Goal: Task Accomplishment & Management: Manage account settings

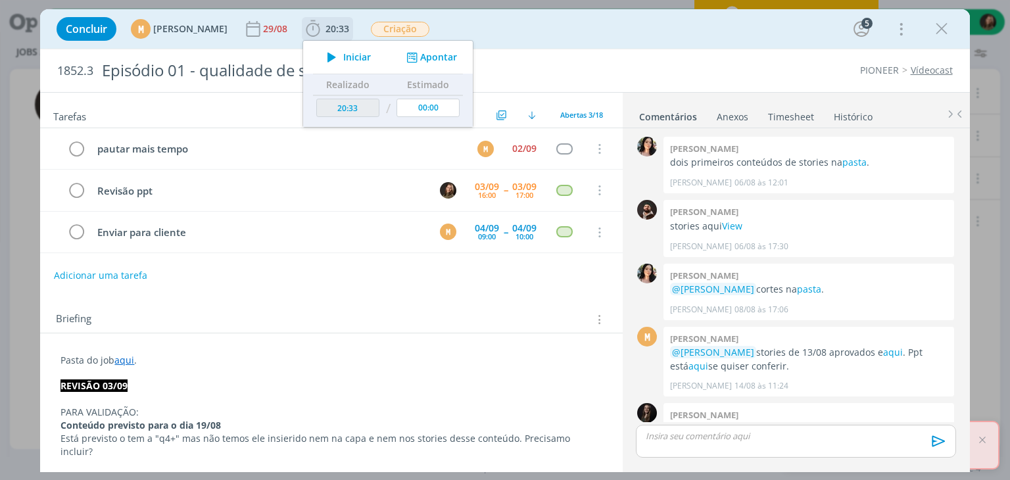
scroll to position [789, 0]
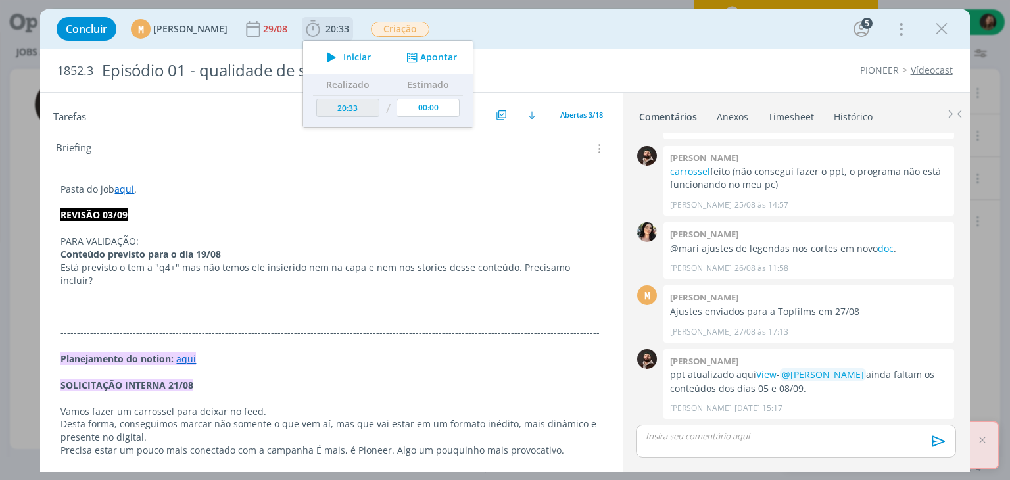
click at [371, 59] on span "Iniciar" at bounding box center [357, 57] width 28 height 9
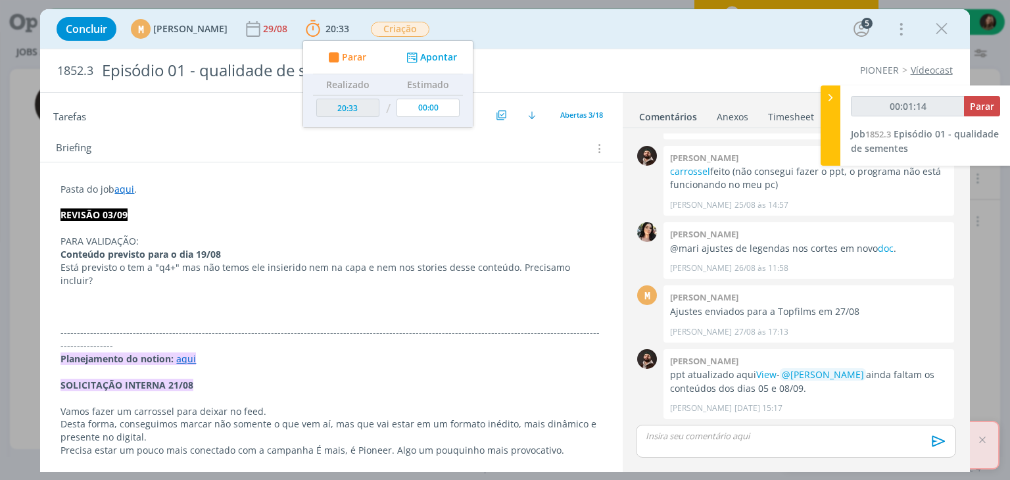
type input "00:01:15"
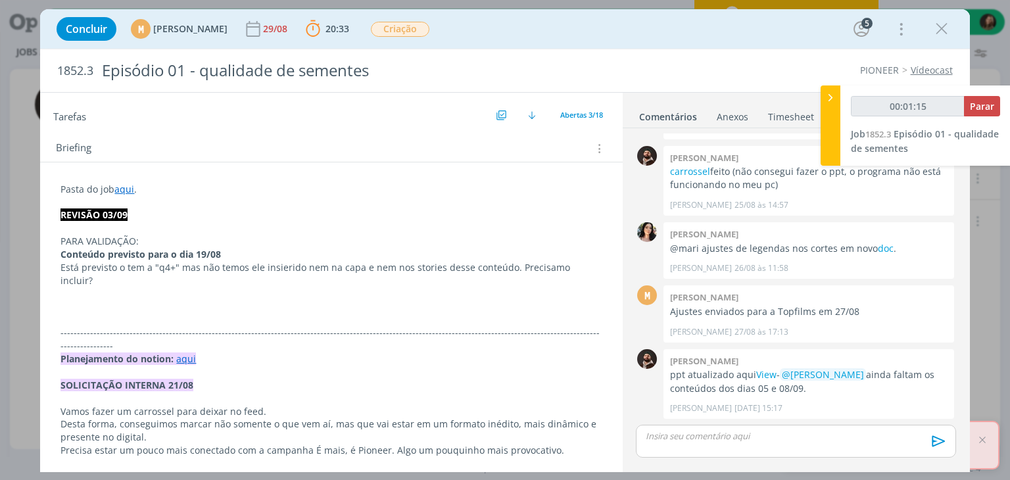
drag, startPoint x: 229, startPoint y: 248, endPoint x: 234, endPoint y: 257, distance: 10.6
click at [230, 248] on p "Conteúdo previsto para o dia 19/08" at bounding box center [330, 254] width 541 height 13
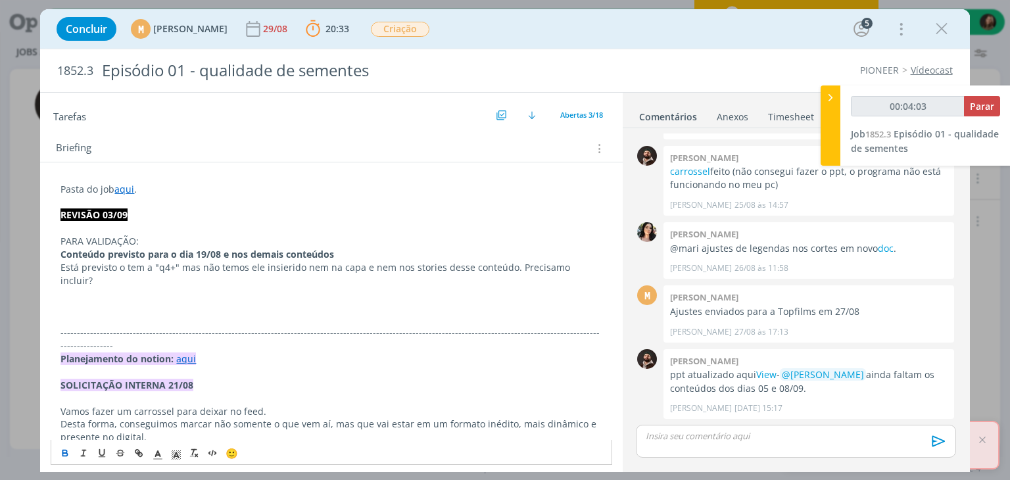
click at [295, 196] on p "dialog" at bounding box center [330, 202] width 541 height 13
click at [70, 300] on p "dialog" at bounding box center [330, 306] width 541 height 13
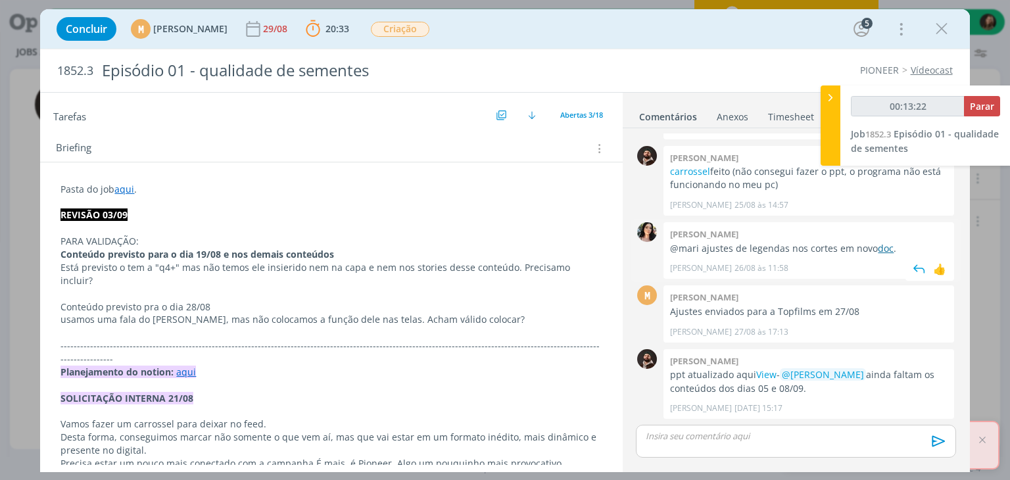
click at [886, 250] on link "doc" at bounding box center [885, 248] width 16 height 12
click at [878, 245] on link "doc" at bounding box center [885, 248] width 16 height 12
click at [158, 300] on p "Conteúdo previsto pra o dia 28/08" at bounding box center [330, 306] width 541 height 13
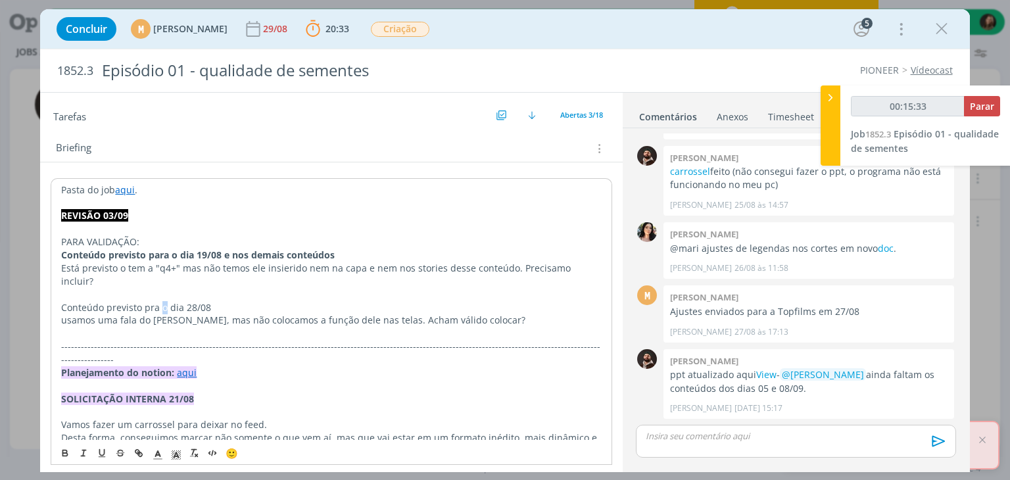
click at [158, 301] on p "Conteúdo previsto pra o dia 28/08" at bounding box center [331, 307] width 540 height 13
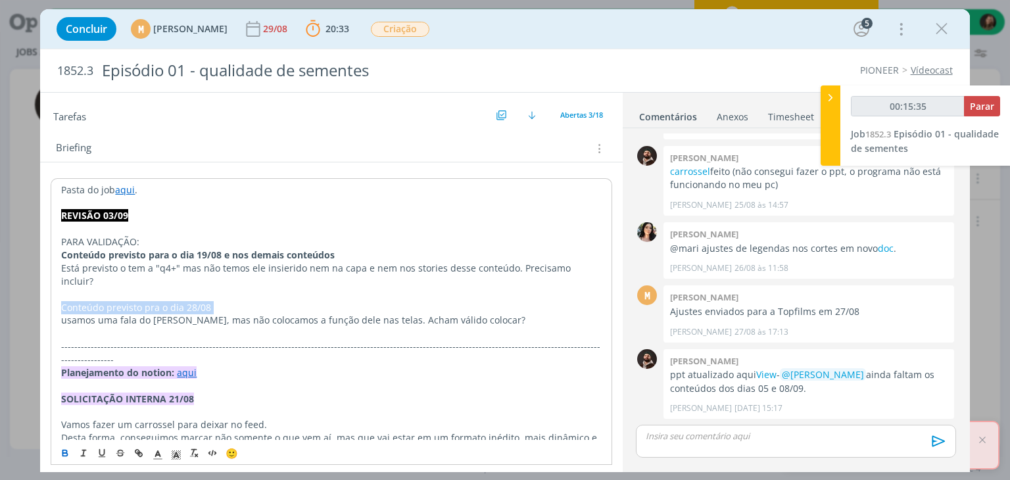
click at [63, 456] on icon "dialog" at bounding box center [65, 453] width 11 height 11
click at [155, 327] on p "dialog" at bounding box center [331, 333] width 540 height 13
click at [168, 326] on p "dialog" at bounding box center [330, 332] width 541 height 13
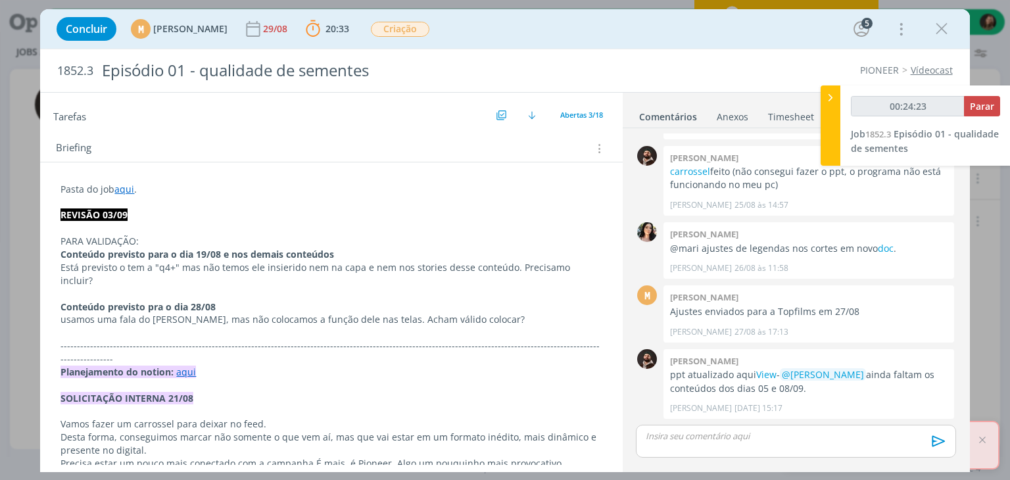
click at [163, 326] on p "dialog" at bounding box center [330, 332] width 541 height 13
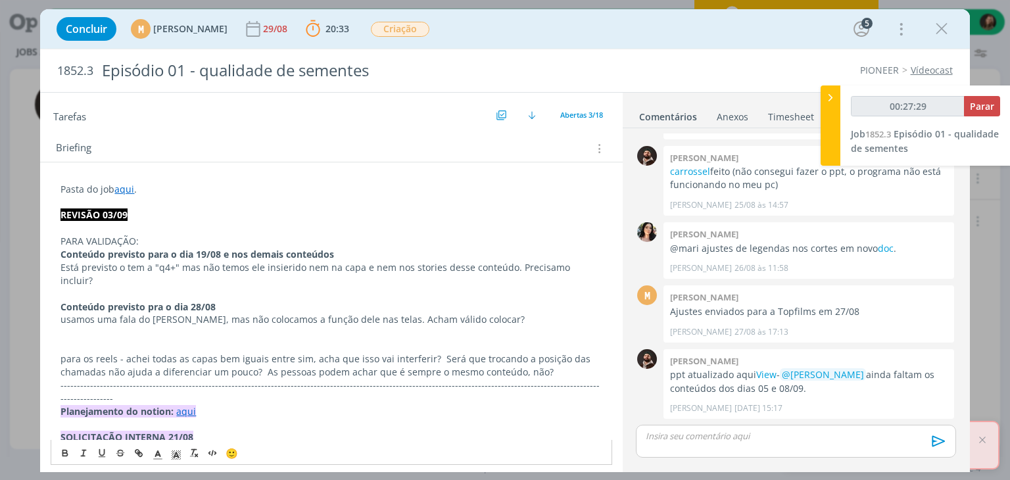
click at [179, 210] on p "REVISÃO 03/09" at bounding box center [330, 214] width 541 height 13
click at [97, 221] on p "dialog" at bounding box center [330, 227] width 541 height 13
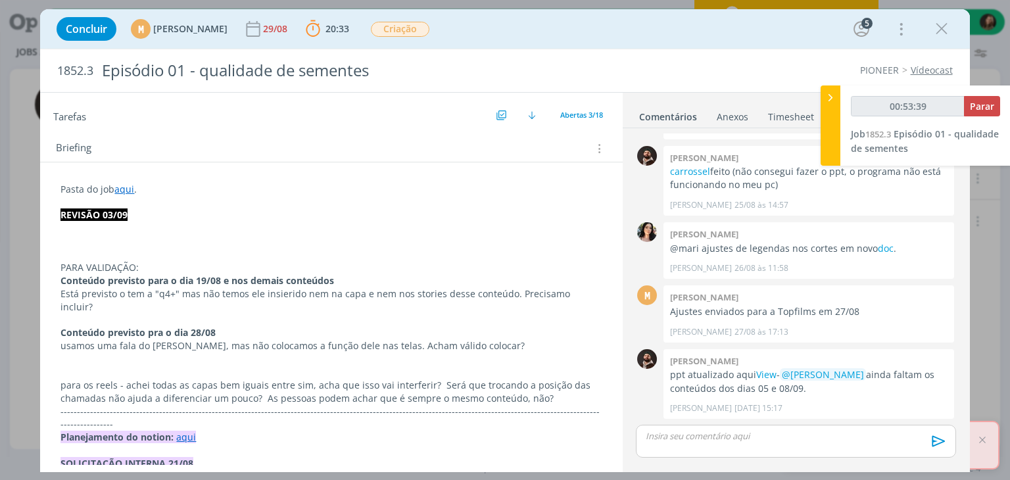
click at [179, 287] on p "Está previsto o tem a "q4+" mas não temos ele insierido nem na capa e nem nos s…" at bounding box center [330, 300] width 541 height 26
drag, startPoint x: 317, startPoint y: 259, endPoint x: 323, endPoint y: 248, distance: 12.1
click at [87, 237] on p "dialog" at bounding box center [330, 241] width 541 height 13
type input "00:59:42"
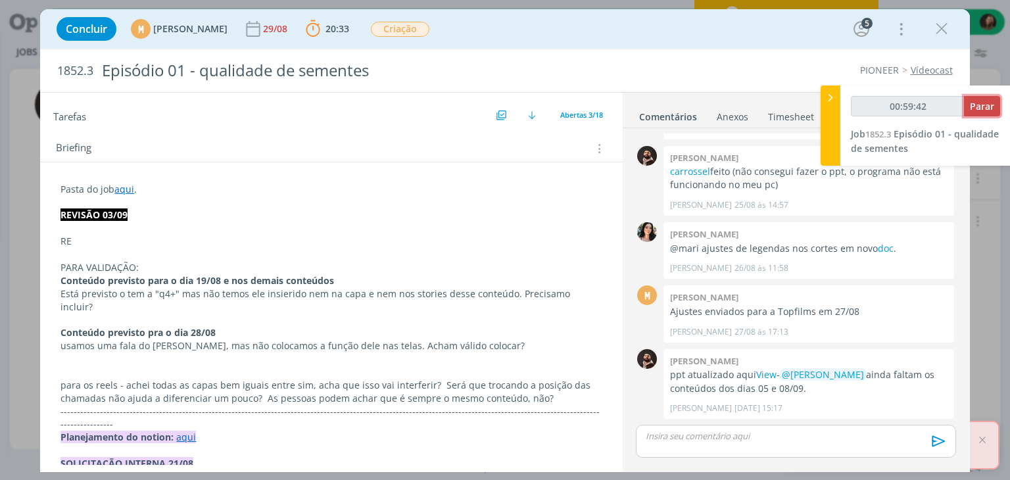
click at [983, 112] on span "Parar" at bounding box center [981, 106] width 24 height 12
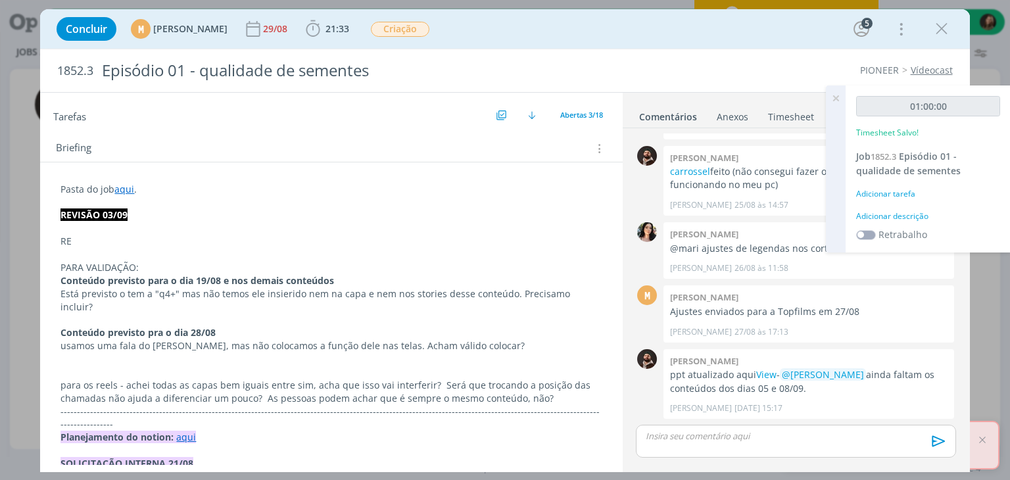
click at [915, 219] on div "Adicionar descrição" at bounding box center [928, 216] width 144 height 12
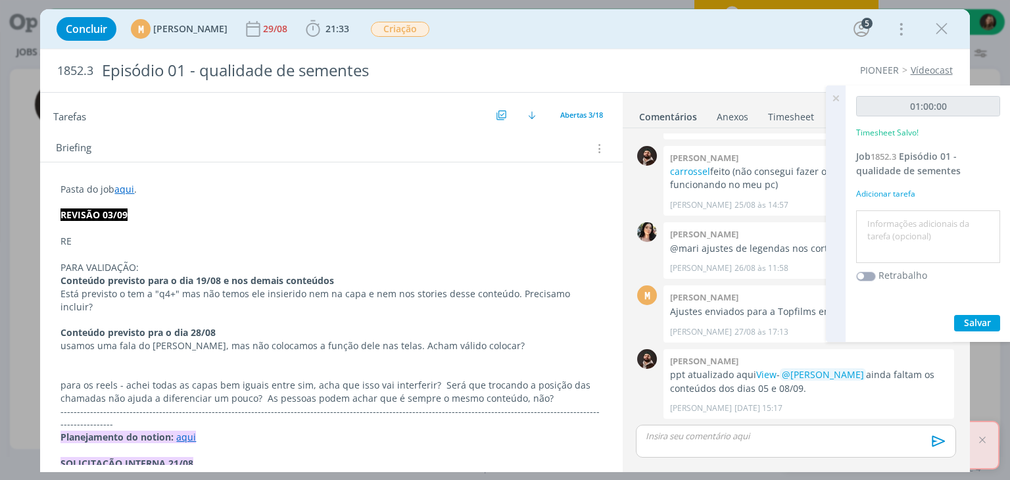
drag, startPoint x: 915, startPoint y: 219, endPoint x: 906, endPoint y: 227, distance: 12.1
click at [912, 219] on textarea at bounding box center [927, 237] width 137 height 47
type textarea "REVISÃO"
click at [969, 324] on span "Salvar" at bounding box center [977, 322] width 27 height 12
click at [349, 33] on span "21:33" at bounding box center [337, 28] width 24 height 12
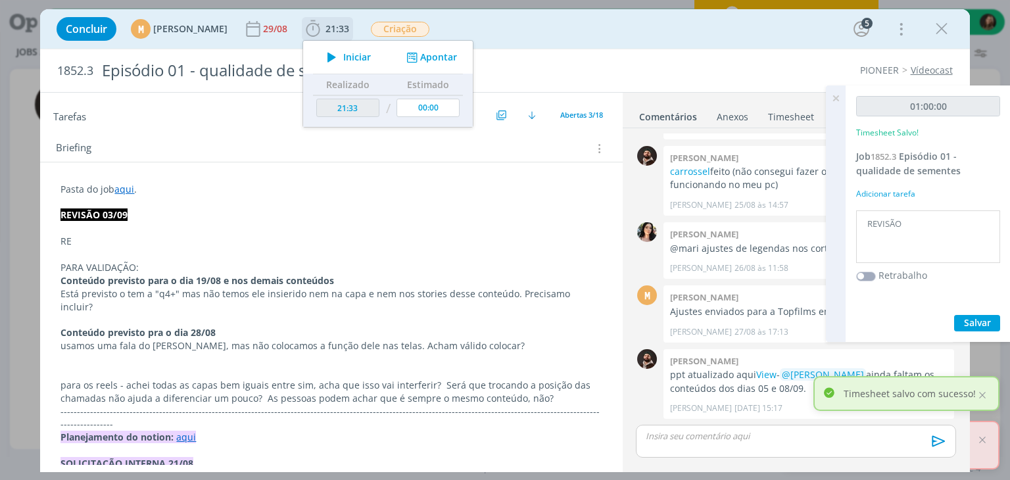
click at [343, 59] on icon "dialog" at bounding box center [331, 57] width 23 height 17
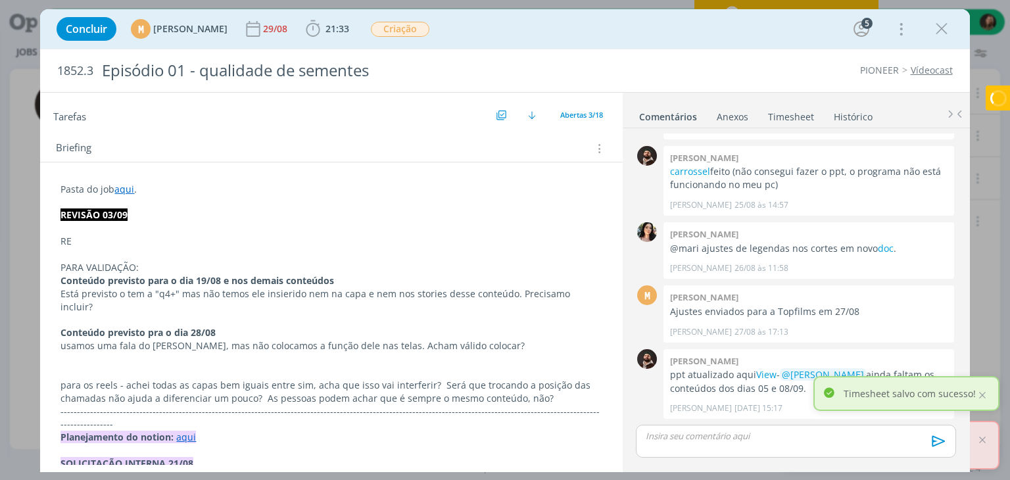
click at [112, 244] on p "RE" at bounding box center [330, 241] width 541 height 13
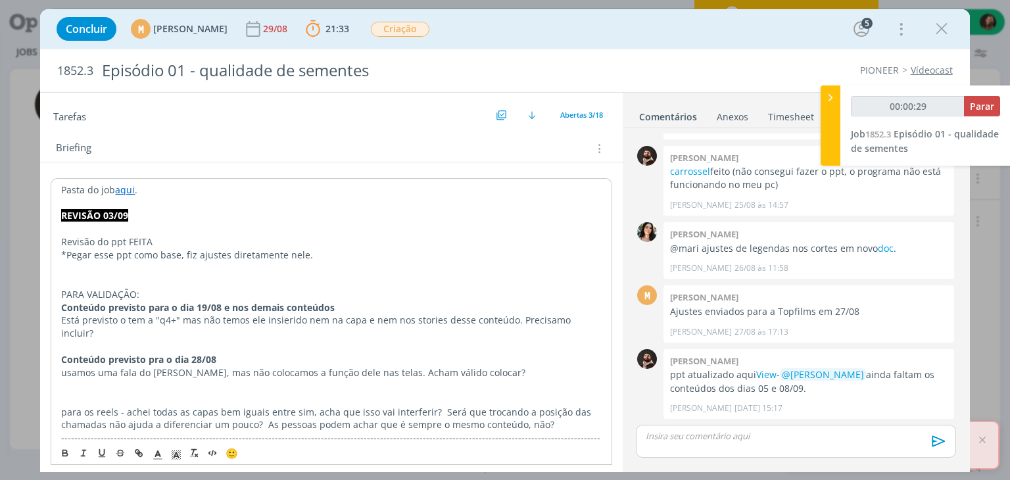
click at [124, 191] on link "aqui" at bounding box center [125, 189] width 20 height 12
click at [126, 210] on link "https://sobeae.sharepoint.com/:f:/s/SOBEAE/EoPbOljiMGlMs5Lyp1DHcqAB2yFrU3xwtJ0g…" at bounding box center [146, 214] width 99 height 17
click at [275, 244] on p "Revisão do ppt FEITA" at bounding box center [331, 241] width 540 height 13
drag, startPoint x: 128, startPoint y: 240, endPoint x: 109, endPoint y: 240, distance: 19.1
click at [109, 240] on p "Revisão do ppt FEITA" at bounding box center [331, 241] width 540 height 13
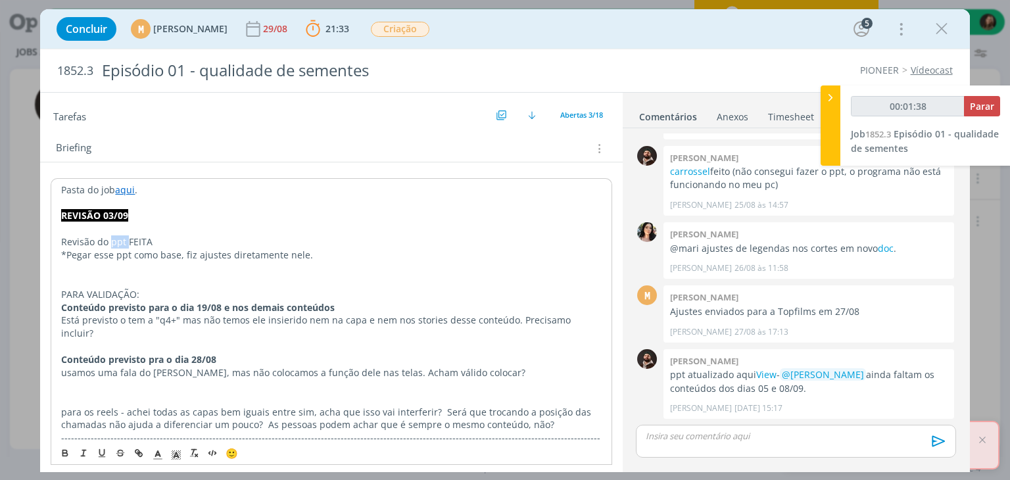
type input "00:01:39"
click at [139, 453] on icon "dialog" at bounding box center [141, 454] width 4 height 4
type input "ppt"
type input "00:01:40"
paste input "https://sobeae.sharepoint.com/sites/SOBEAE/Documentos%20Compartilhados/Forms/Al…"
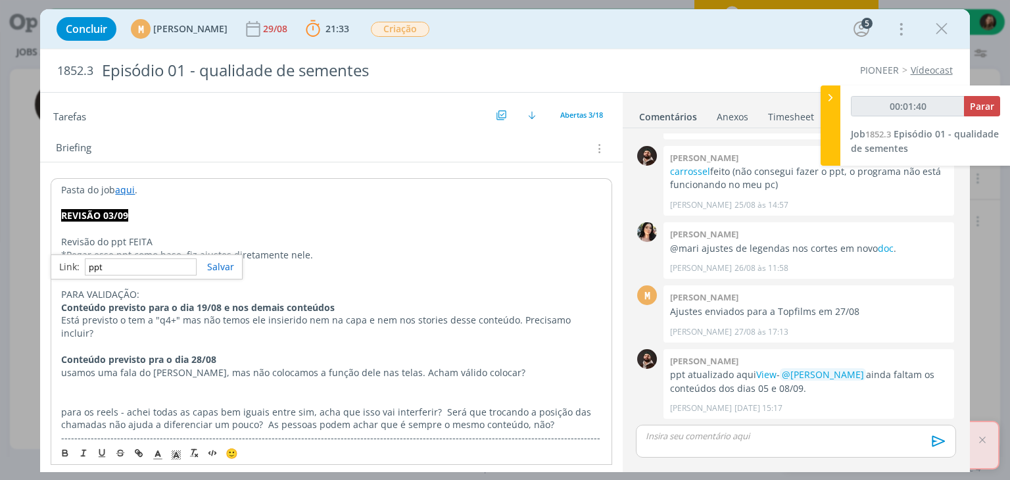
type input "https://sobeae.sharepoint.com/sites/SOBEAE/Documentos%20Compartilhados/Forms/Al…"
type input "00:01:41"
type input "https://sobeae.sharepoint.com/sites/SOBEAE/Documentos%20Compartilhados/Forms/Al…"
click at [216, 261] on link "dialog" at bounding box center [215, 266] width 37 height 12
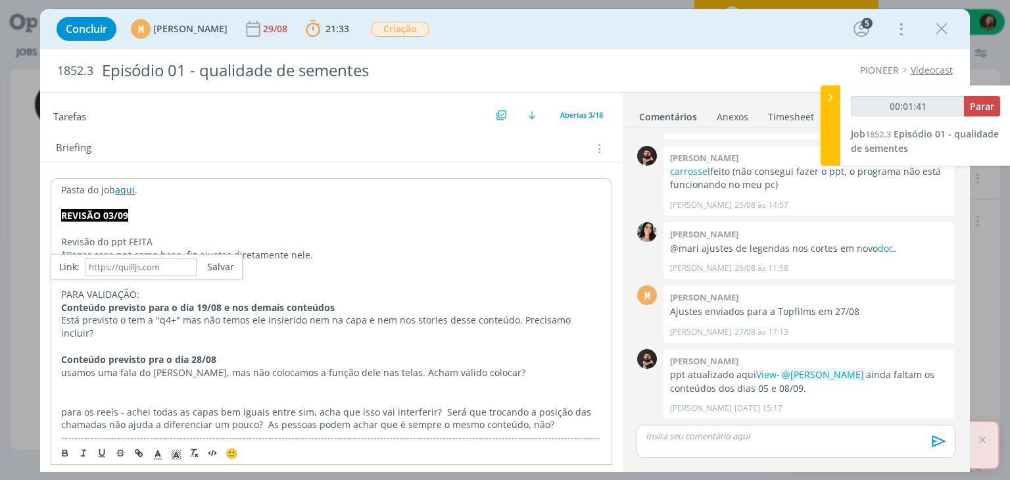
scroll to position [0, 0]
click at [186, 244] on p "Revisão do ppt FEITA" at bounding box center [331, 241] width 540 height 13
drag, startPoint x: 528, startPoint y: 413, endPoint x: 62, endPoint y: 287, distance: 483.2
copy div "PARA VALIDAÇÃO: Conteúdo previsto para o dia 19/08 e nos demais conteúdos Está …"
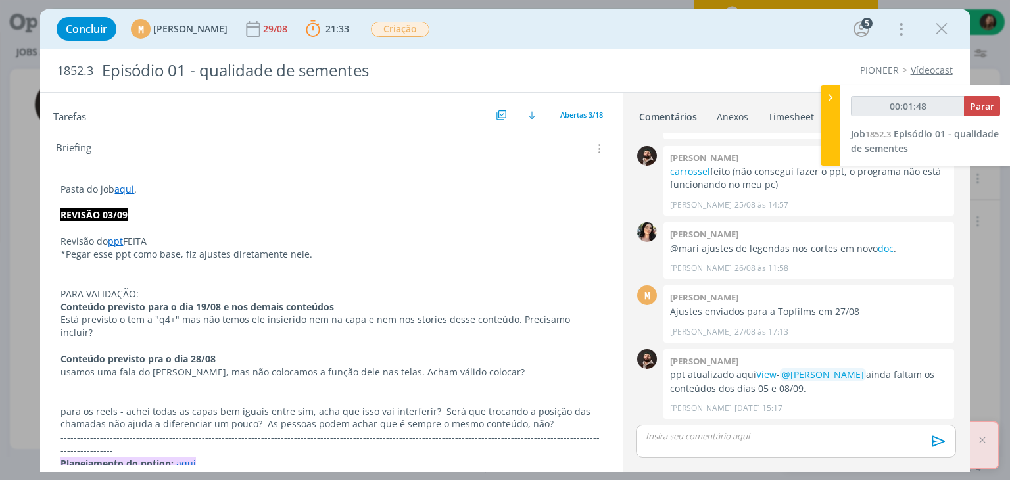
click at [685, 444] on div "dialog" at bounding box center [795, 441] width 319 height 33
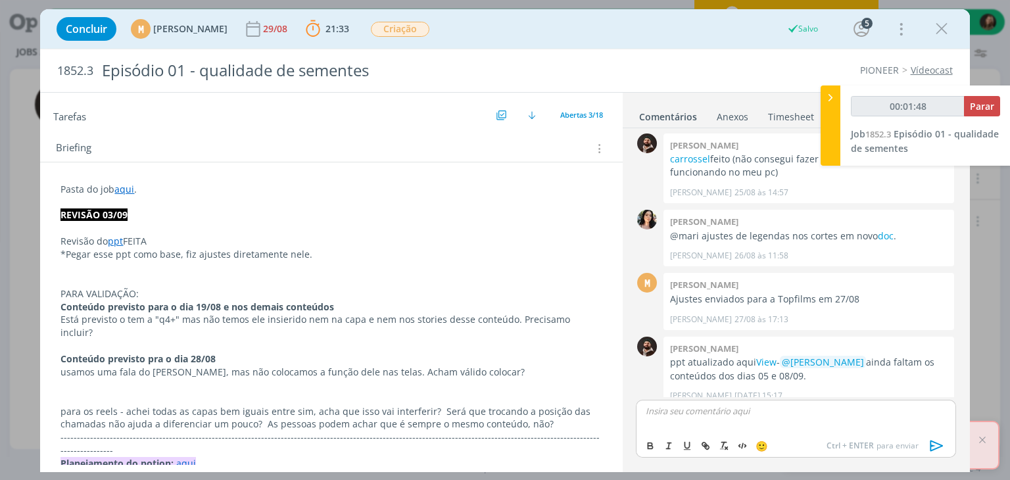
scroll to position [814, 0]
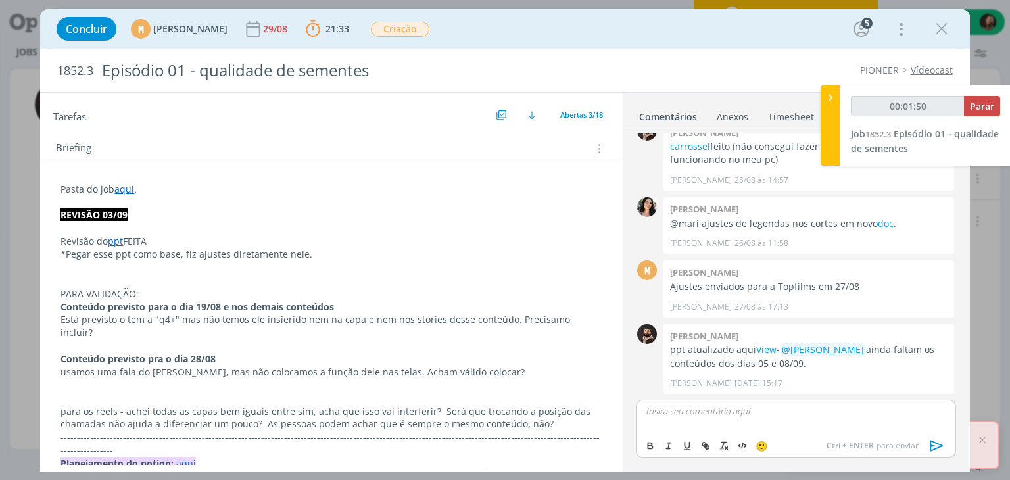
drag, startPoint x: 527, startPoint y: 407, endPoint x: 60, endPoint y: 279, distance: 484.1
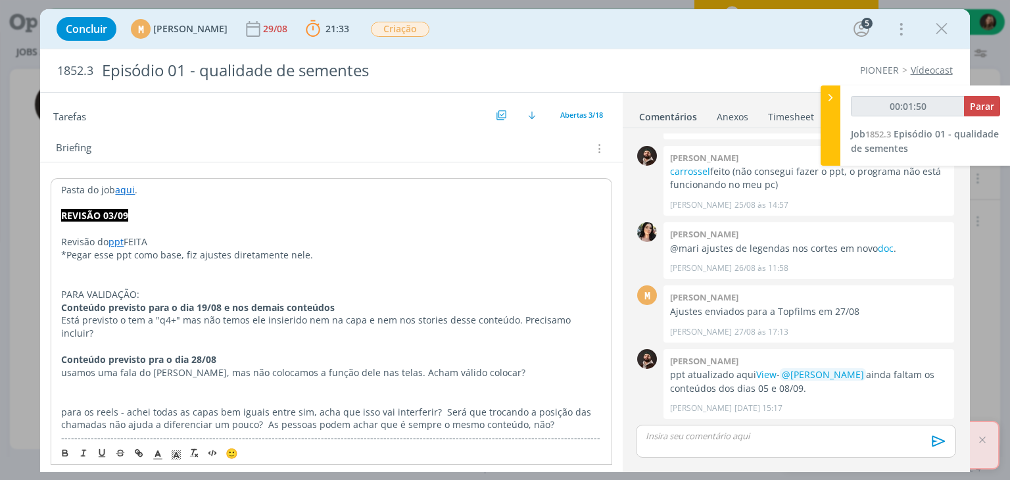
scroll to position [789, 0]
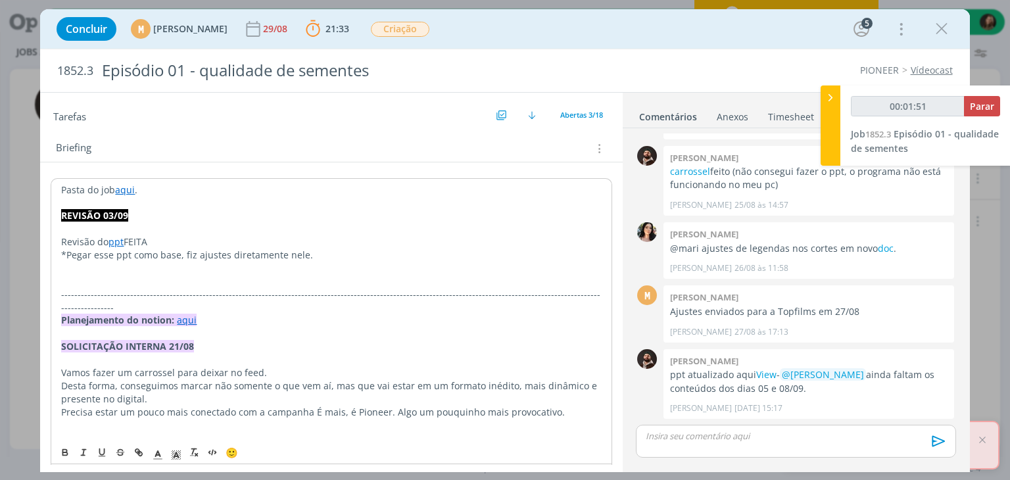
click at [692, 430] on p "dialog" at bounding box center [795, 436] width 298 height 12
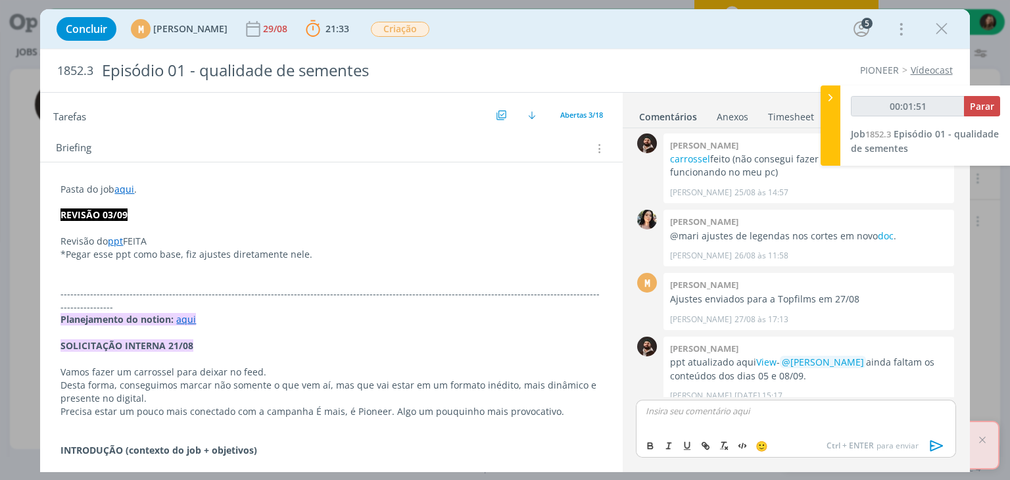
scroll to position [814, 0]
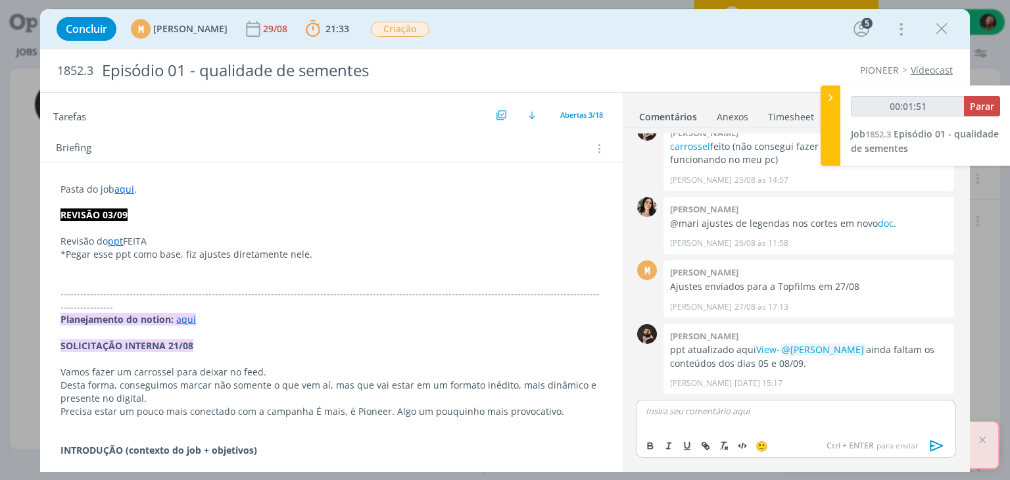
type input "00:01:52"
click at [697, 425] on span "[PERSON_NAME]" at bounding box center [716, 430] width 81 height 16
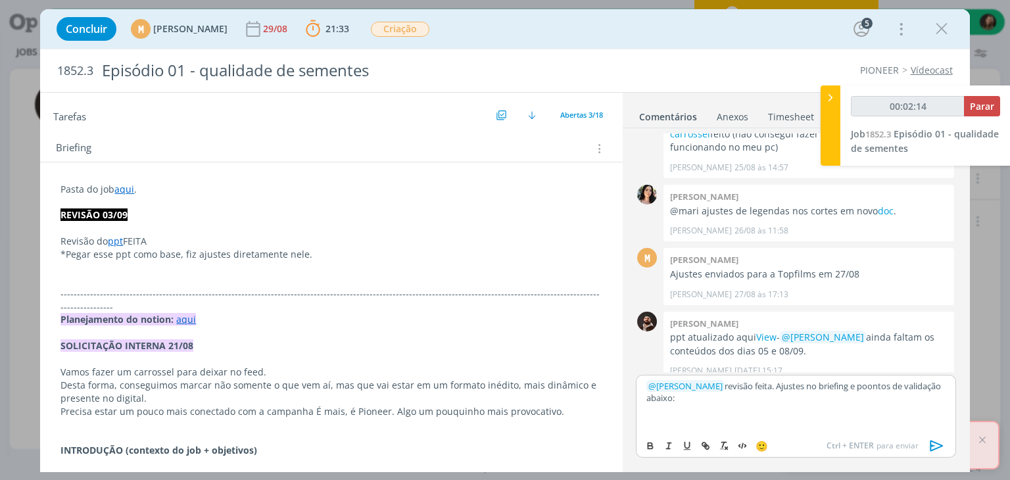
scroll to position [144, 0]
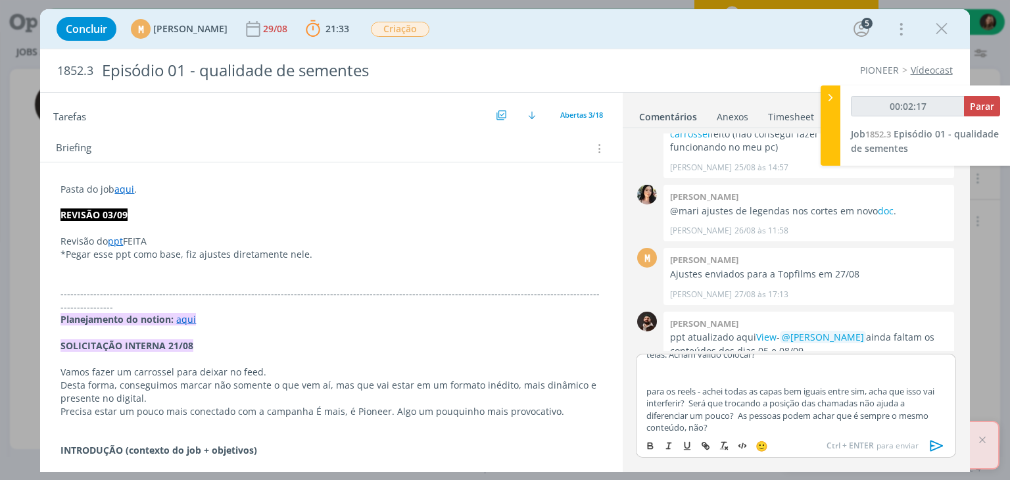
click at [928, 444] on icon "dialog" at bounding box center [937, 446] width 20 height 20
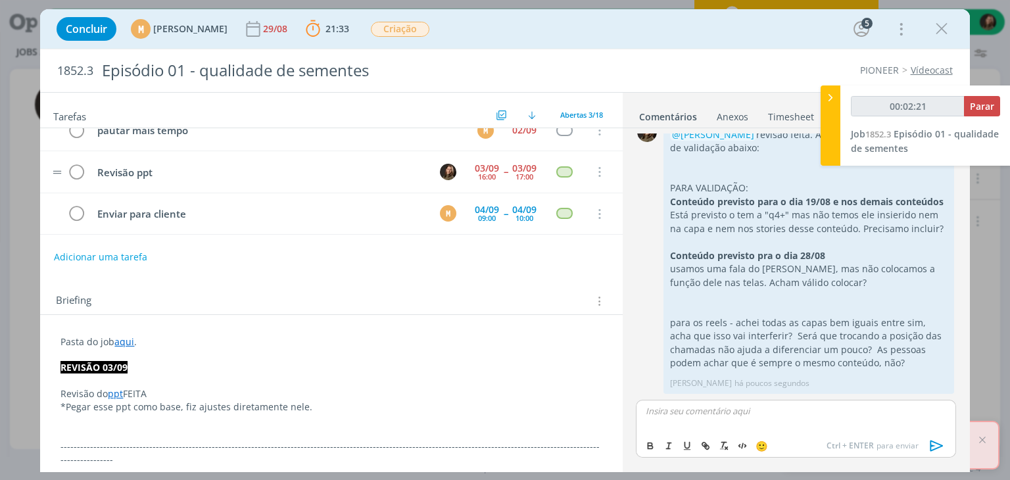
scroll to position [0, 0]
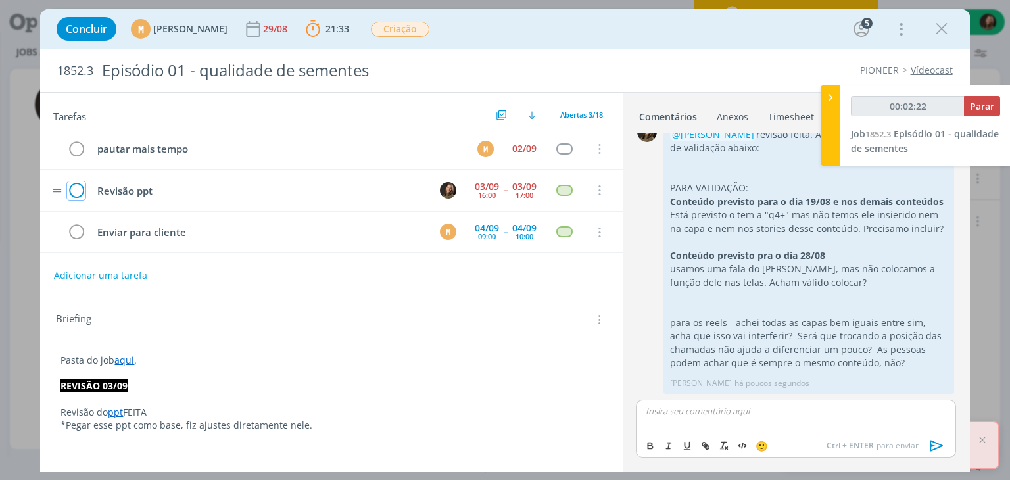
click at [78, 188] on icon "dialog" at bounding box center [76, 191] width 18 height 20
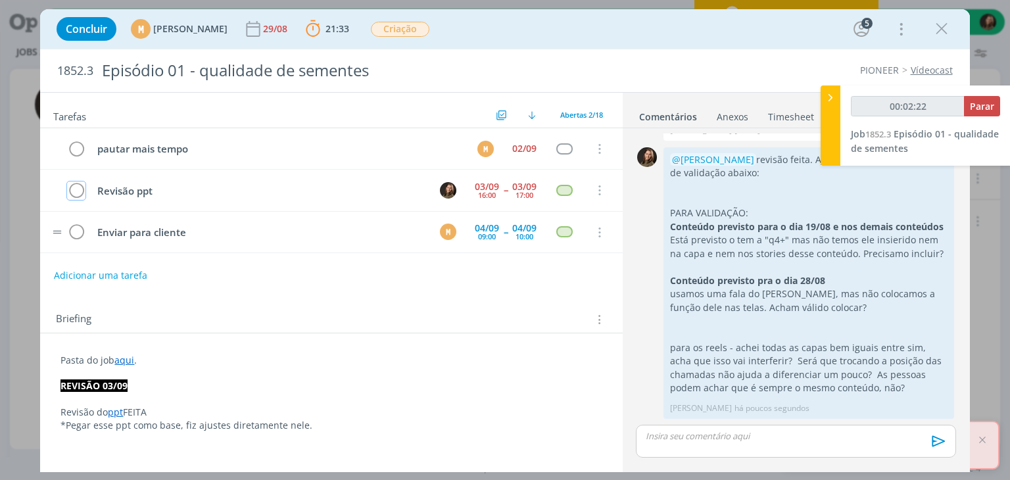
scroll to position [1081, 0]
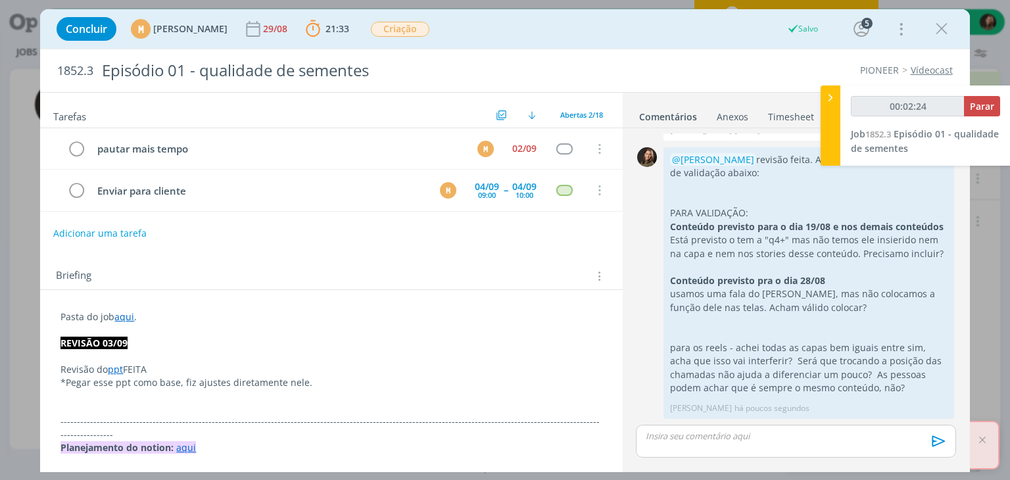
click at [105, 227] on button "Adicionar uma tarefa" at bounding box center [99, 233] width 93 height 22
type input "00:02:25"
type input "pautar"
type input "00:02:26"
type input "pautar ajustes"
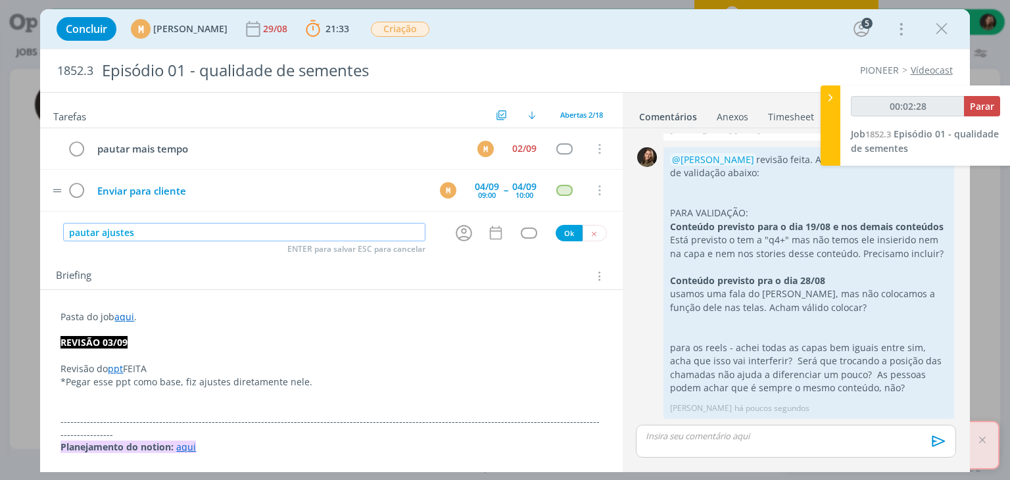
type input "00:02:29"
click at [457, 236] on icon "dialog" at bounding box center [463, 233] width 20 height 20
type input "pautar ajustes"
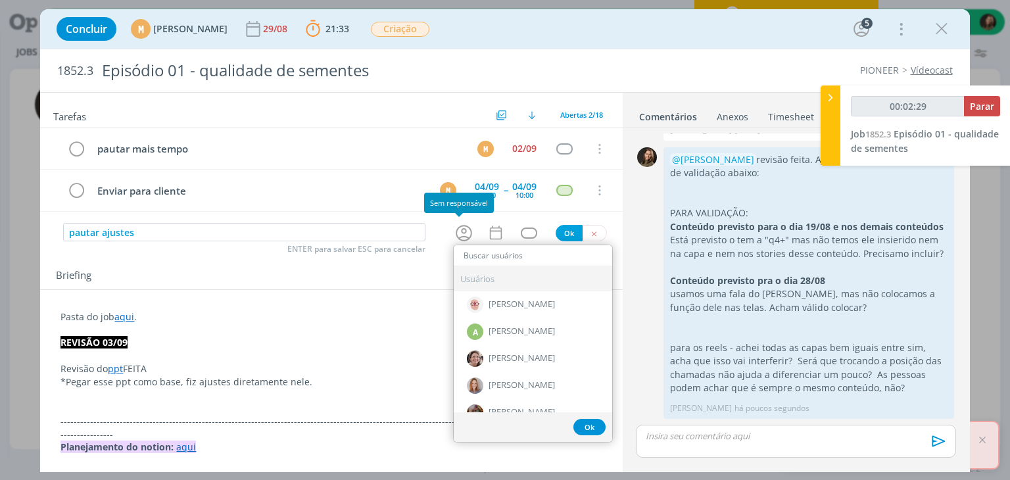
type input "00:02:30"
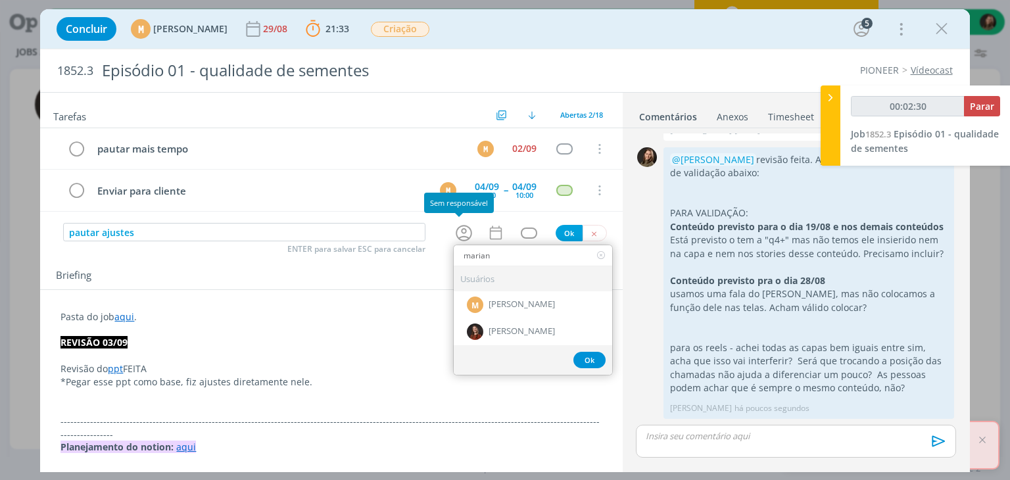
type input "mariana"
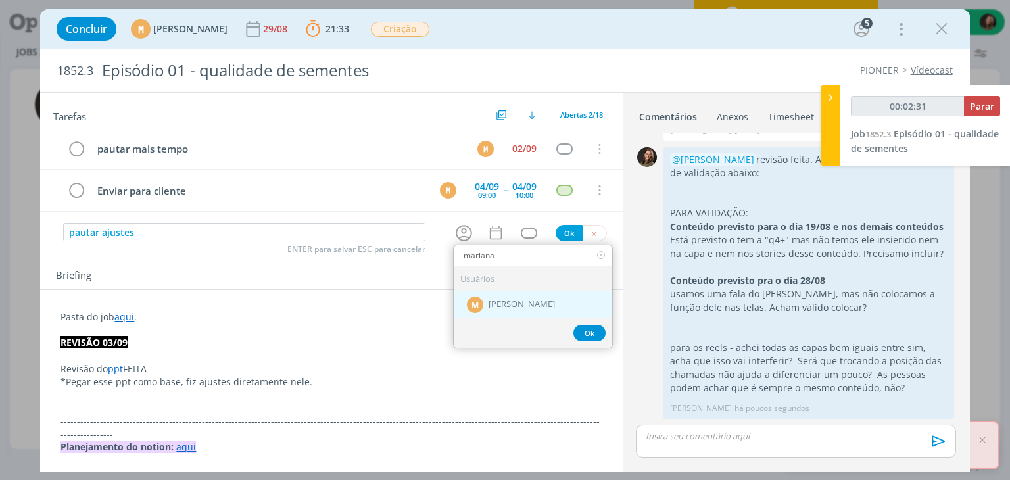
type input "00:02:32"
type input "mariana"
click at [504, 306] on span "[PERSON_NAME]" at bounding box center [521, 304] width 66 height 11
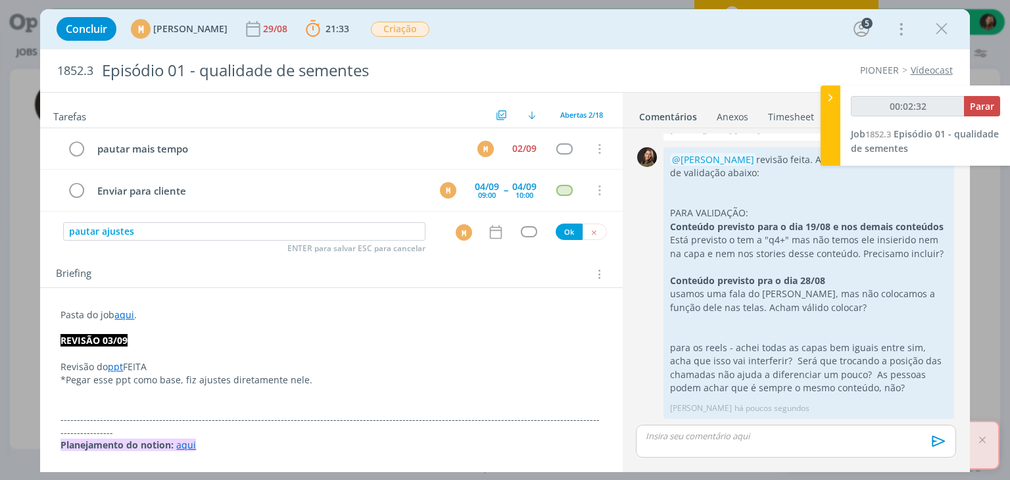
click at [487, 235] on icon "dialog" at bounding box center [495, 231] width 17 height 17
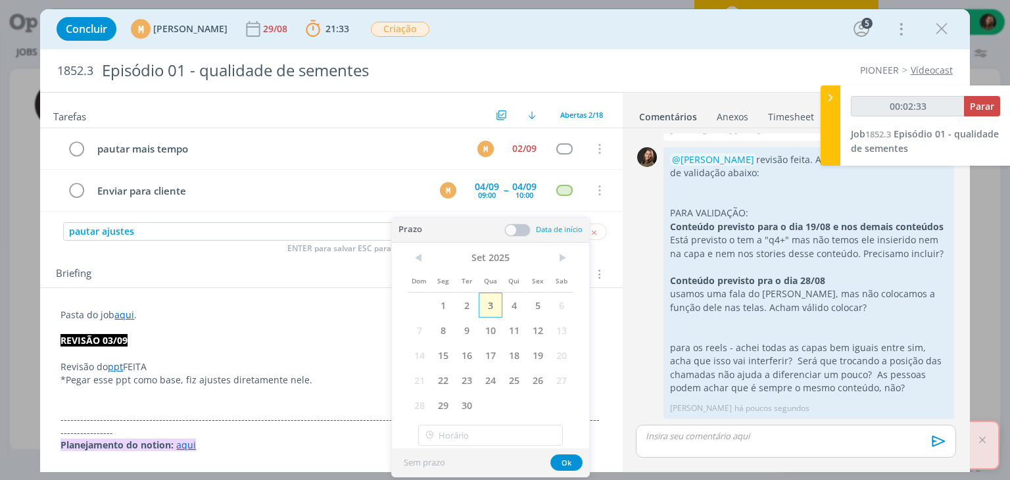
click at [490, 306] on span "3" at bounding box center [490, 304] width 24 height 25
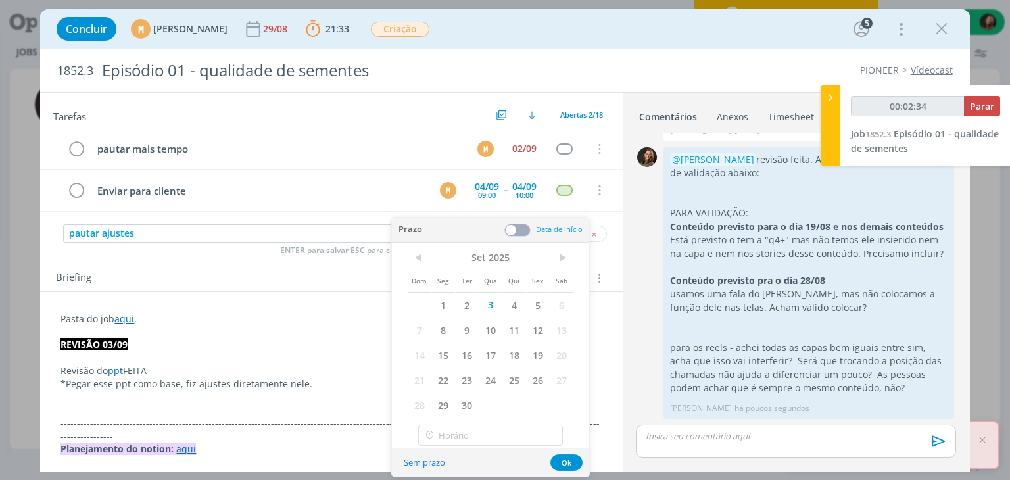
click at [567, 470] on div "Sem prazo Ok" at bounding box center [490, 462] width 197 height 28
click at [563, 466] on button "Ok" at bounding box center [566, 462] width 32 height 16
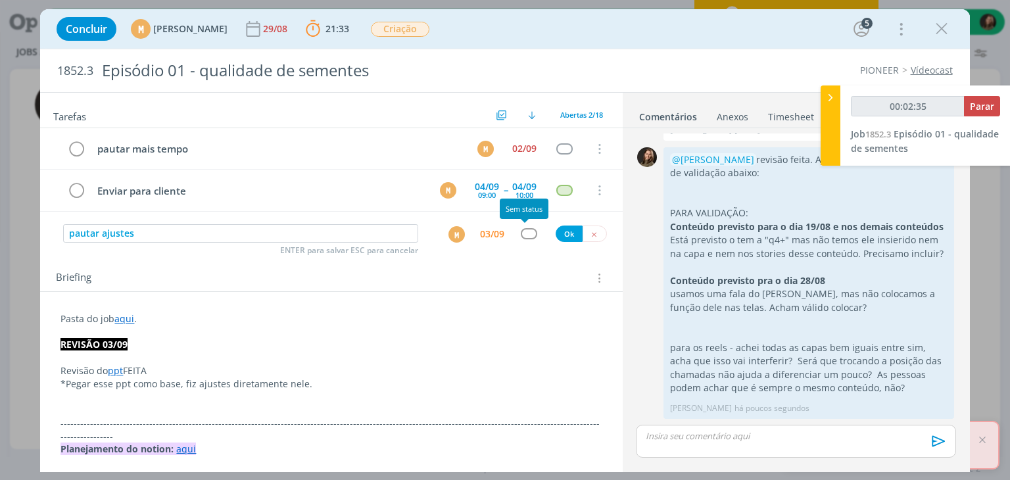
type input "00:02:36"
click at [521, 234] on div "dialog" at bounding box center [529, 233] width 16 height 11
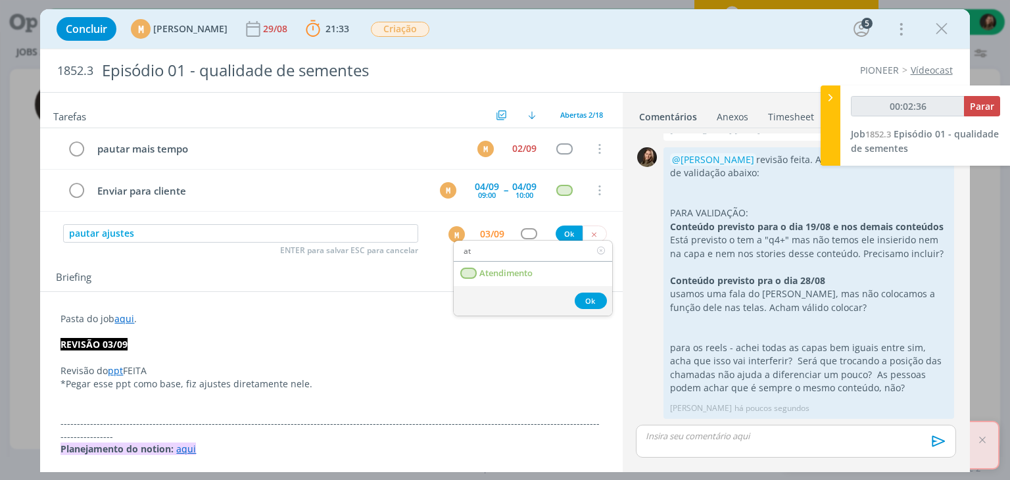
type input "ate"
type input "00:02:37"
type input "ate"
drag, startPoint x: 531, startPoint y: 271, endPoint x: 552, endPoint y: 280, distance: 23.0
click at [531, 271] on span "Atendimento" at bounding box center [506, 273] width 53 height 11
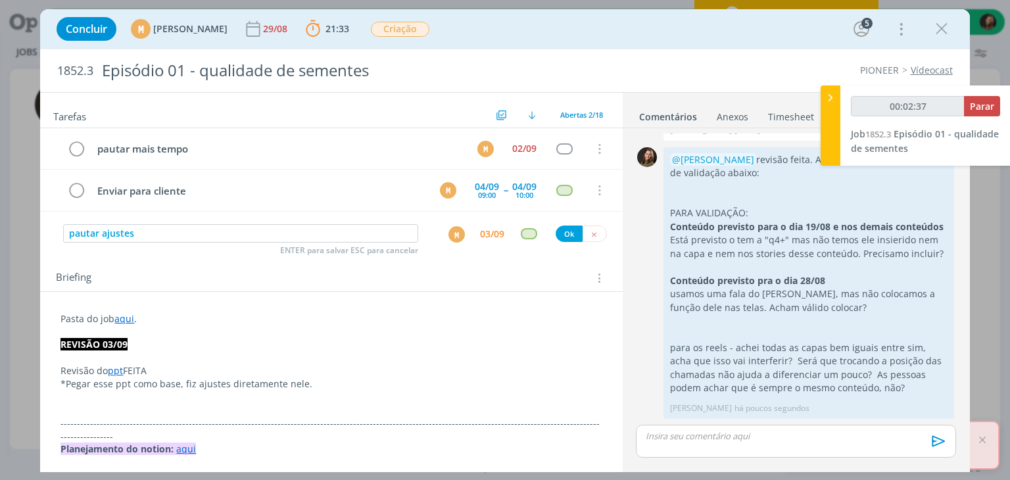
type input "00:02:38"
click at [565, 233] on button "Ok" at bounding box center [568, 233] width 27 height 16
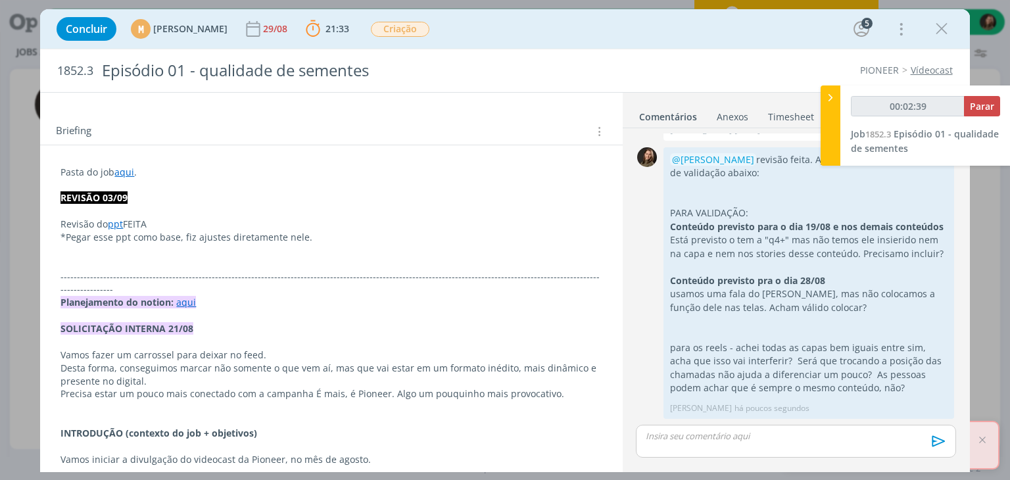
scroll to position [197, 0]
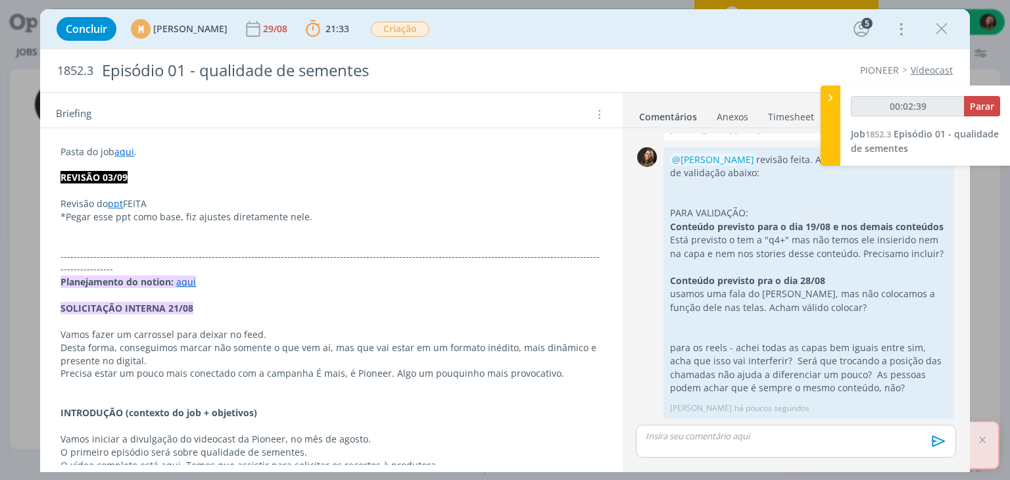
click at [70, 246] on p "dialog" at bounding box center [330, 243] width 541 height 13
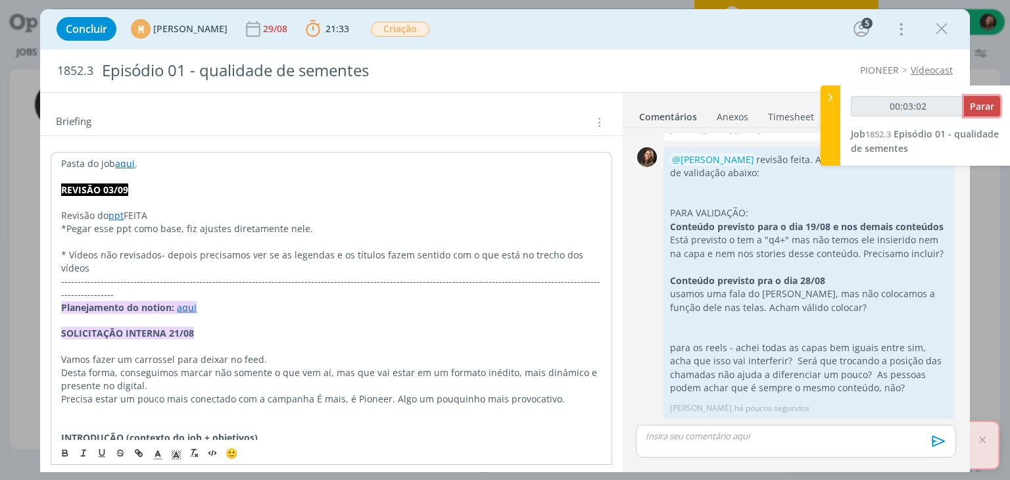
click at [985, 108] on span "Parar" at bounding box center [981, 106] width 24 height 12
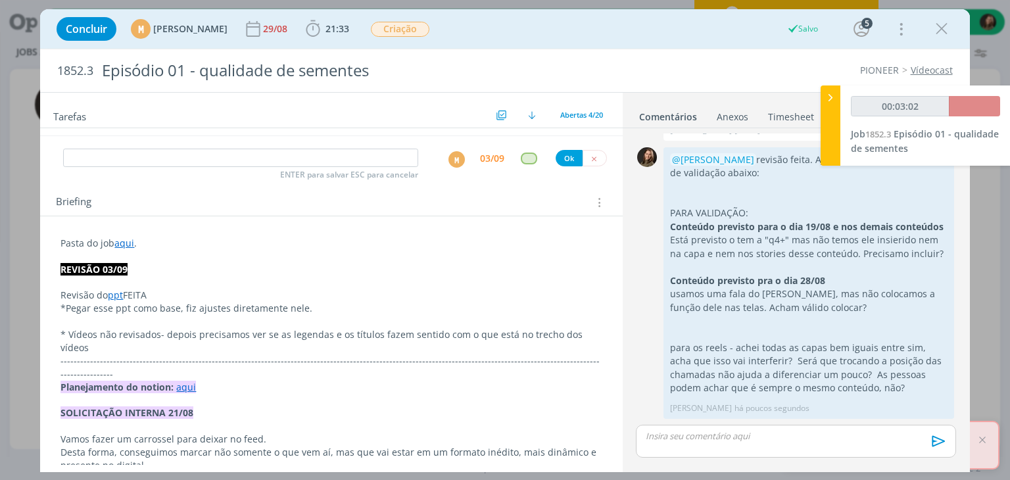
scroll to position [0, 0]
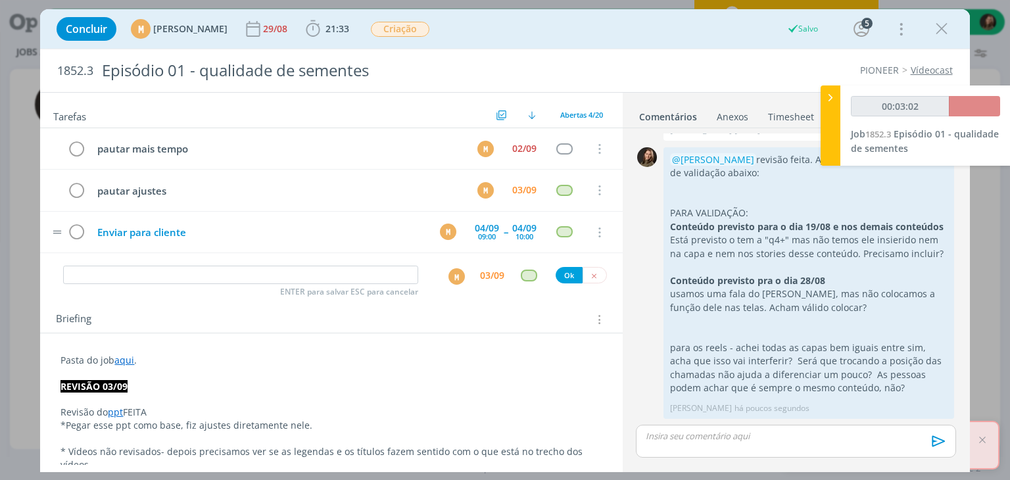
type input "00:04:00"
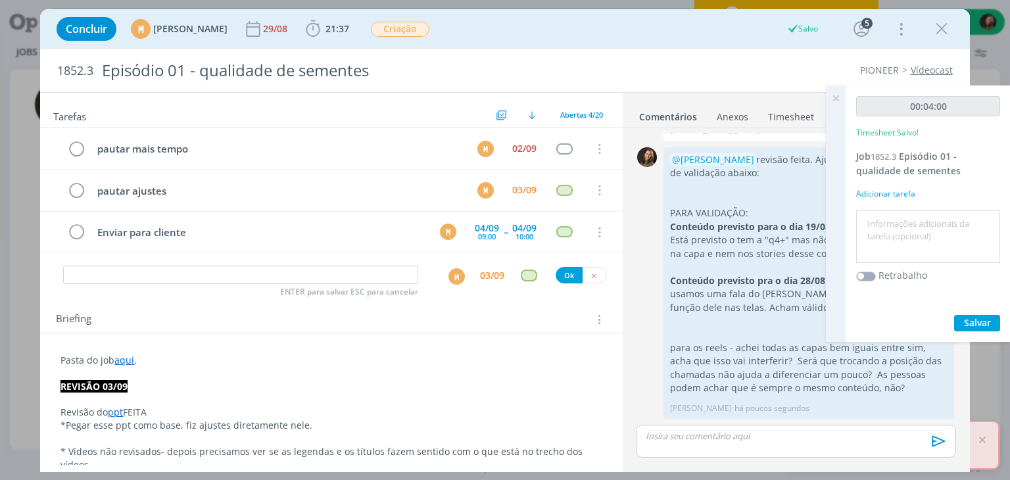
click at [905, 233] on textarea at bounding box center [927, 237] width 137 height 47
type textarea "revisão"
click at [966, 319] on span "Salvar" at bounding box center [977, 322] width 27 height 12
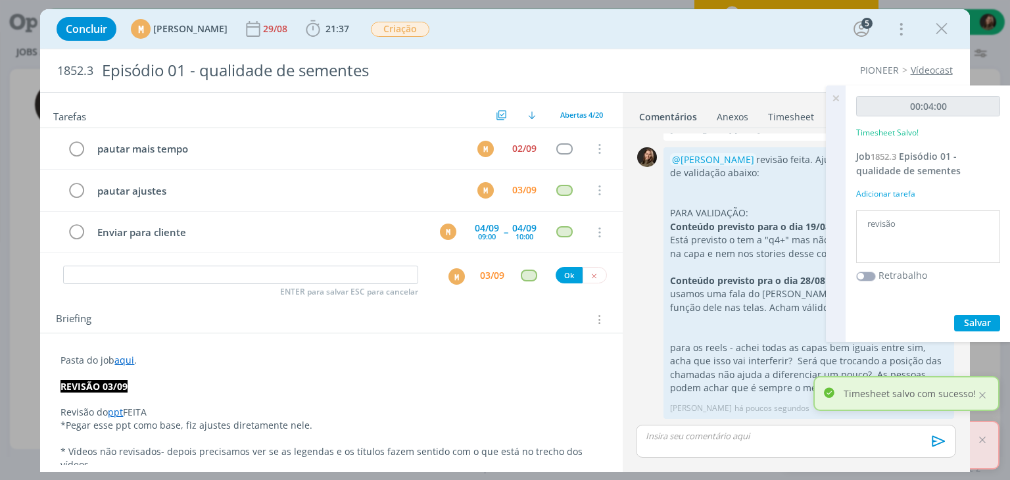
click at [832, 101] on icon at bounding box center [836, 98] width 24 height 26
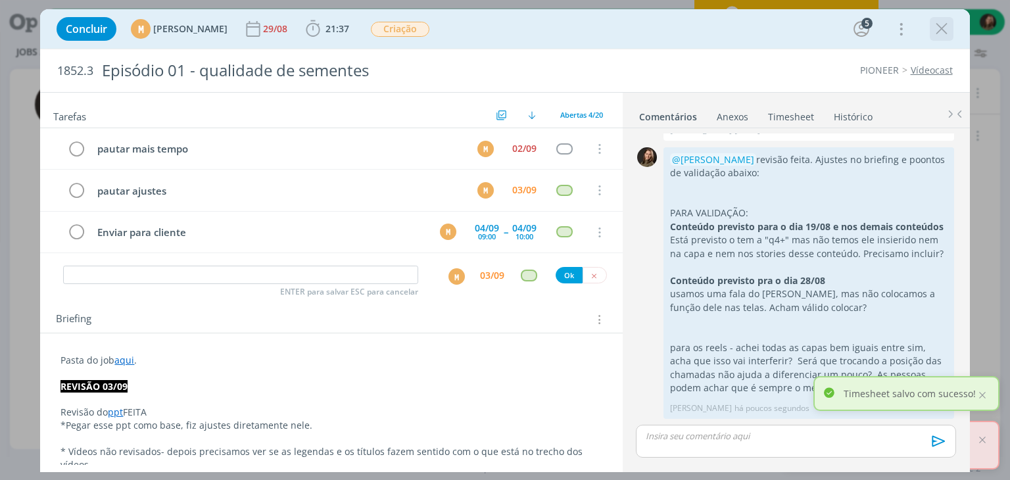
click at [945, 26] on icon "dialog" at bounding box center [941, 29] width 20 height 20
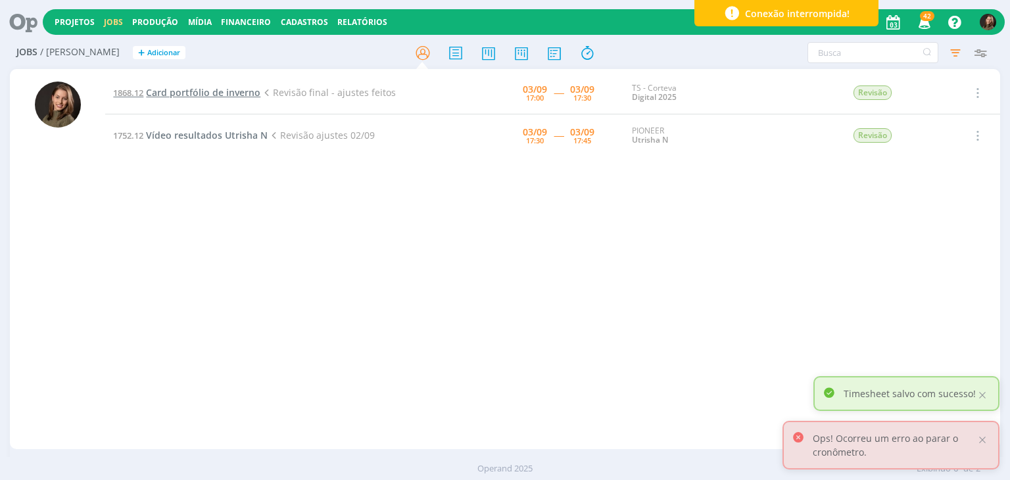
click at [160, 89] on span "Card portfólio de inverno" at bounding box center [203, 92] width 114 height 12
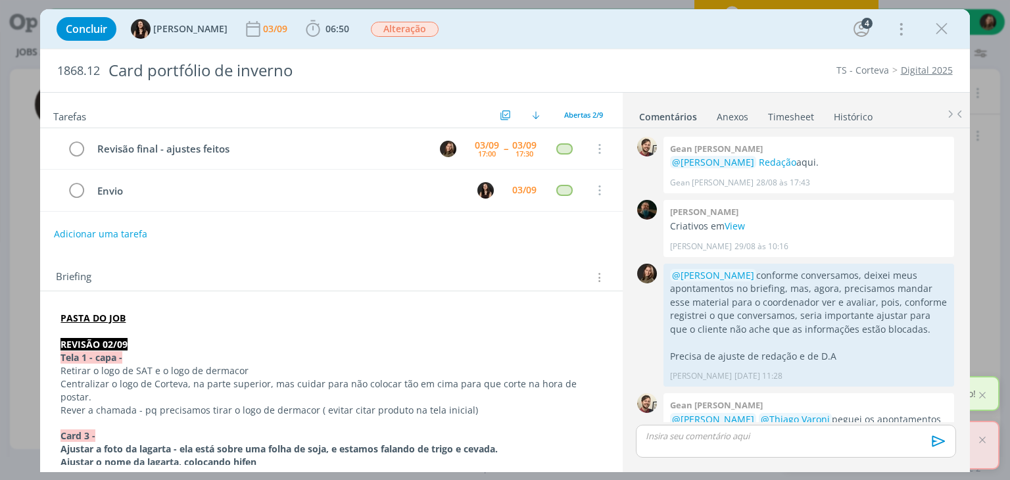
scroll to position [134, 0]
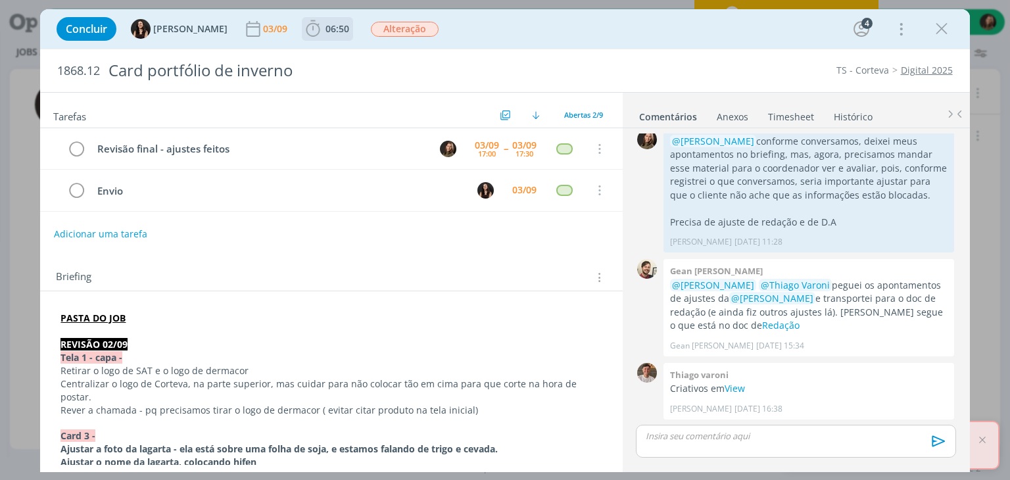
click at [325, 26] on span "06:50" at bounding box center [337, 28] width 24 height 12
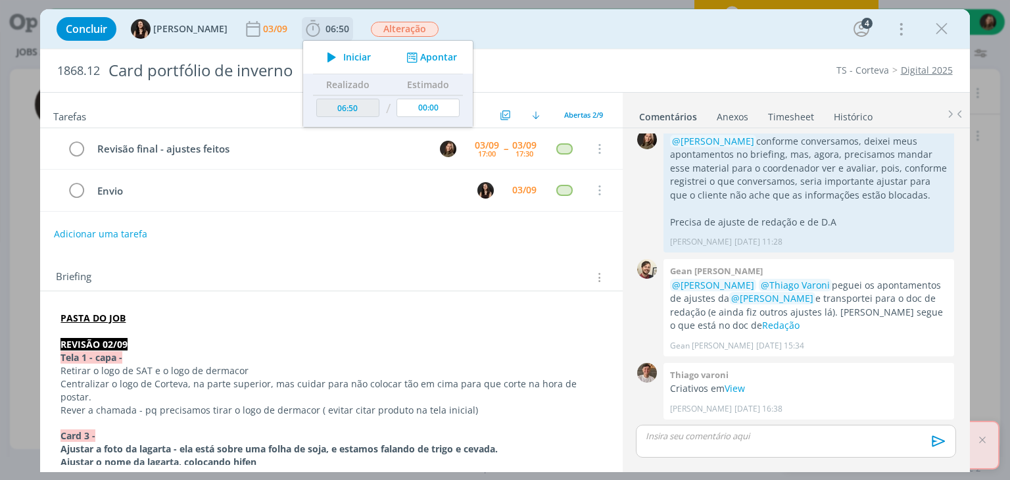
click at [330, 63] on button "Iniciar" at bounding box center [345, 57] width 52 height 18
click at [732, 395] on div "Thiago varoni Criativos em View Thiago Varoni 02/09 às 16:38 👍" at bounding box center [808, 391] width 291 height 57
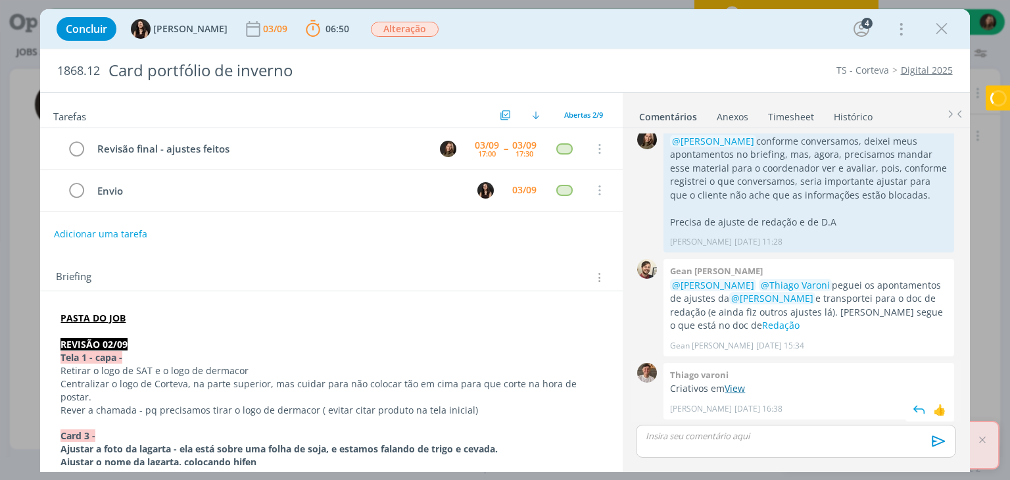
click at [732, 388] on link "View" at bounding box center [734, 388] width 20 height 12
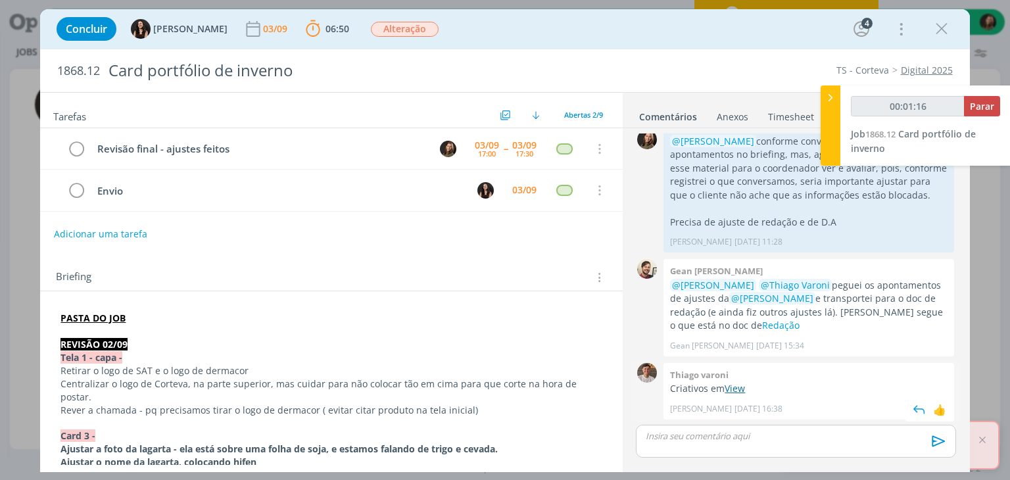
click at [732, 392] on link "View" at bounding box center [734, 388] width 20 height 12
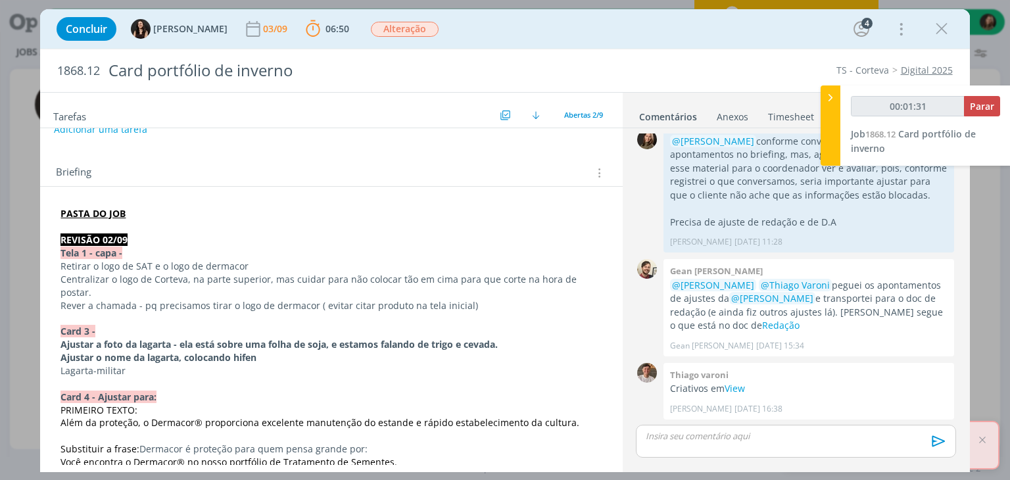
scroll to position [131, 0]
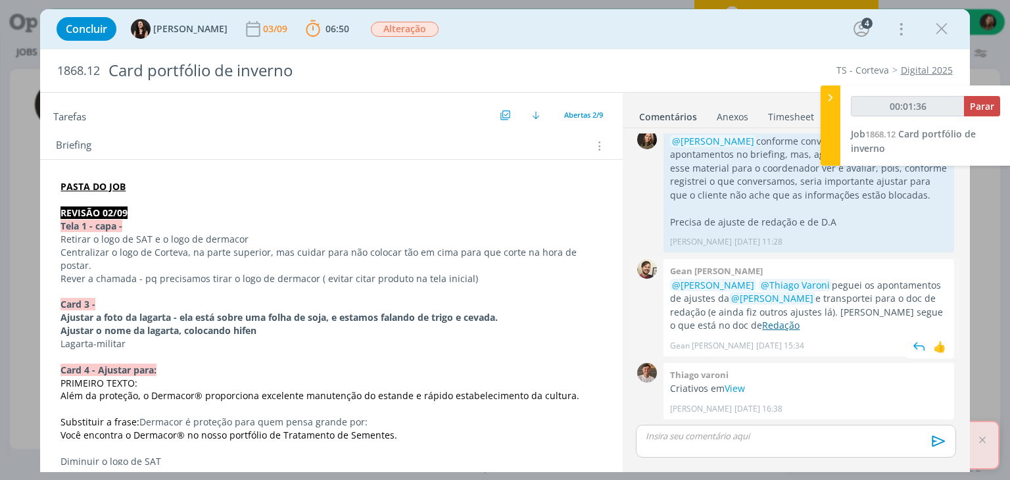
click at [762, 325] on link "Redação" at bounding box center [780, 325] width 37 height 12
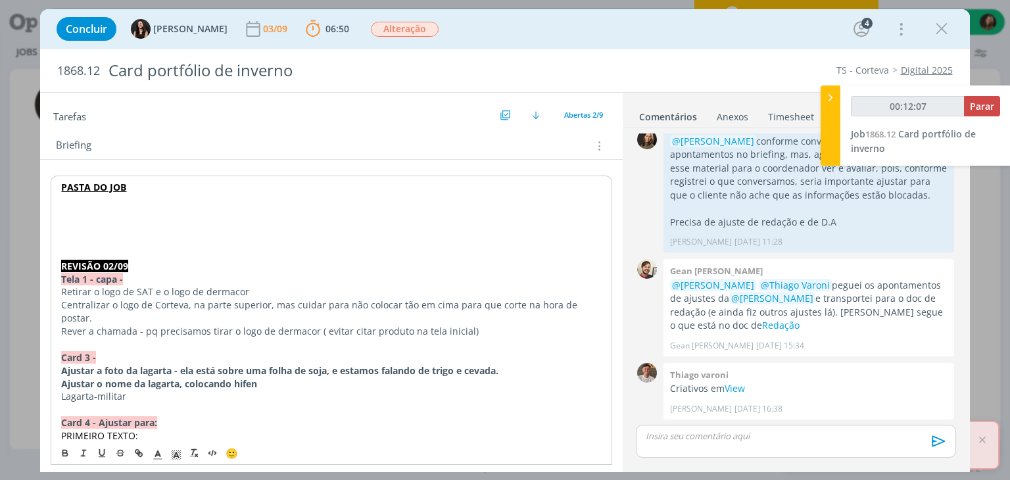
type input "00:12:08"
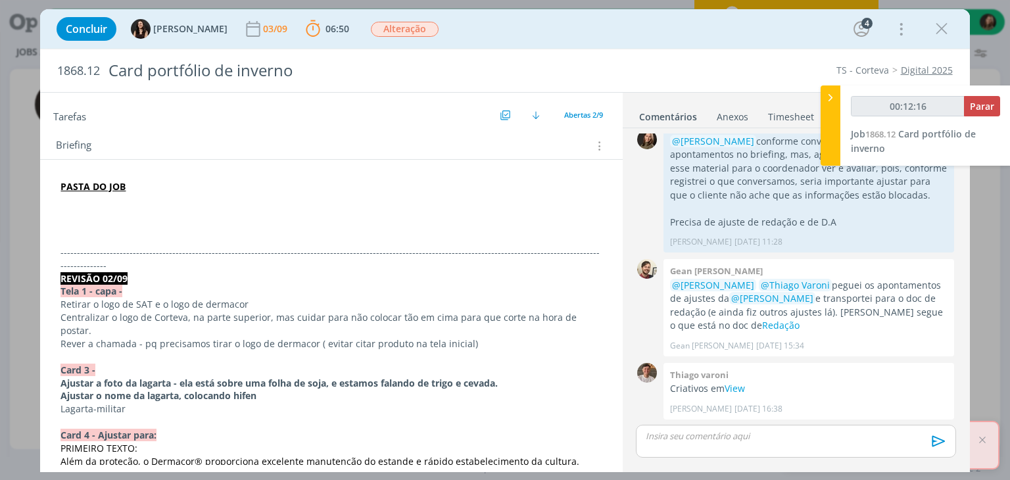
click at [92, 210] on p "dialog" at bounding box center [330, 212] width 541 height 13
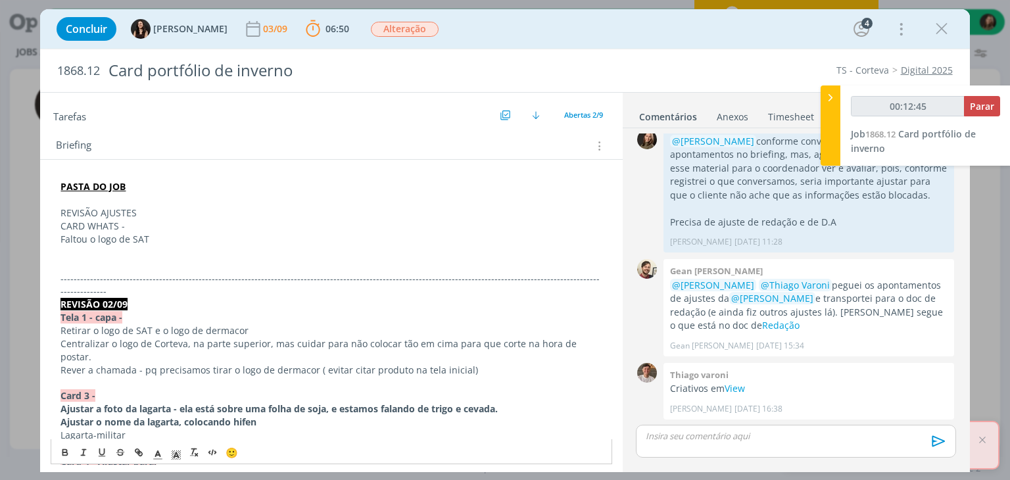
click at [140, 208] on p "REVISÃO AJUSTES" at bounding box center [330, 212] width 541 height 13
click at [122, 208] on p "REVISÃO AJUSTES 03/09" at bounding box center [330, 212] width 541 height 13
drag, startPoint x: 122, startPoint y: 208, endPoint x: 72, endPoint y: 279, distance: 86.8
click at [121, 208] on p "REVISÃO AJUSTES 03/09" at bounding box center [330, 212] width 541 height 13
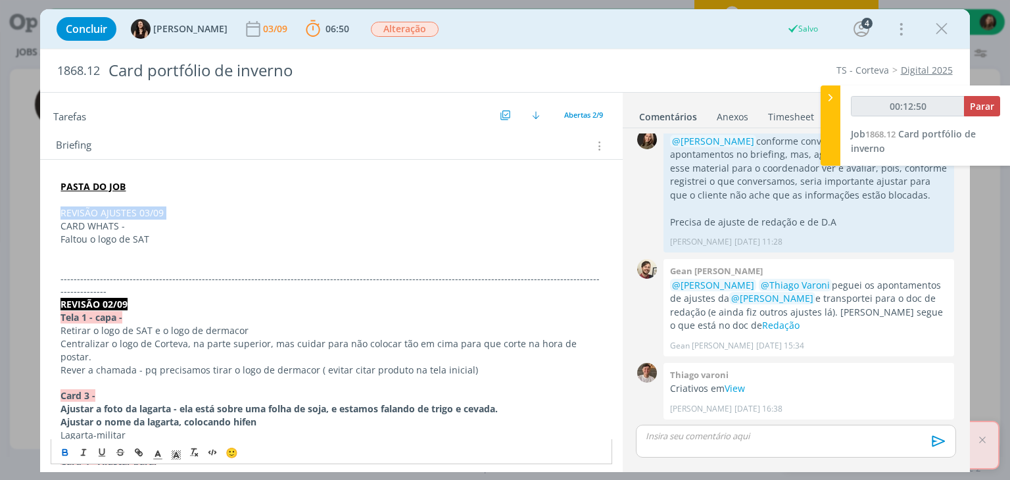
click at [62, 455] on icon "dialog" at bounding box center [65, 453] width 11 height 11
click at [175, 449] on icon "dialog" at bounding box center [176, 455] width 12 height 12
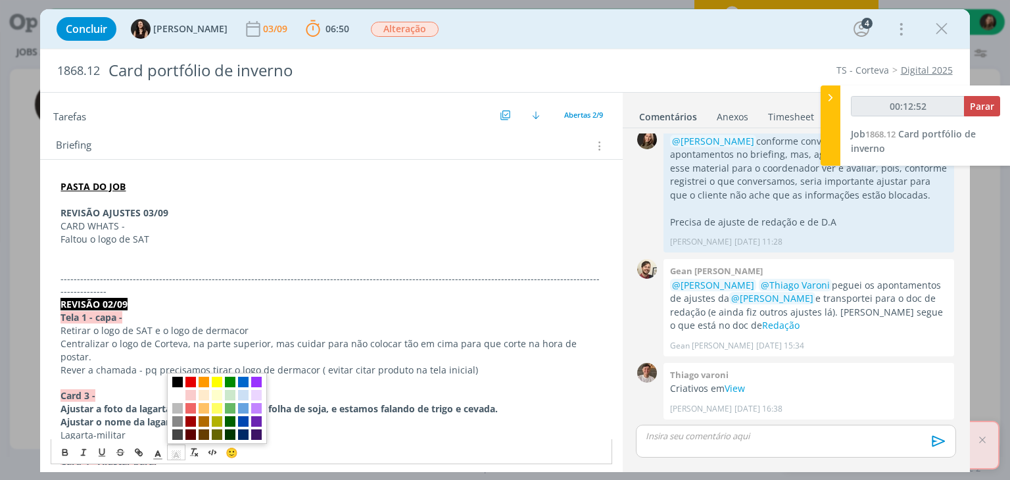
click at [177, 383] on span "dialog" at bounding box center [177, 382] width 11 height 11
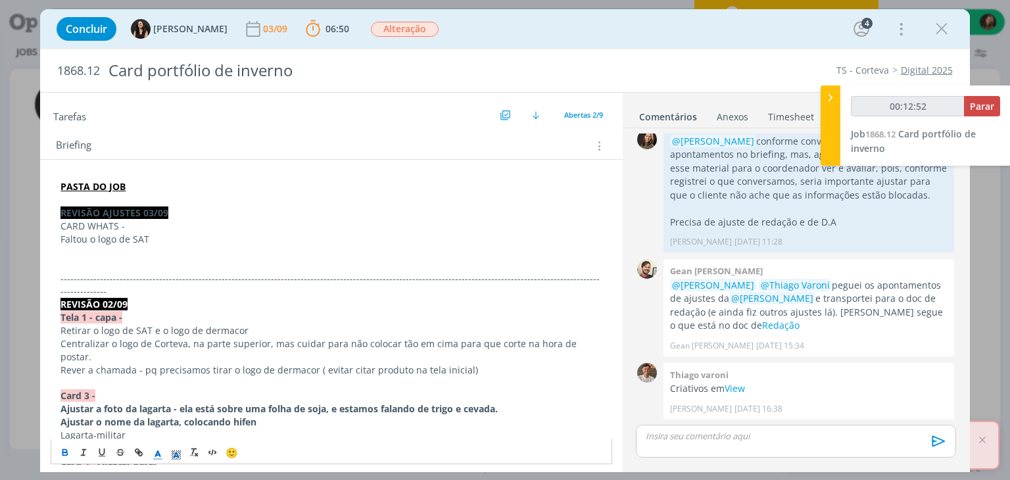
click at [159, 453] on polyline "dialog" at bounding box center [158, 453] width 5 height 5
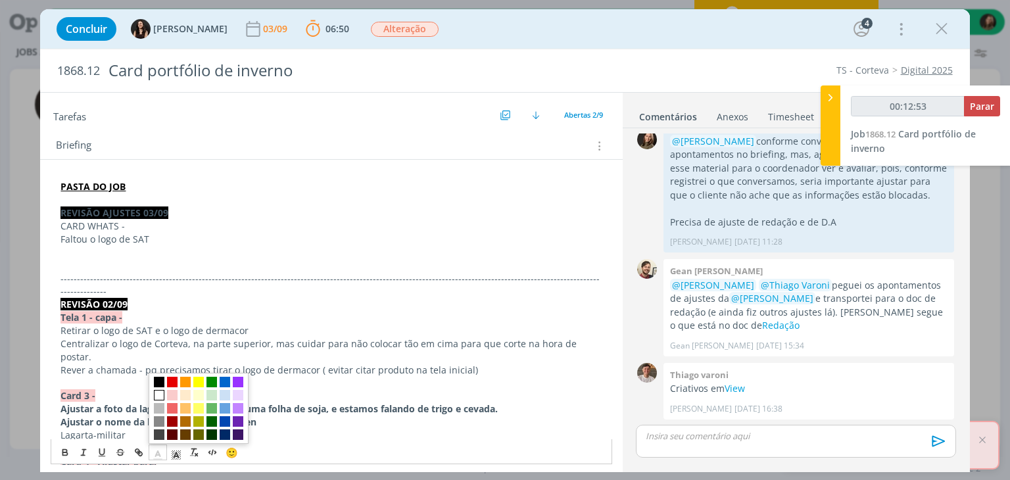
click at [159, 396] on span "dialog" at bounding box center [159, 395] width 11 height 11
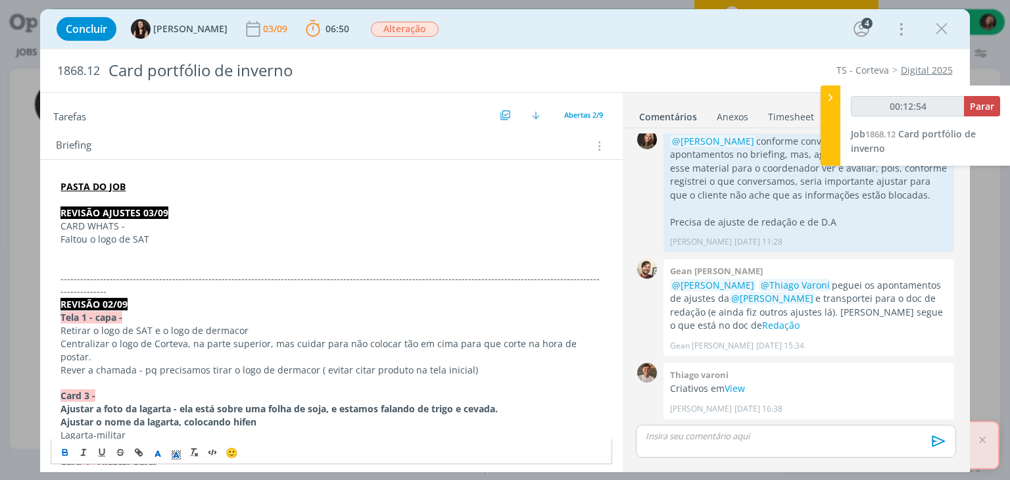
click at [120, 272] on p "-------------------------------------------------------------------------------…" at bounding box center [330, 285] width 541 height 26
click at [110, 227] on p "CARD WHATS -" at bounding box center [330, 226] width 541 height 13
click at [64, 454] on icon "dialog" at bounding box center [65, 453] width 11 height 11
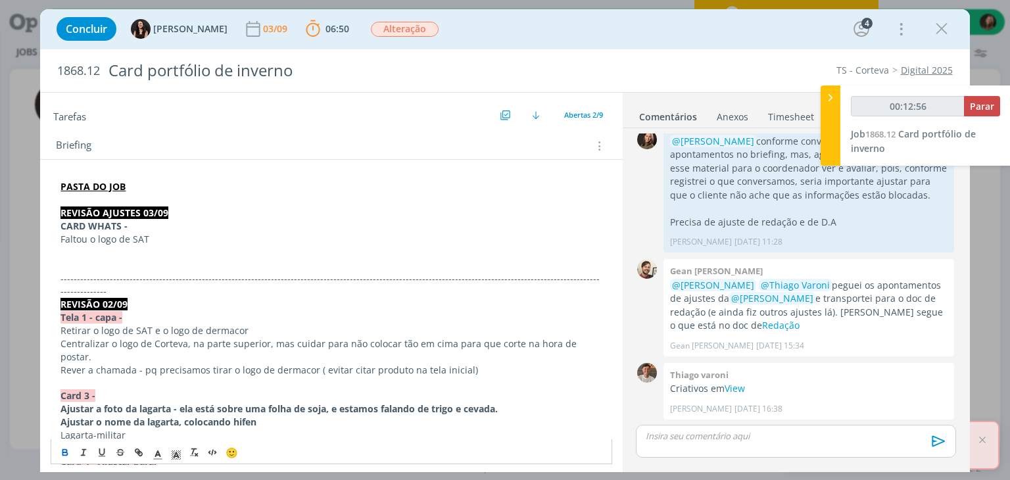
click at [168, 275] on p "-------------------------------------------------------------------------------…" at bounding box center [330, 285] width 541 height 26
click at [68, 260] on p "dialog" at bounding box center [330, 265] width 541 height 13
click at [681, 444] on div "dialog" at bounding box center [795, 441] width 319 height 33
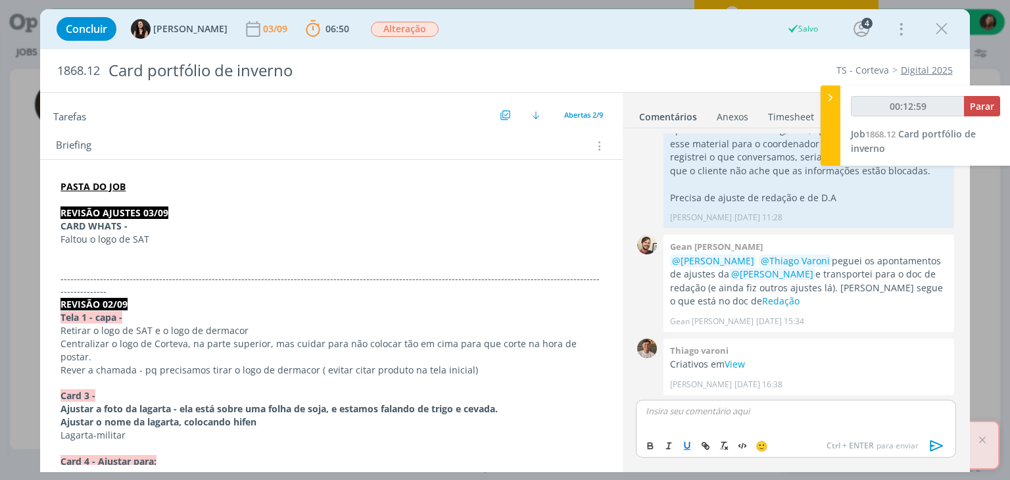
type input "00:13:00"
click at [685, 429] on span "[PERSON_NAME]" at bounding box center [716, 429] width 81 height 14
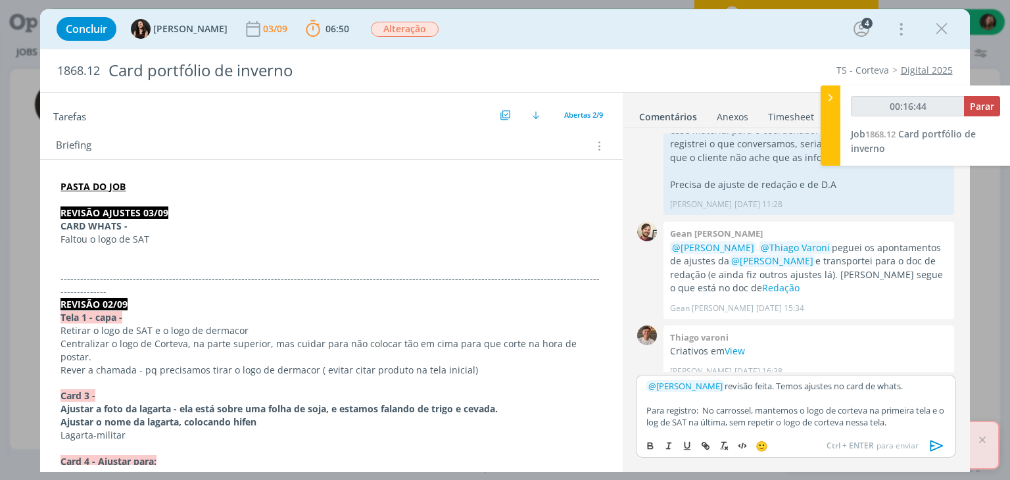
scroll to position [184, 0]
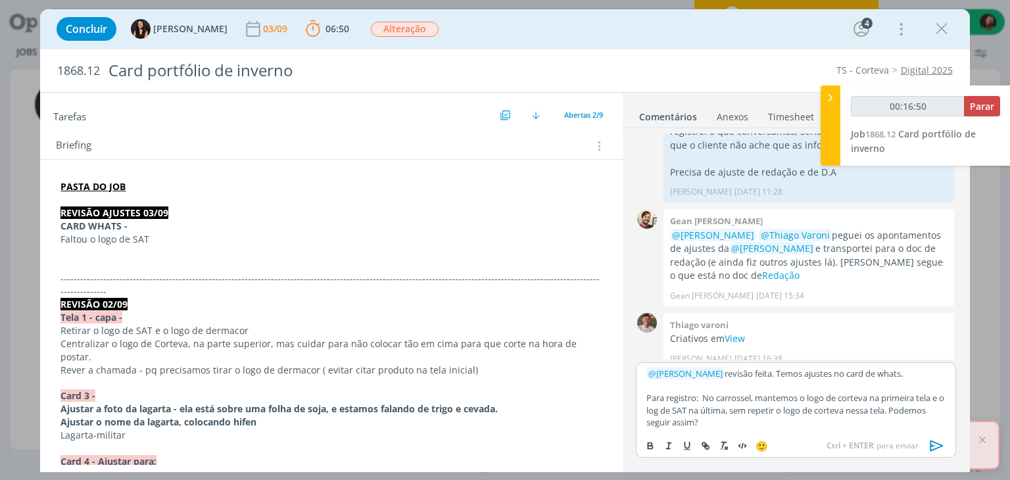
click at [928, 442] on icon "dialog" at bounding box center [937, 446] width 20 height 20
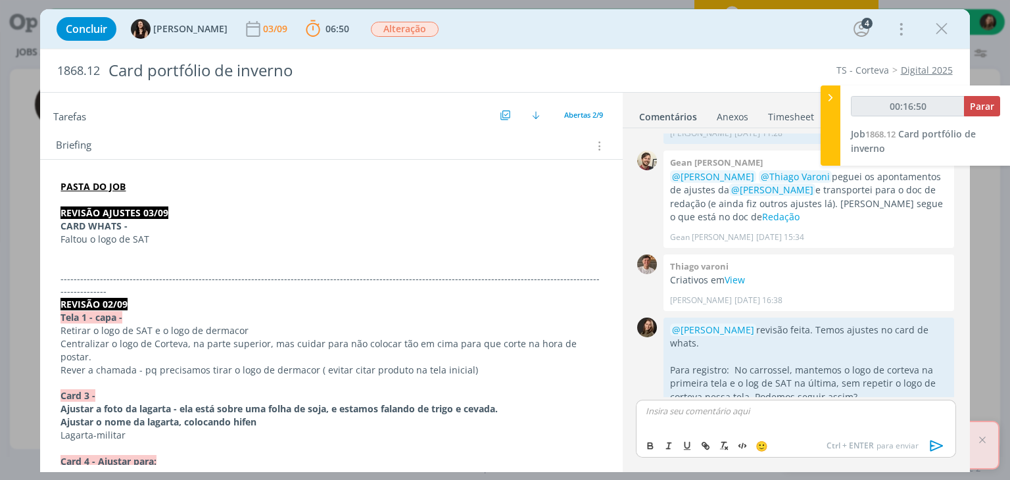
scroll to position [262, 0]
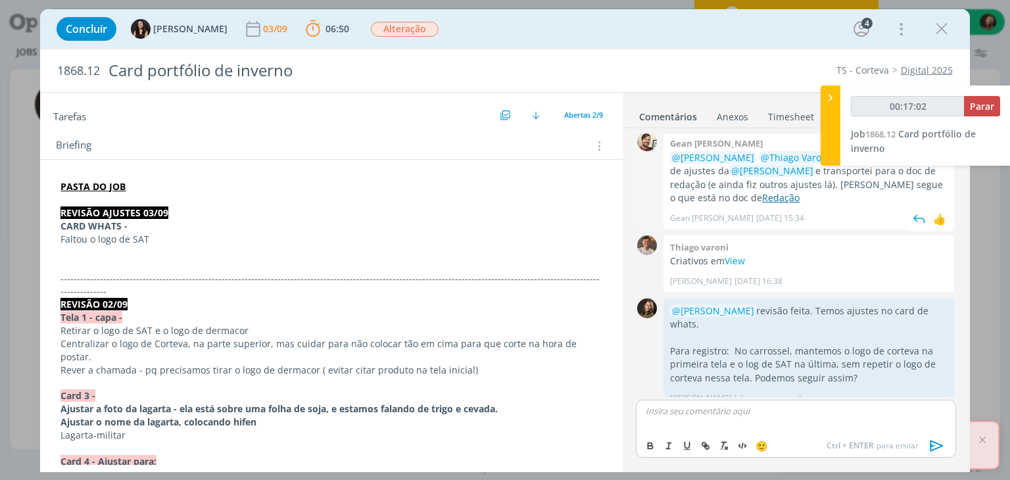
click at [762, 200] on link "Redação" at bounding box center [780, 197] width 37 height 12
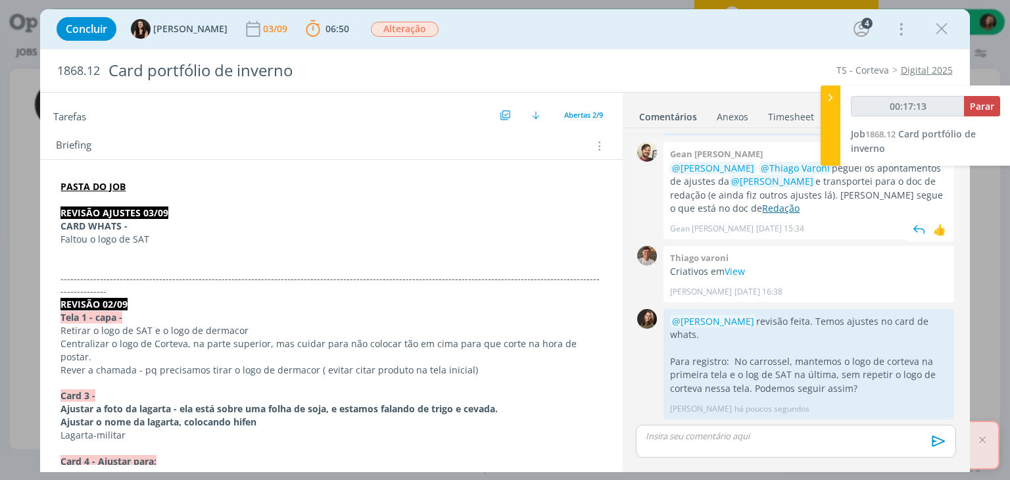
scroll to position [237, 0]
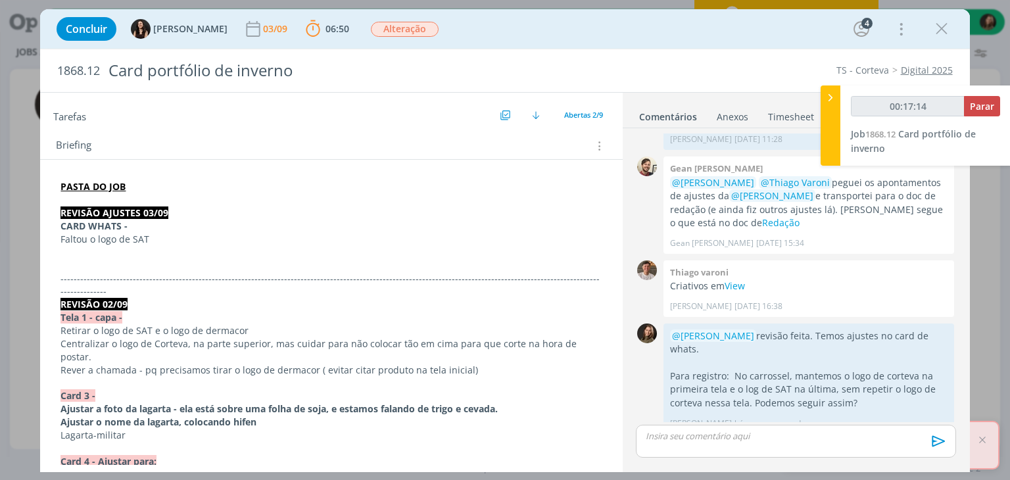
click at [106, 256] on p "dialog" at bounding box center [330, 252] width 541 height 13
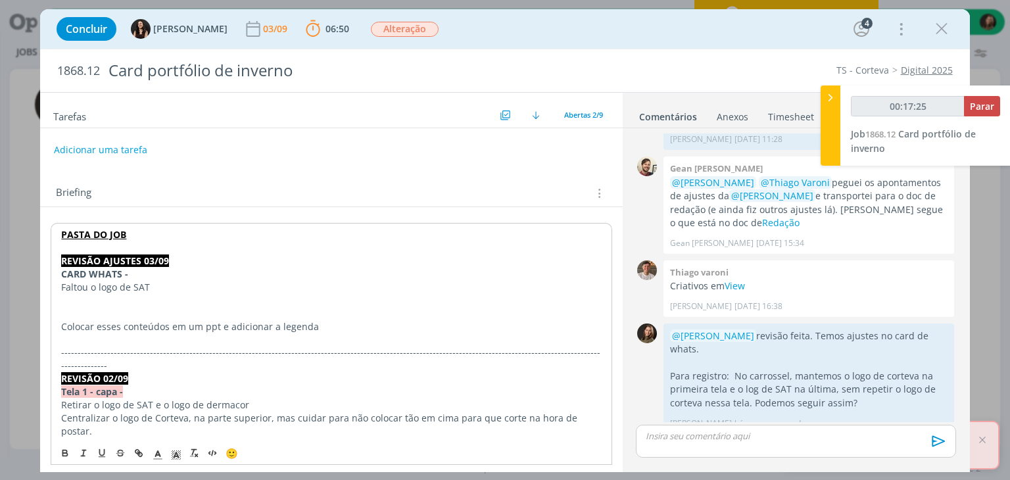
scroll to position [0, 0]
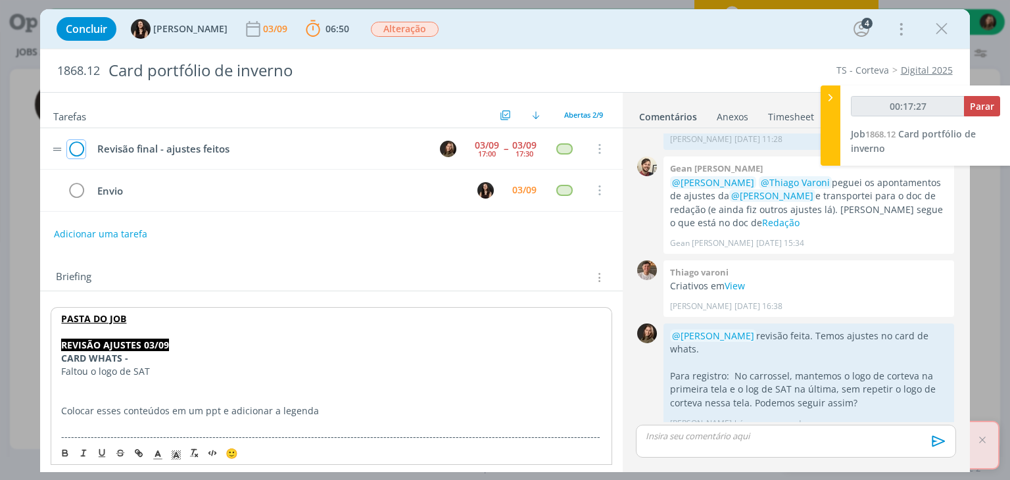
drag, startPoint x: 76, startPoint y: 151, endPoint x: 79, endPoint y: 198, distance: 47.4
click at [76, 150] on icon "dialog" at bounding box center [76, 149] width 18 height 20
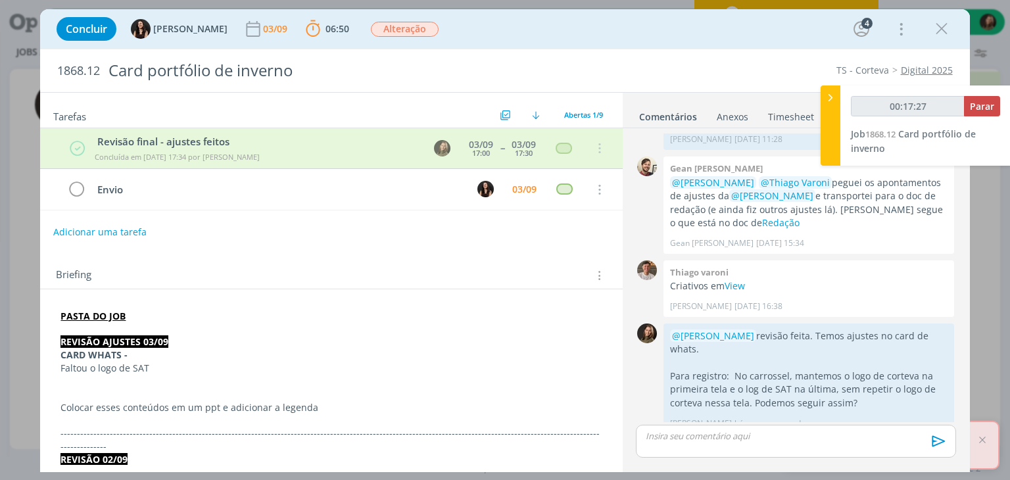
click at [94, 231] on button "Adicionar uma tarefa" at bounding box center [99, 232] width 93 height 22
type input "00:17:28"
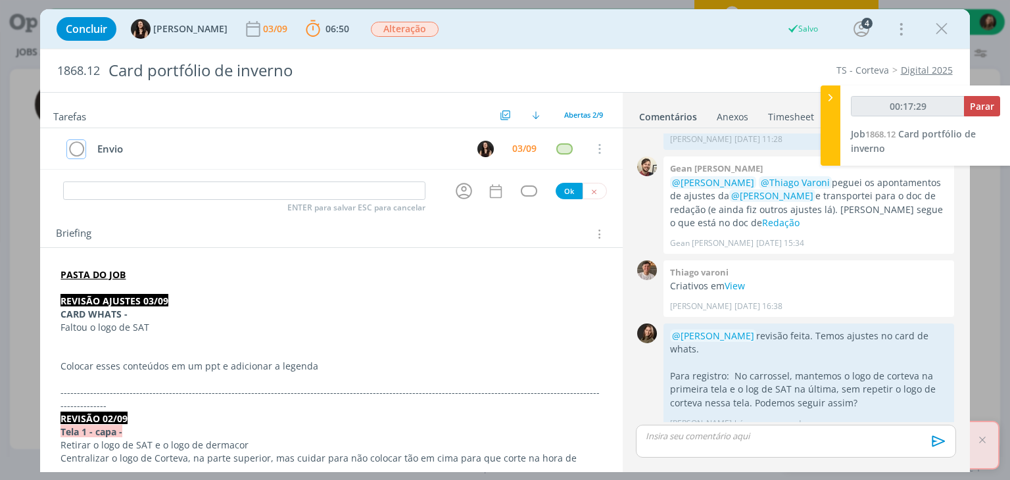
click at [66, 139] on button "dialog" at bounding box center [76, 149] width 20 height 20
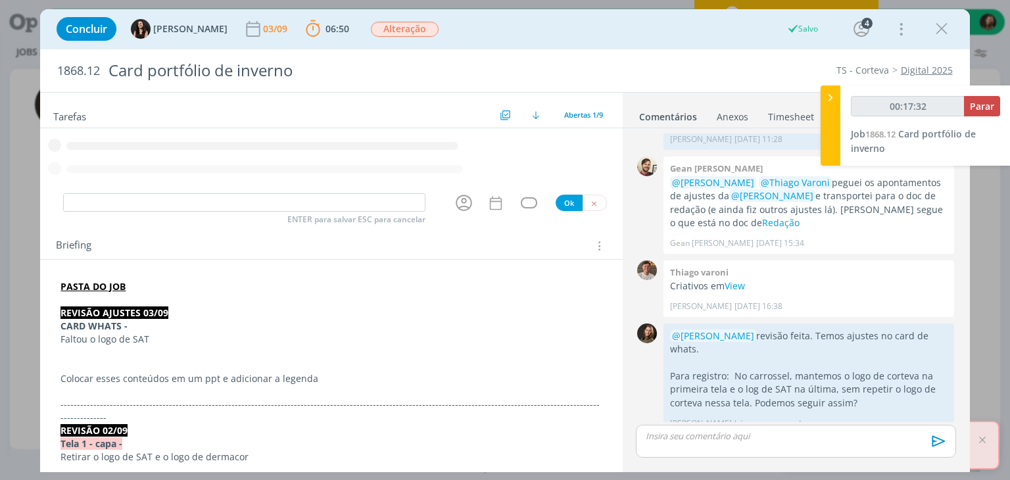
click at [313, 156] on icon "dialog" at bounding box center [331, 166] width 582 height 23
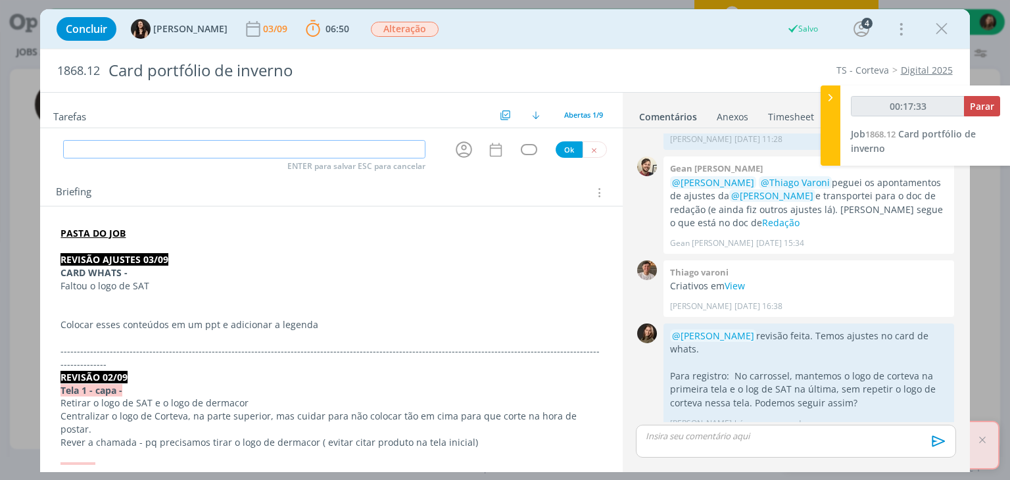
click at [152, 153] on input "dialog" at bounding box center [244, 149] width 362 height 18
type input "00:17:34"
type input "pautar"
type input "00:17:35"
type input "pautar ajustes"
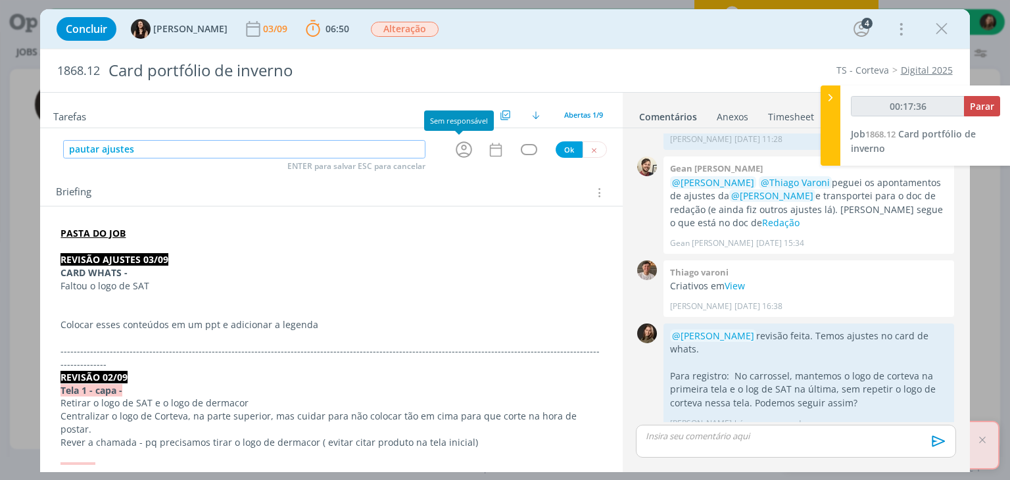
type input "00:17:37"
click at [453, 152] on icon "dialog" at bounding box center [463, 149] width 20 height 20
type input "pautar ajustes"
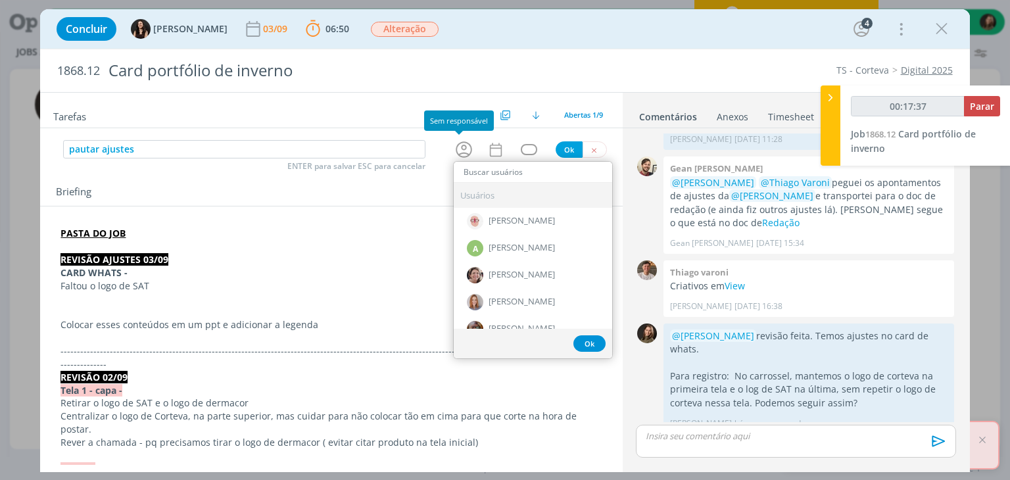
type input "i"
type input "00:17:38"
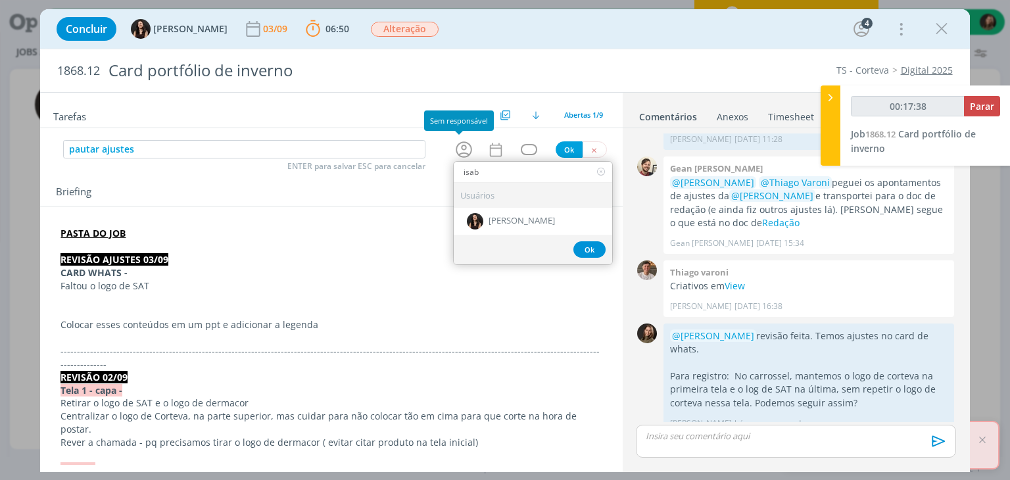
type input "isabe"
type input "00:17:39"
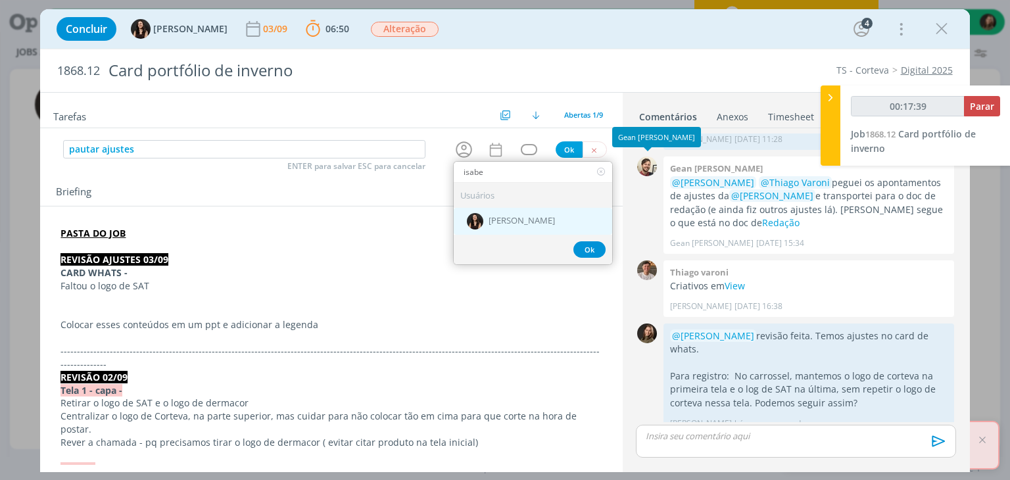
type input "isabe"
drag, startPoint x: 511, startPoint y: 225, endPoint x: 260, endPoint y: 234, distance: 250.6
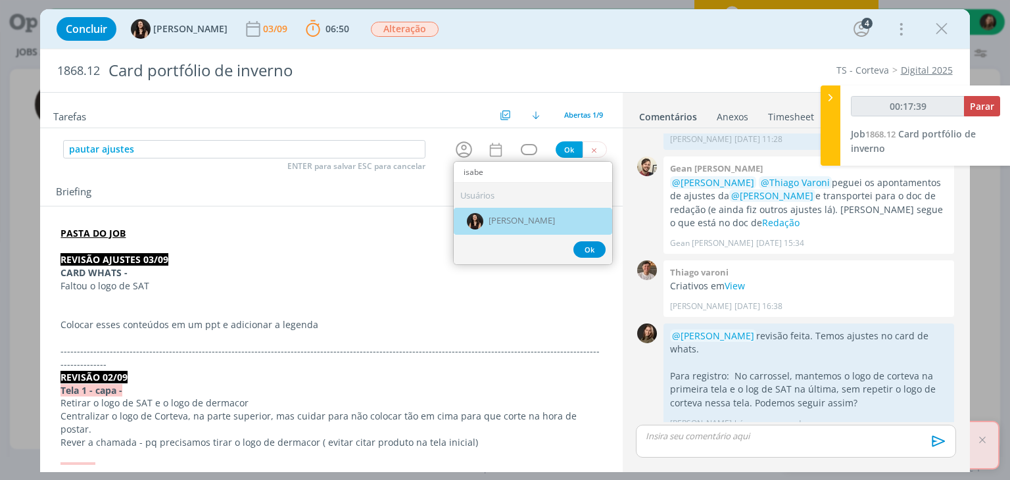
click at [511, 224] on div "[PERSON_NAME]" at bounding box center [532, 221] width 158 height 27
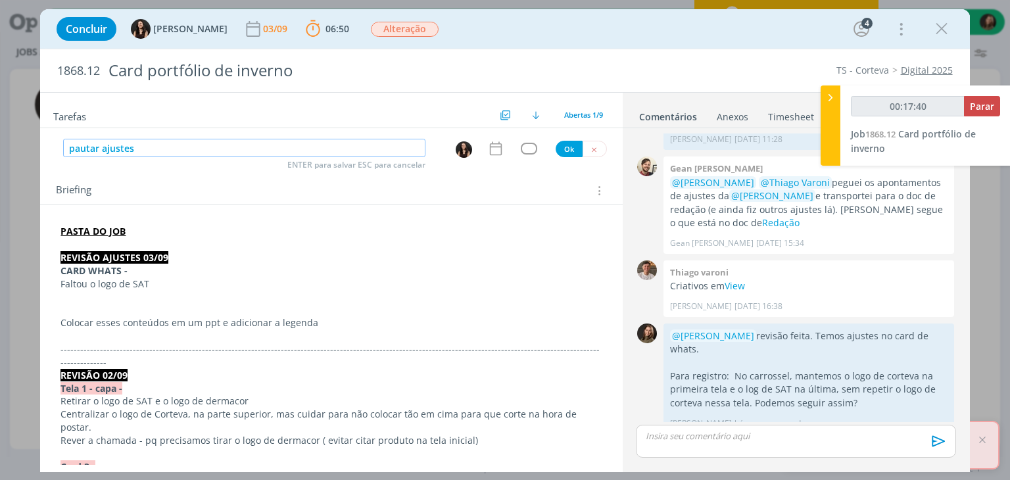
click at [160, 151] on input "pautar ajustes" at bounding box center [244, 148] width 362 height 18
type input "00:17:41"
type input "pautar ajustes + ver"
type input "00:17:42"
type input "pautar ajustes + ver coment"
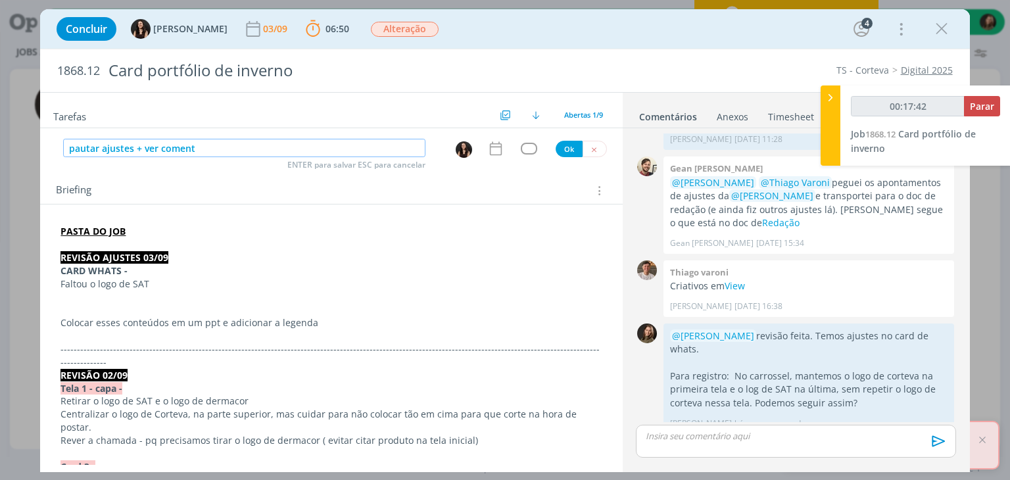
type input "00:17:43"
type input "pautar ajustes + ver comentári"
type input "00:17:44"
type input "pautar ajustes + ver comentário Juli"
type input "00:17:45"
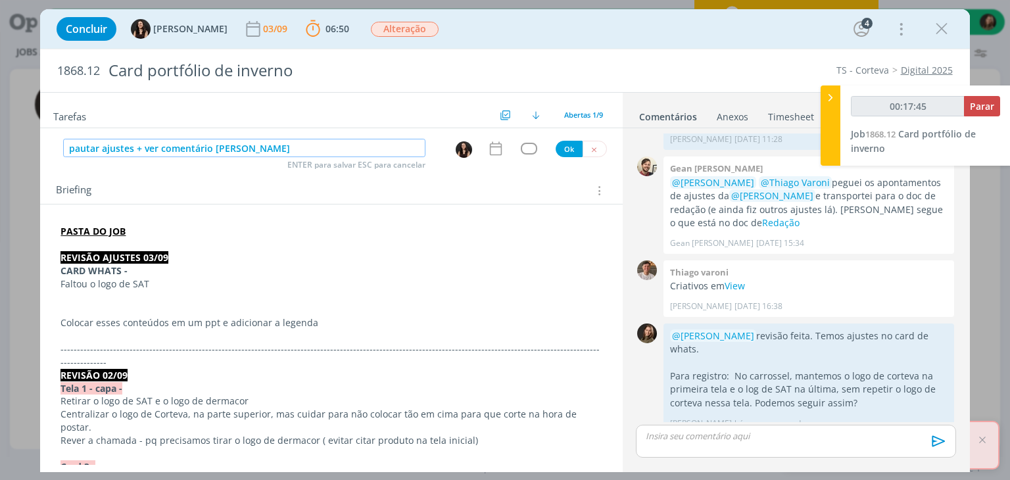
type input "pautar ajustes + ver comentário Julia"
type input "00:17:46"
type input "pautar ajustes + ver comentário Julia"
click at [476, 148] on div "dialog" at bounding box center [466, 149] width 42 height 20
click at [488, 148] on icon "dialog" at bounding box center [495, 148] width 17 height 17
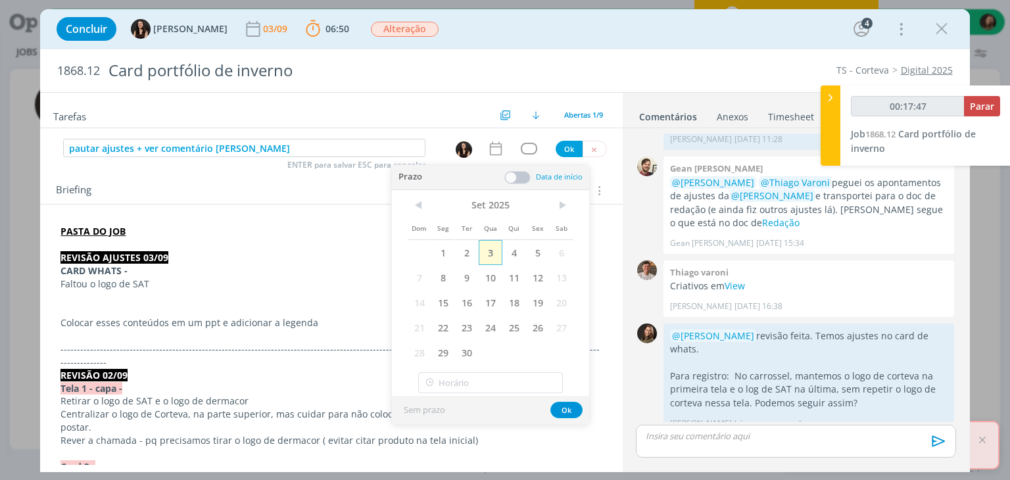
click at [496, 247] on span "3" at bounding box center [490, 252] width 24 height 25
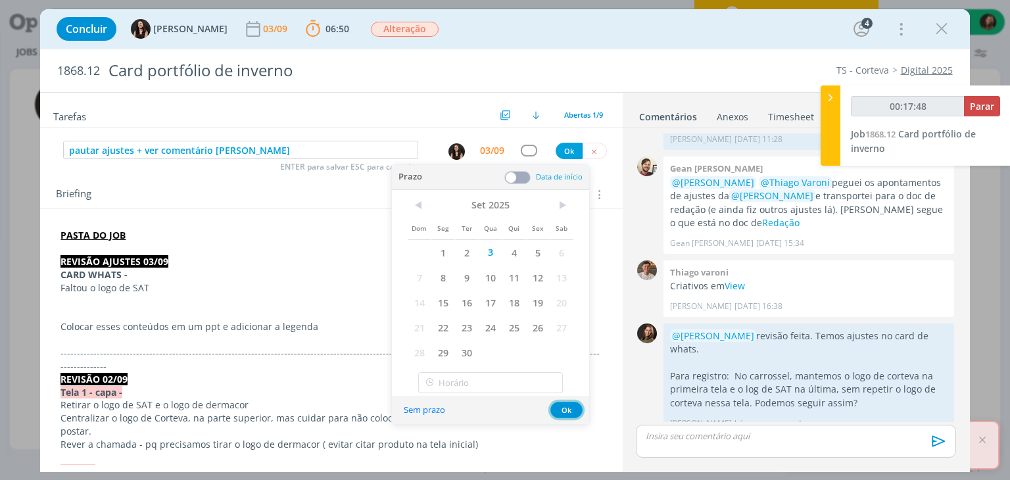
click at [567, 402] on button "Ok" at bounding box center [566, 410] width 32 height 16
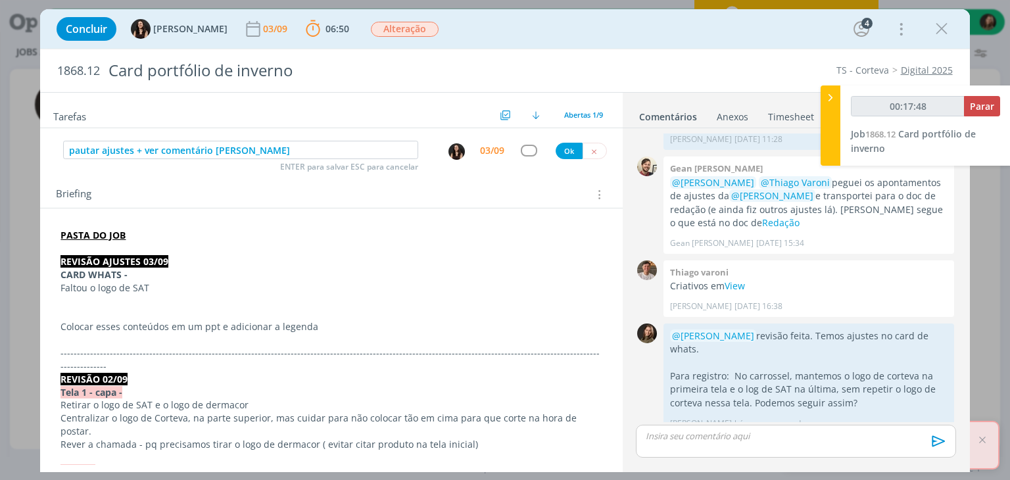
type input "00:17:49"
click at [521, 145] on div "dialog" at bounding box center [529, 150] width 16 height 11
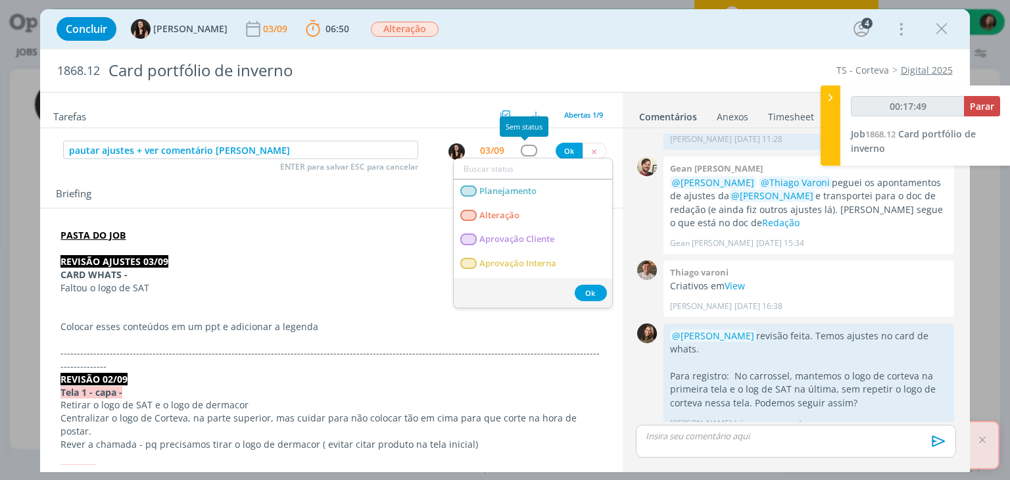
type input "a"
type input "00:17:50"
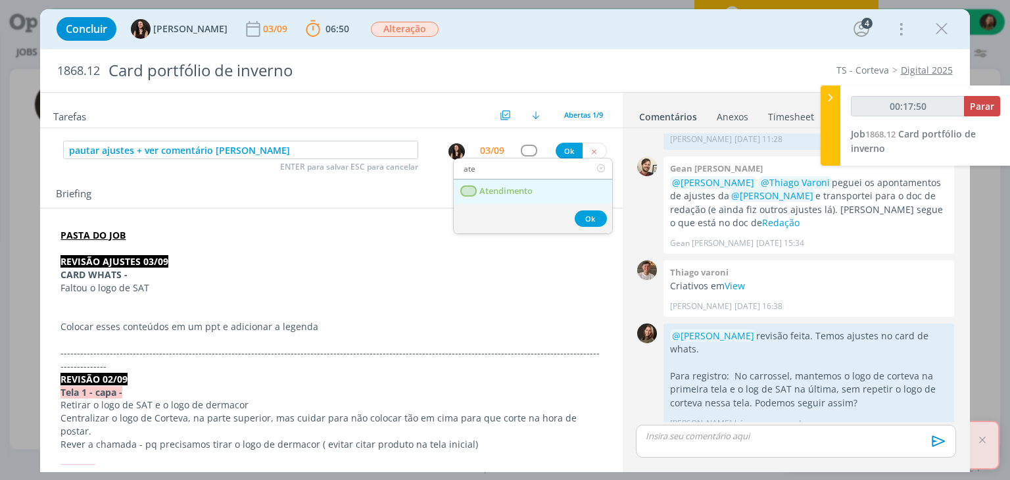
type input "ate"
click at [521, 189] on span "Atendimento" at bounding box center [506, 191] width 53 height 11
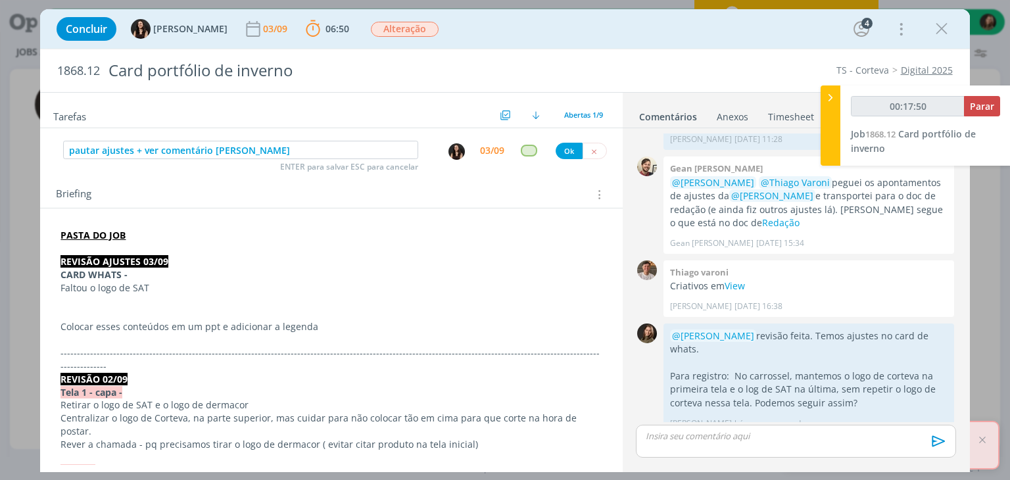
type input "00:17:51"
click at [561, 147] on button "Ok" at bounding box center [568, 151] width 27 height 16
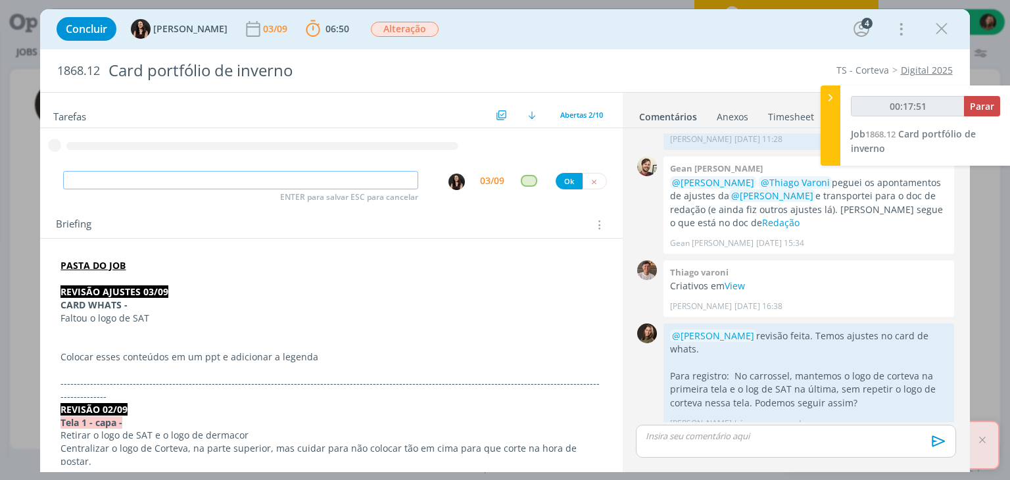
type input "00:17:52"
click at [985, 109] on span "Parar" at bounding box center [981, 106] width 24 height 12
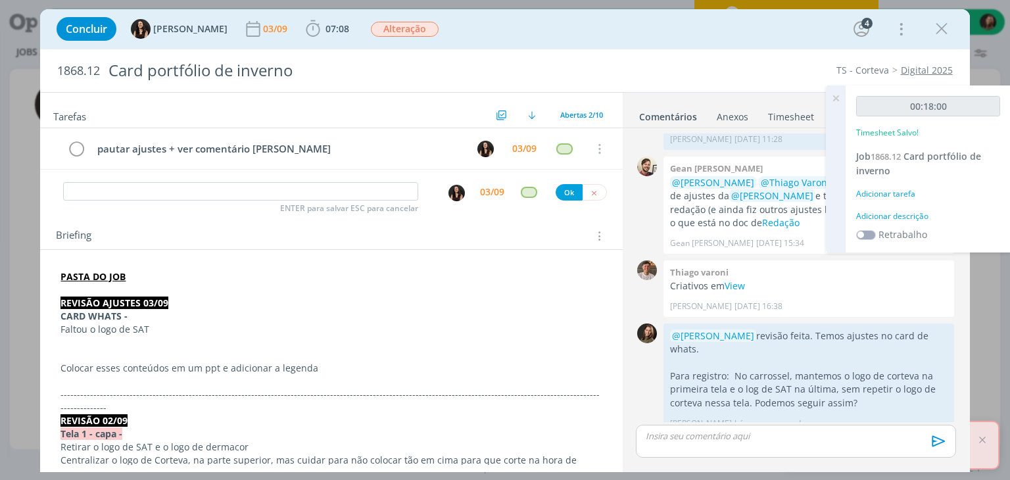
click at [925, 208] on div "00:18:00 Timesheet Salvo! Job 1868.12 Card portfólio de inverno Adicionar taref…" at bounding box center [927, 168] width 165 height 167
click at [888, 224] on div "00:18:00 Timesheet Salvo! Job 1868.12 Card portfólio de inverno Adicionar taref…" at bounding box center [927, 168] width 165 height 167
click at [886, 217] on div "Adicionar descrição" at bounding box center [928, 216] width 144 height 12
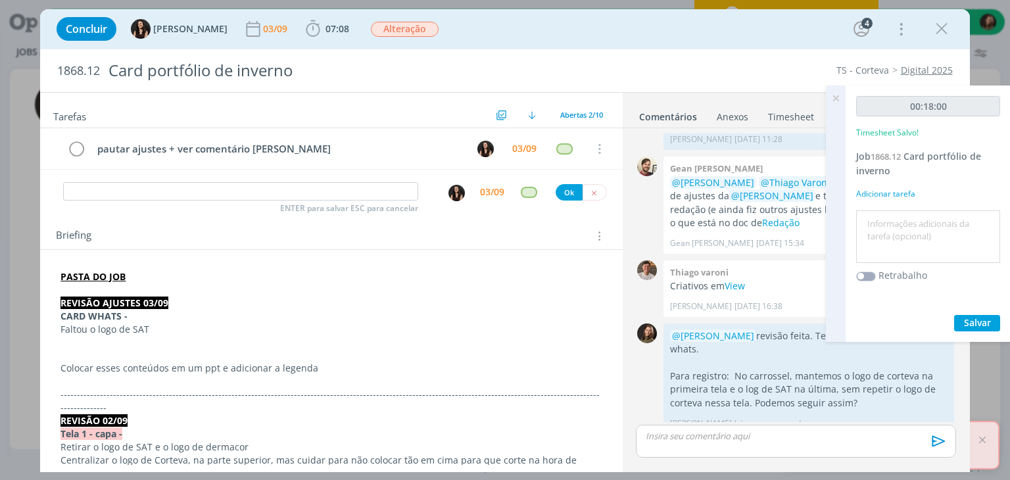
click at [886, 217] on textarea at bounding box center [927, 237] width 137 height 47
type textarea "revisão ajustes"
click at [988, 324] on span "Salvar" at bounding box center [977, 322] width 27 height 12
click at [838, 95] on icon at bounding box center [836, 98] width 24 height 26
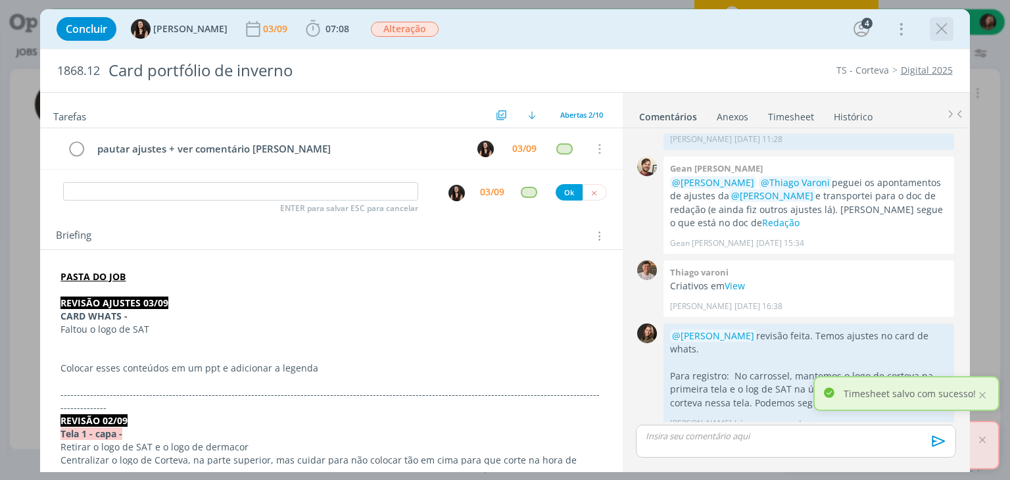
click at [937, 37] on icon "dialog" at bounding box center [941, 29] width 20 height 20
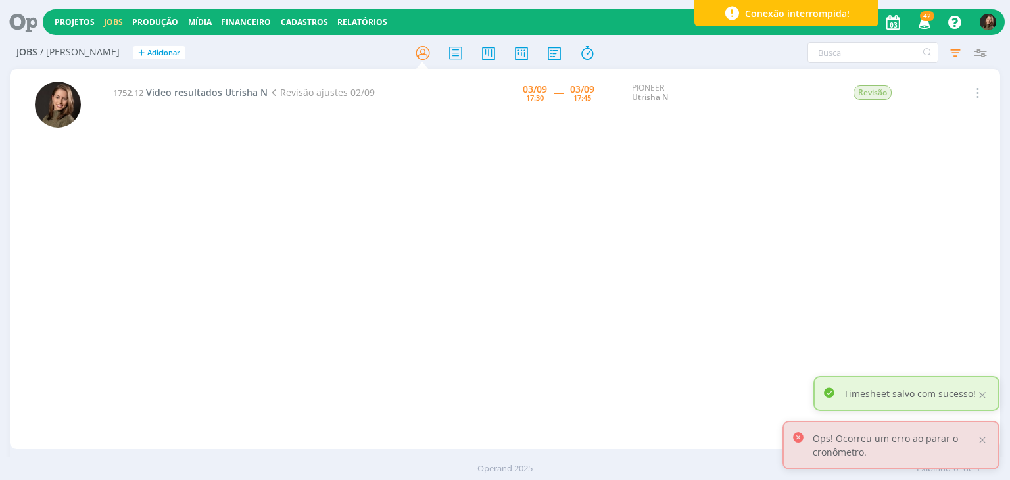
click at [210, 87] on span "Vídeo resultados Utrisha N" at bounding box center [207, 92] width 122 height 12
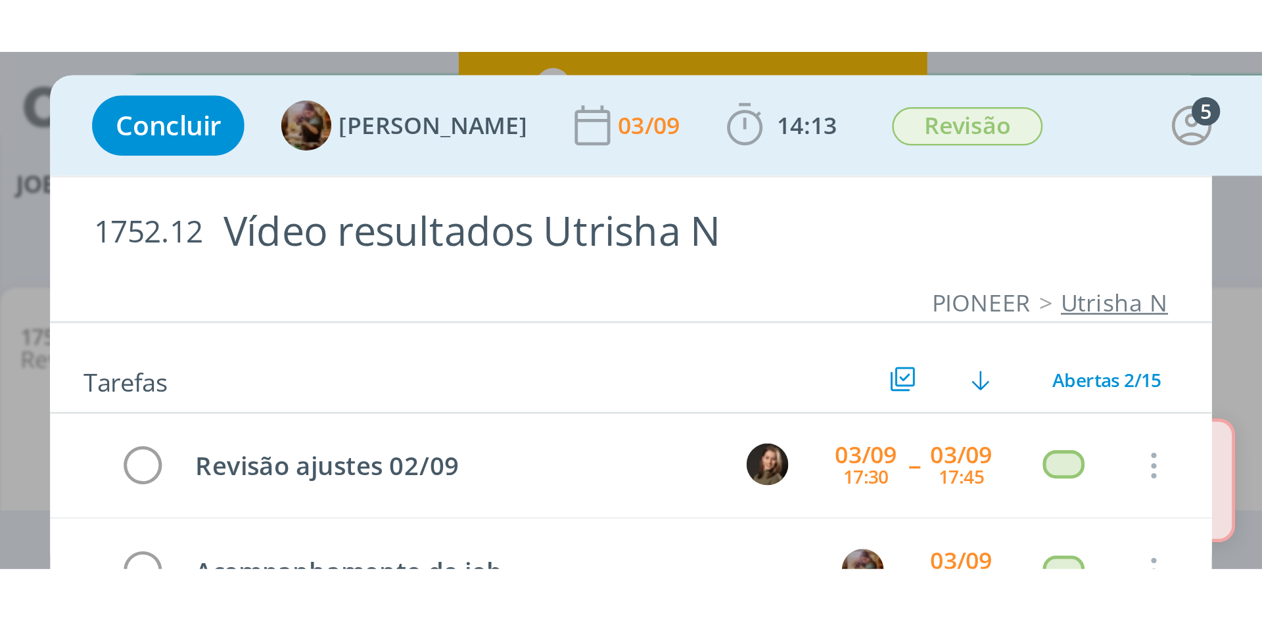
scroll to position [1161, 0]
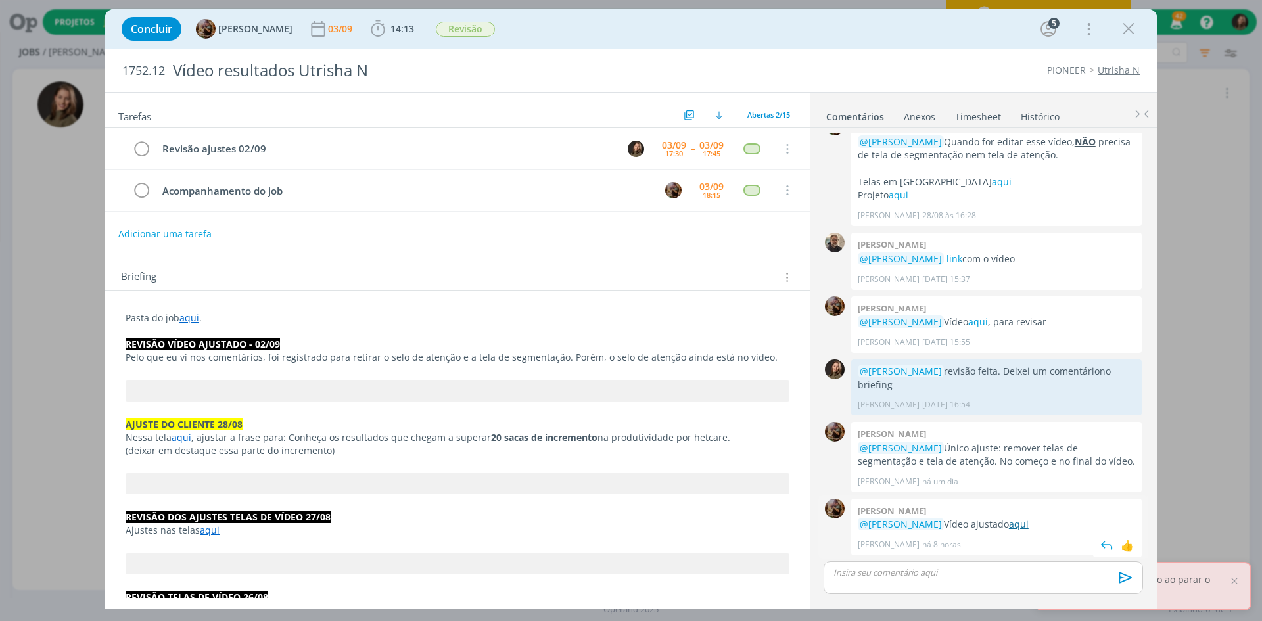
click at [1009, 479] on link "aqui" at bounding box center [1019, 524] width 20 height 12
click at [417, 30] on b "14:13" at bounding box center [402, 28] width 29 height 9
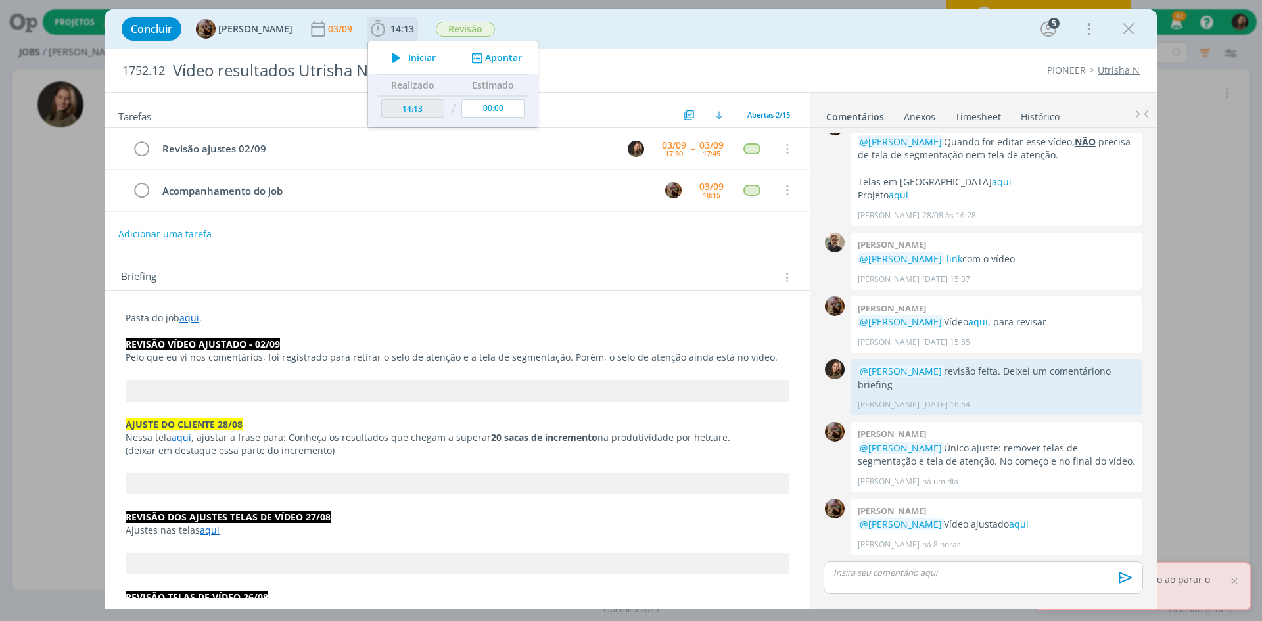
click at [423, 64] on button "Iniciar" at bounding box center [410, 58] width 52 height 18
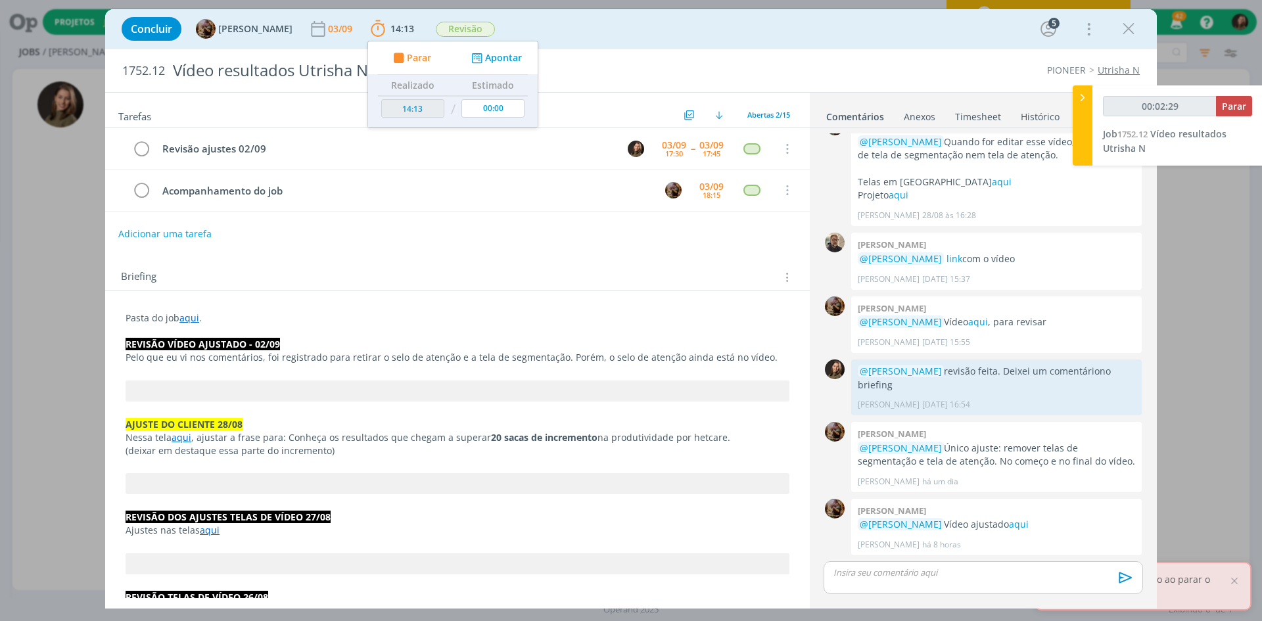
click at [928, 479] on div "dialog" at bounding box center [983, 577] width 319 height 33
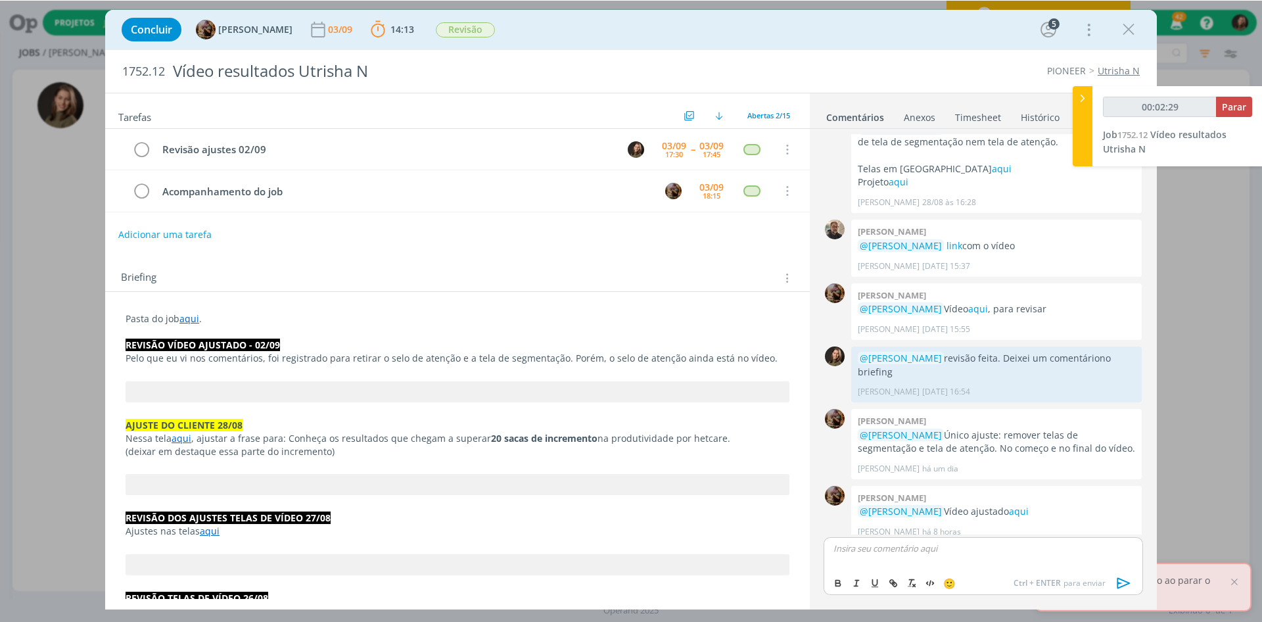
scroll to position [1186, 0]
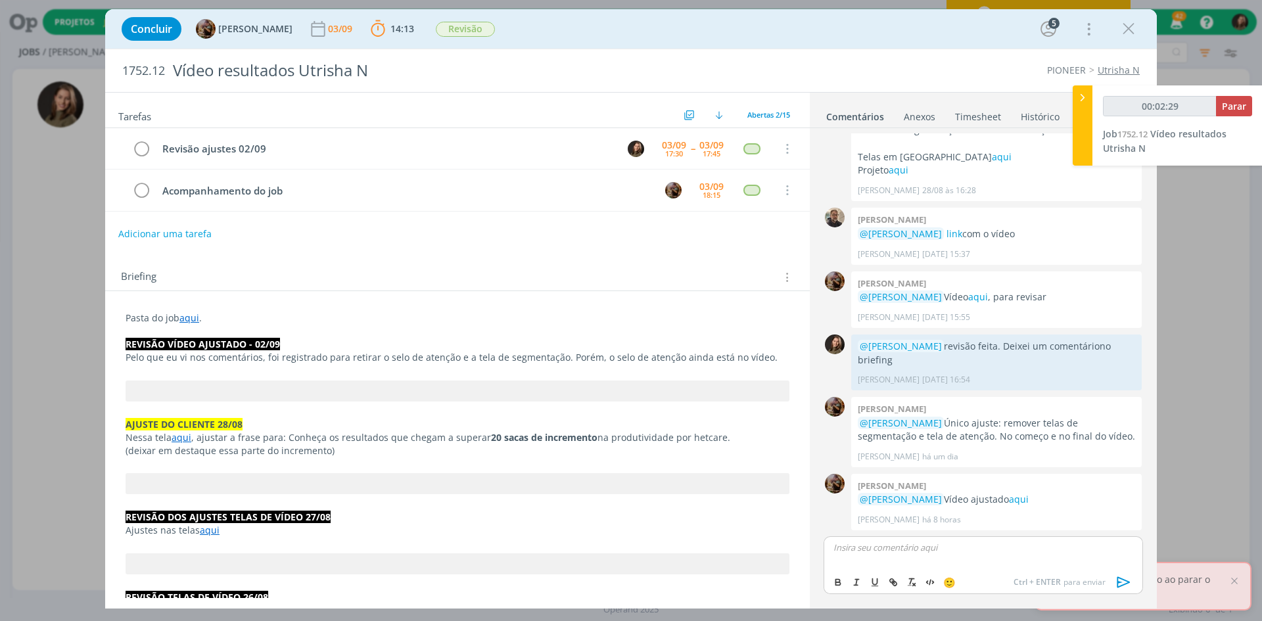
type input "00:02:30"
click at [929, 479] on span "[PERSON_NAME]" at bounding box center [904, 590] width 81 height 14
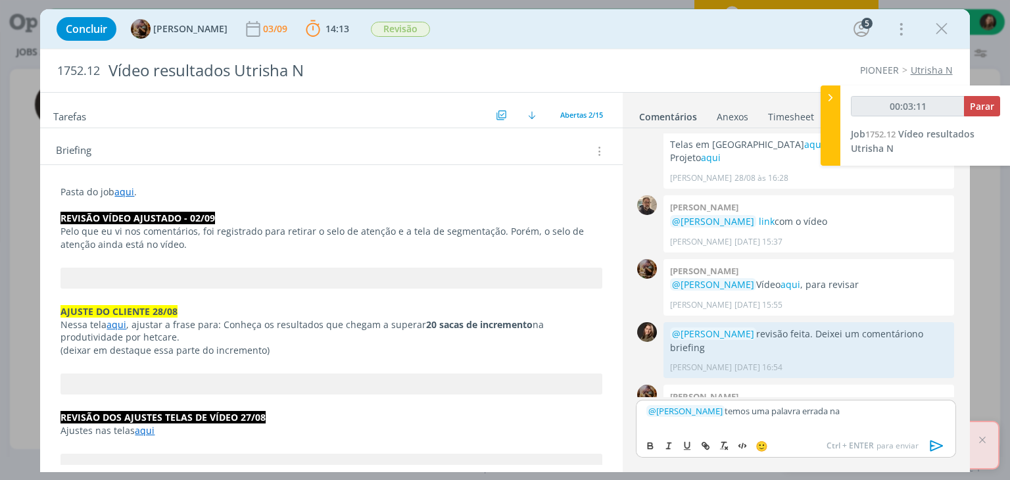
scroll to position [131, 0]
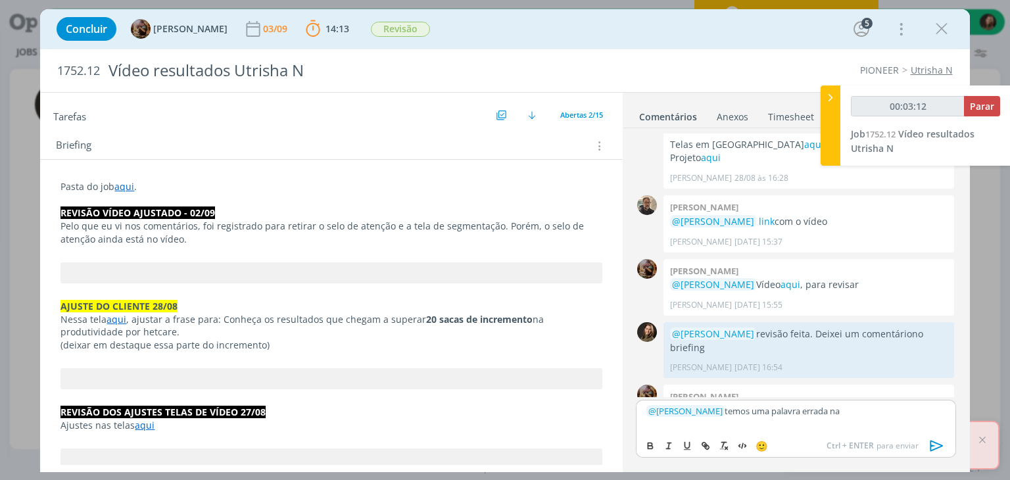
click at [116, 315] on link "aqui" at bounding box center [116, 319] width 20 height 12
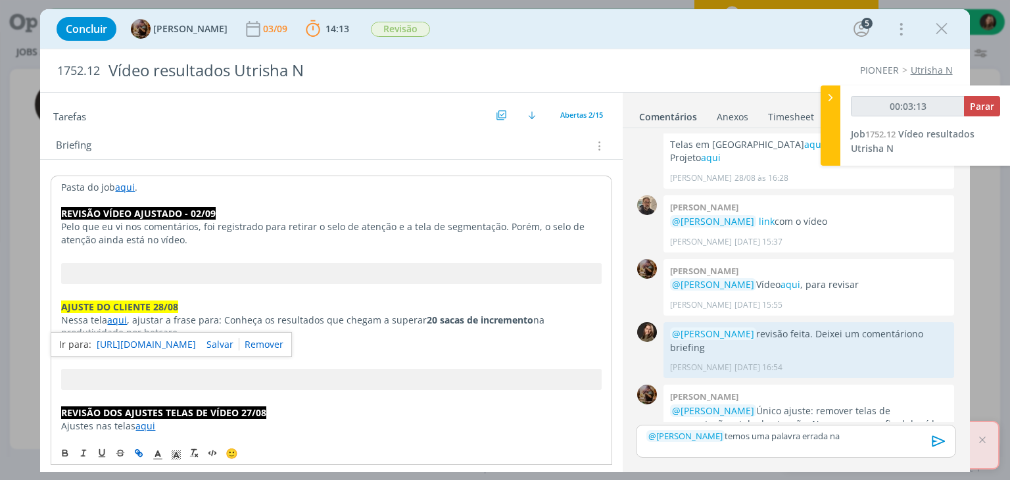
click at [135, 340] on link "https://sobeae.sharepoint.com/:i:/s/SOBEAE/ERG51mdZSjlBkkNn_7fSLIoB3__tDUd-BCrN…" at bounding box center [146, 344] width 99 height 17
click at [873, 430] on p "﻿ @ Amanda Rodrigues ﻿ temos uma palavra errada na" at bounding box center [795, 436] width 298 height 12
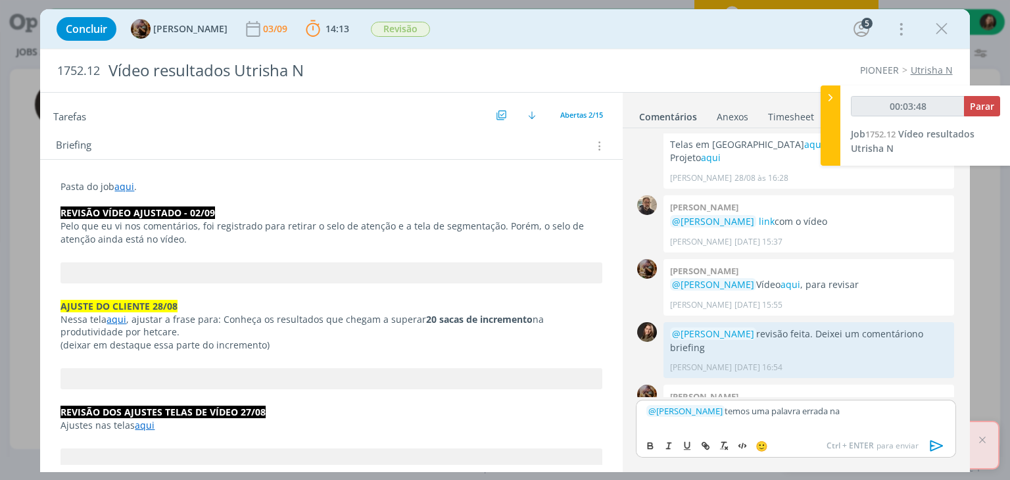
scroll to position [1321, 0]
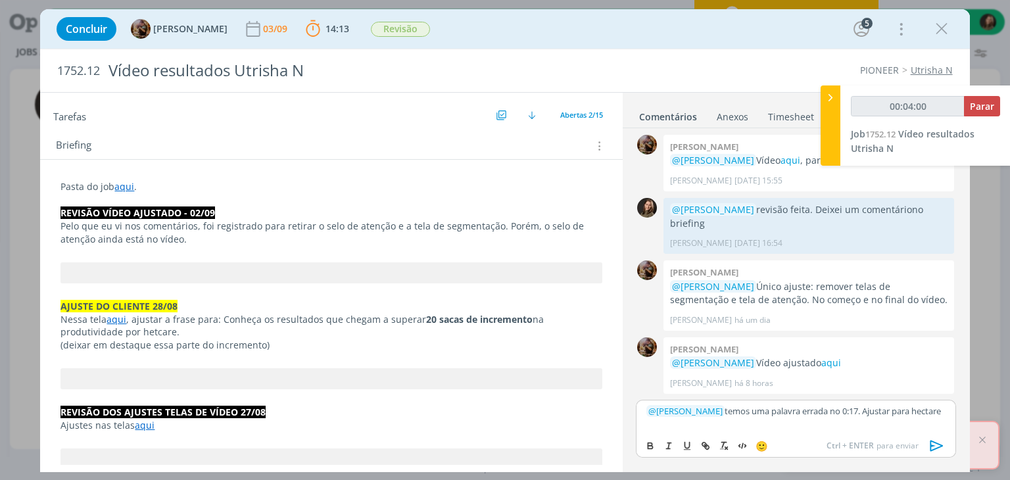
click at [928, 446] on icon "dialog" at bounding box center [937, 446] width 20 height 20
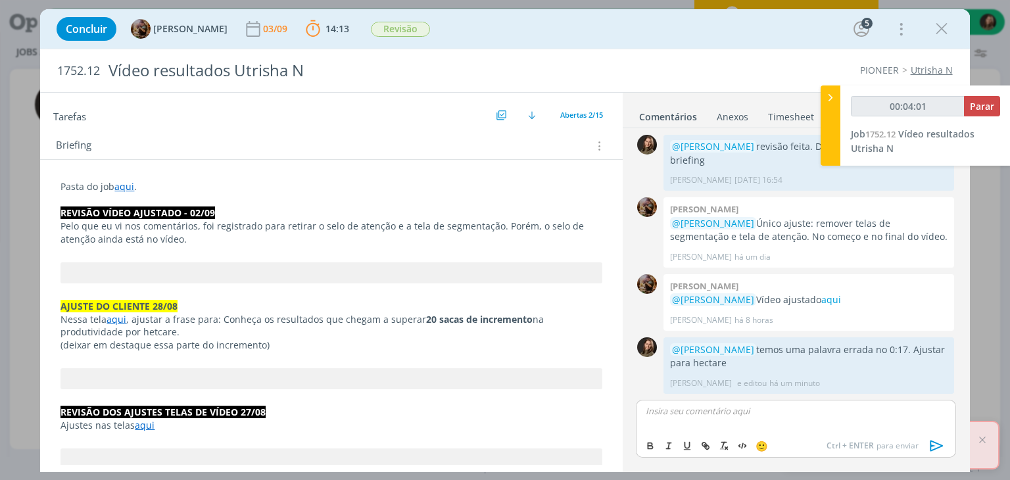
type input "00:04:02"
click at [977, 110] on span "Parar" at bounding box center [981, 106] width 24 height 12
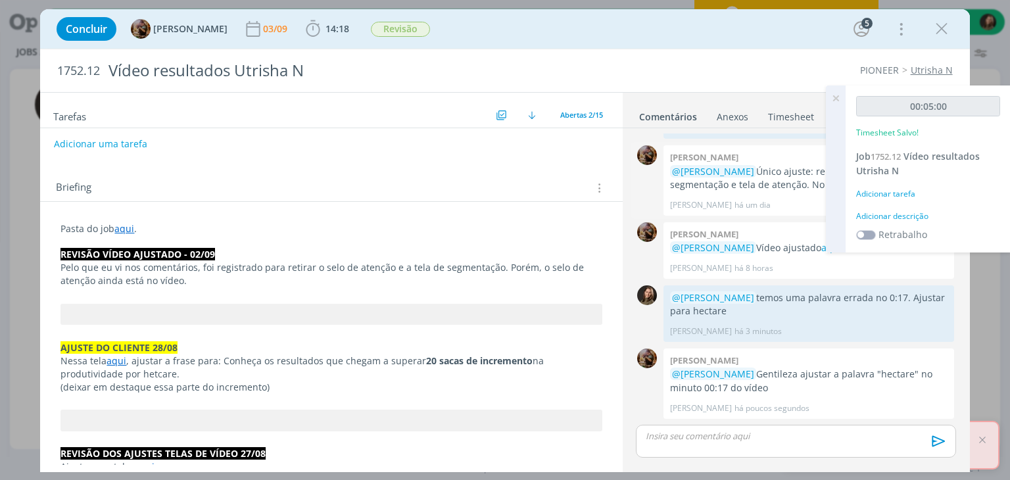
scroll to position [172, 0]
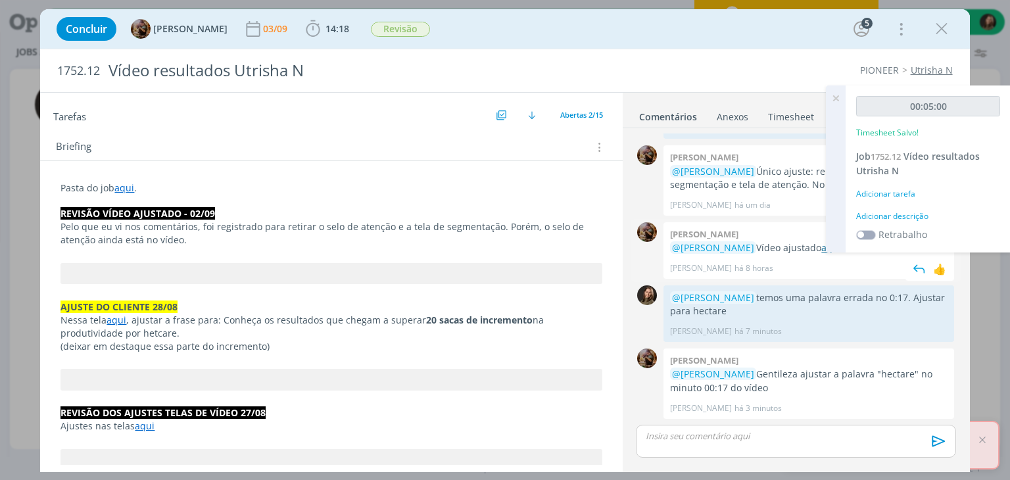
click at [821, 248] on link "aqui" at bounding box center [831, 247] width 20 height 12
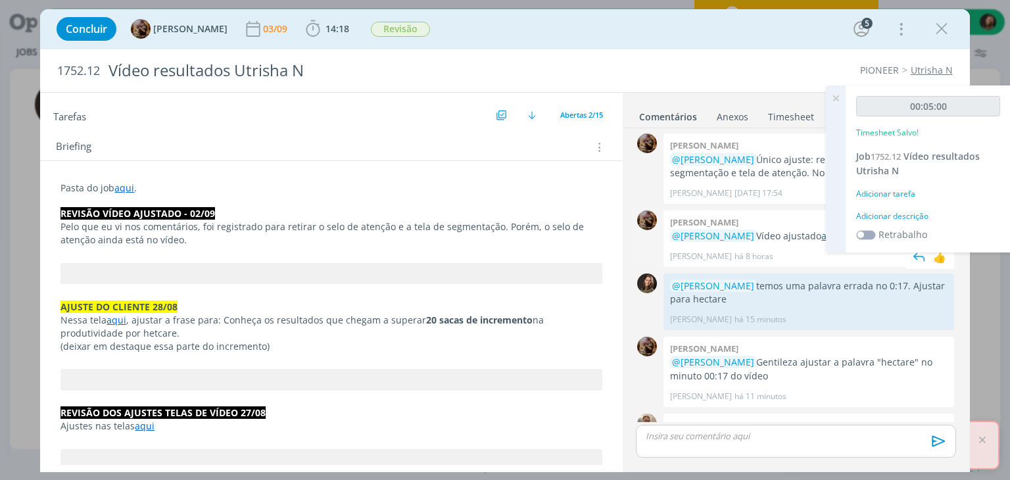
scroll to position [1499, 0]
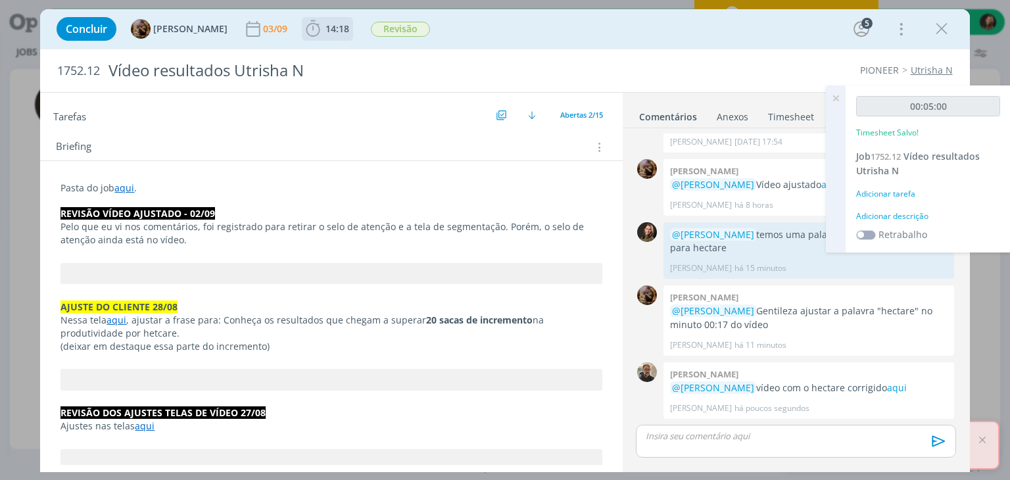
drag, startPoint x: 341, startPoint y: 30, endPoint x: 347, endPoint y: 39, distance: 10.4
click at [342, 30] on span "14:18" at bounding box center [337, 28] width 24 height 12
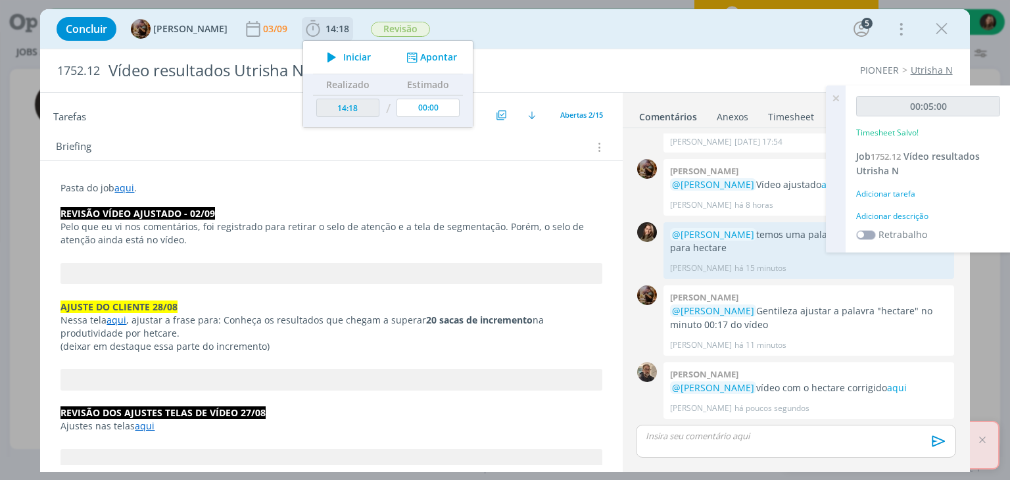
click at [360, 59] on span "Iniciar" at bounding box center [357, 57] width 28 height 9
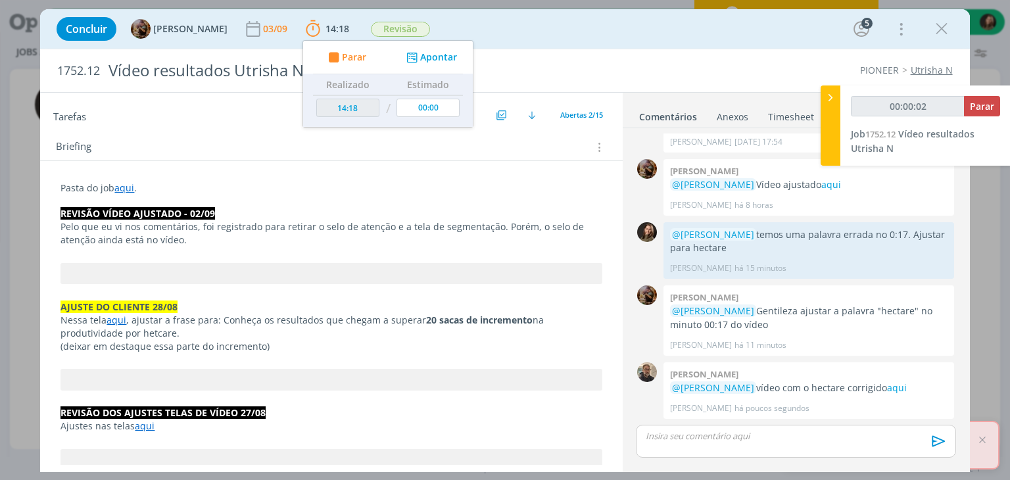
scroll to position [172, 0]
click at [660, 438] on p "dialog" at bounding box center [795, 436] width 298 height 12
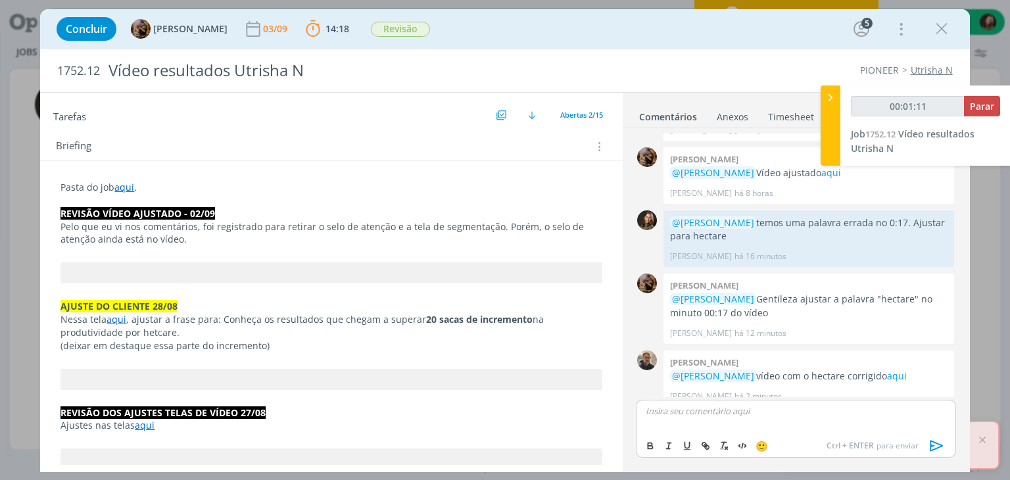
scroll to position [1523, 0]
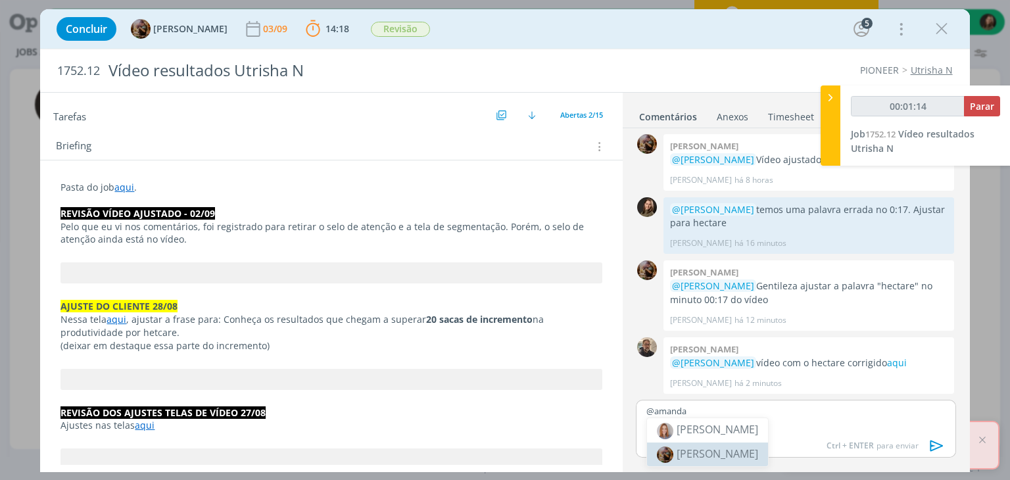
click at [699, 458] on span "[PERSON_NAME]" at bounding box center [716, 453] width 81 height 14
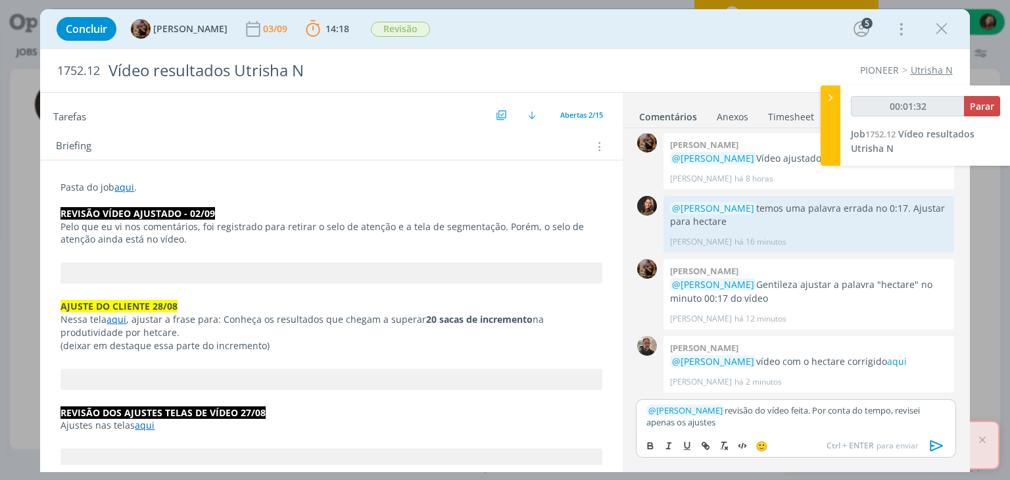
click at [925, 446] on button "dialog" at bounding box center [936, 446] width 26 height 16
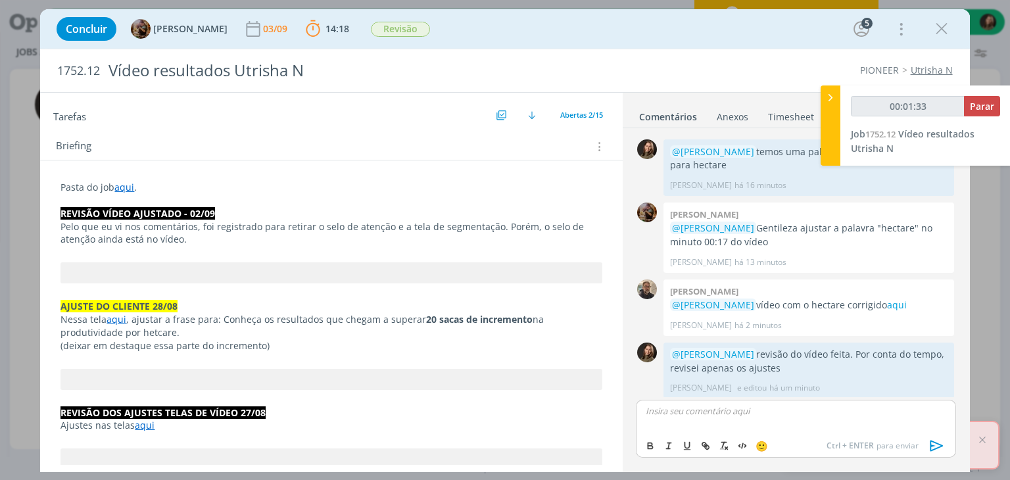
scroll to position [1587, 0]
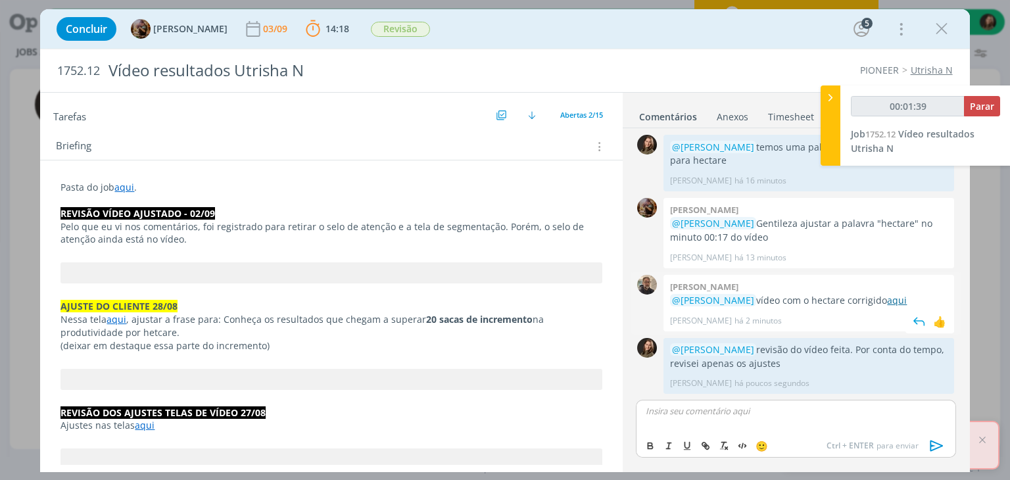
click at [902, 298] on link "aqui" at bounding box center [897, 300] width 20 height 12
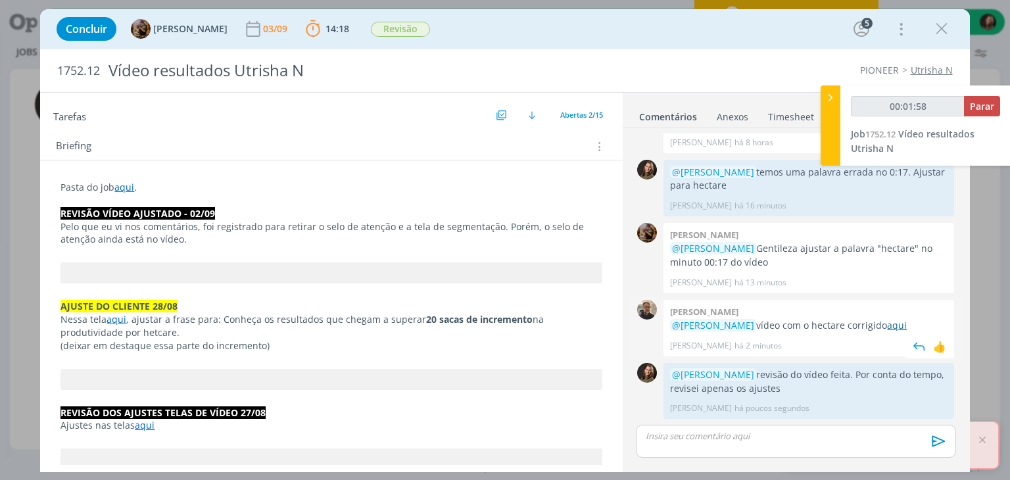
scroll to position [1562, 0]
click at [935, 413] on icon "dialog" at bounding box center [938, 410] width 14 height 12
click at [902, 377] on link "Editar" at bounding box center [894, 370] width 104 height 21
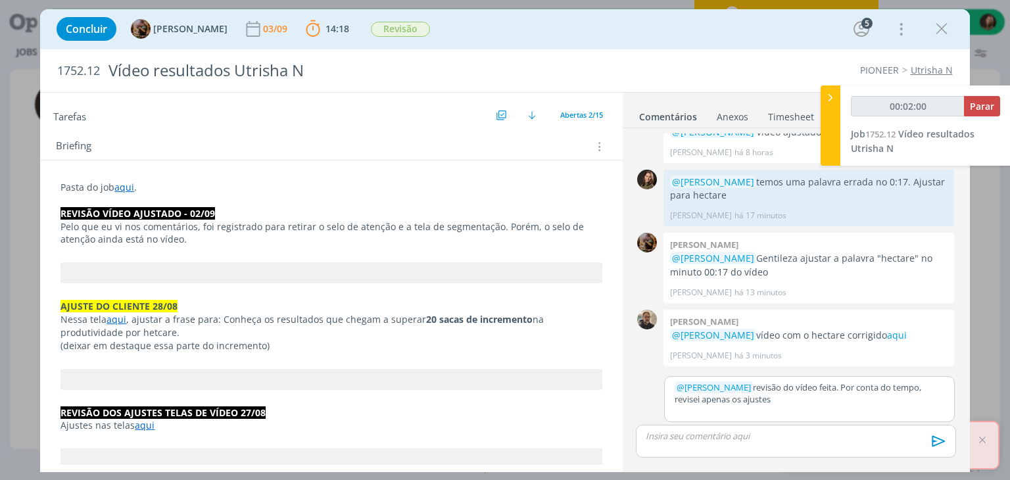
scroll to position [1551, 0]
click at [801, 404] on p "﻿ @ Amanda Rodrigues ﻿ revisão do vídeo feita. Por conta do tempo, revisei apen…" at bounding box center [808, 393] width 269 height 24
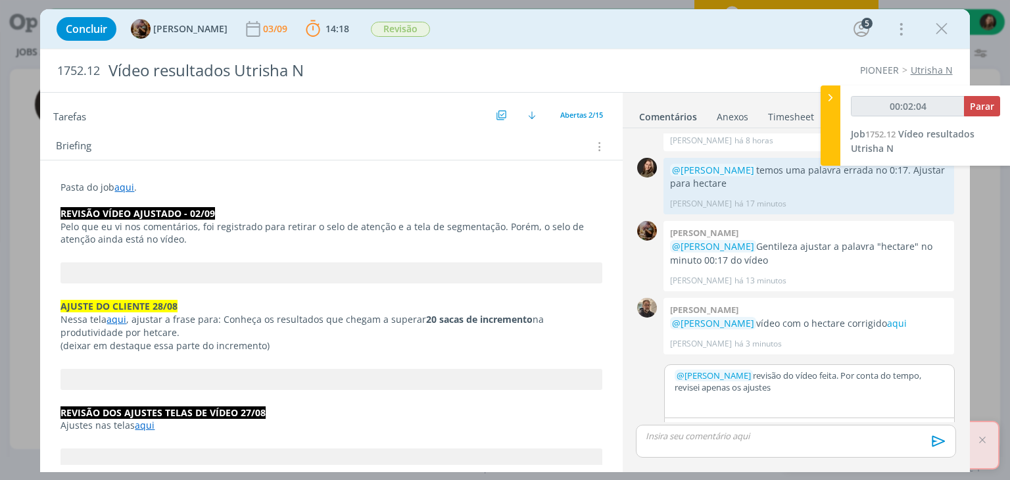
type input "00:02:05"
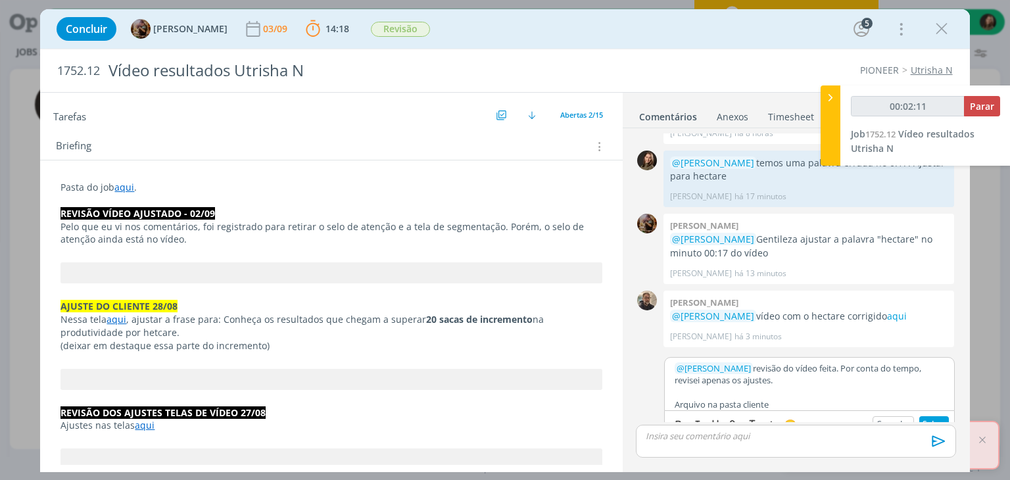
scroll to position [1584, 0]
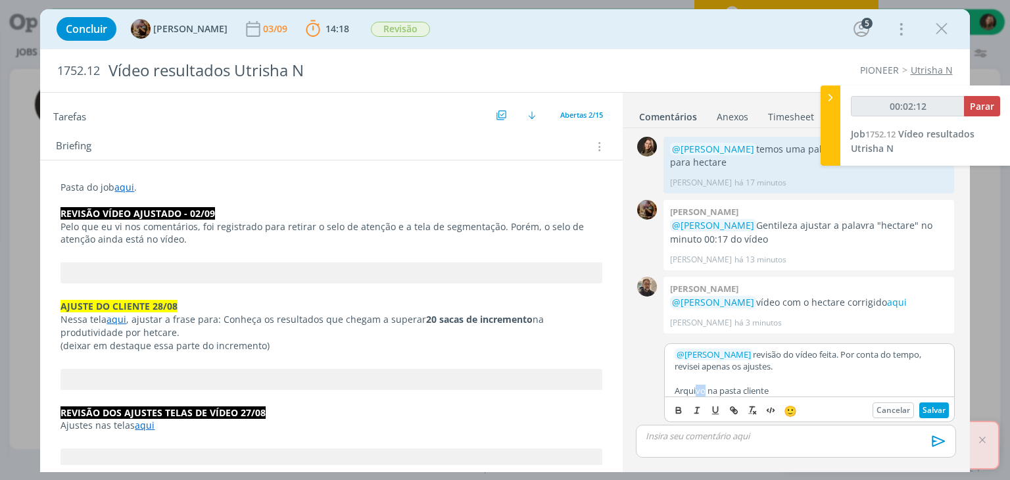
drag, startPoint x: 697, startPoint y: 385, endPoint x: 705, endPoint y: 384, distance: 8.6
click at [705, 384] on p "Arquivo na pasta cliente" at bounding box center [808, 390] width 269 height 12
click at [705, 386] on p "Arquivo na pasta cliente" at bounding box center [808, 390] width 269 height 12
click at [705, 391] on p "Arquivo na pasta cliente" at bounding box center [808, 390] width 269 height 12
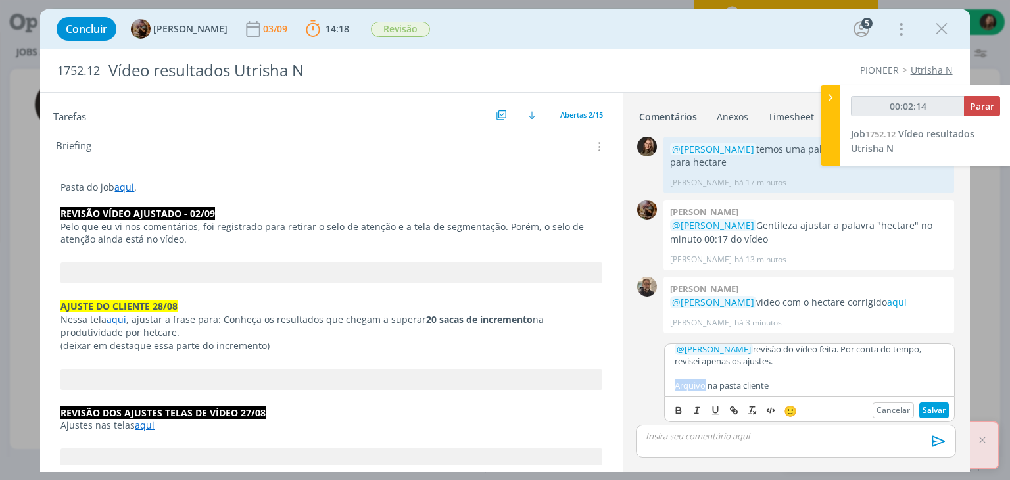
drag, startPoint x: 704, startPoint y: 391, endPoint x: 654, endPoint y: 391, distance: 50.0
click at [654, 391] on div "﻿ @ Amanda Rodrigues ﻿ revisão do vídeo feita. Por conta do tempo, revisei apen…" at bounding box center [795, 379] width 330 height 85
click at [921, 411] on button "Salvar" at bounding box center [934, 410] width 30 height 16
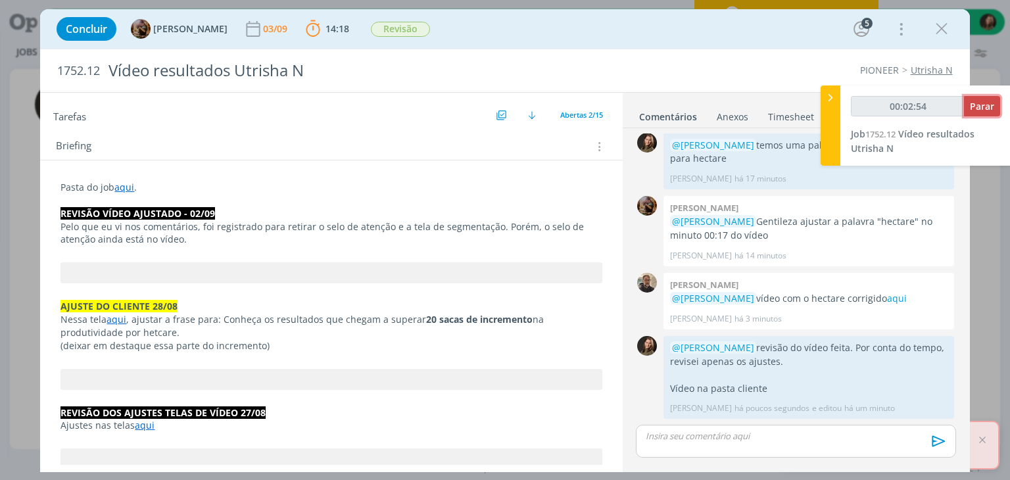
click at [967, 106] on button "Parar" at bounding box center [982, 106] width 36 height 20
type input "00:03:00"
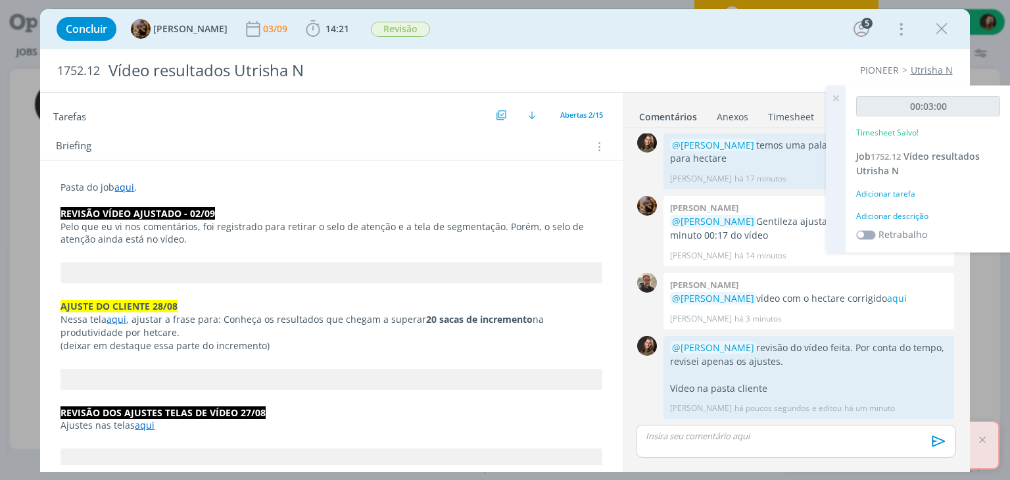
click at [901, 216] on div "Adicionar descrição" at bounding box center [928, 216] width 144 height 12
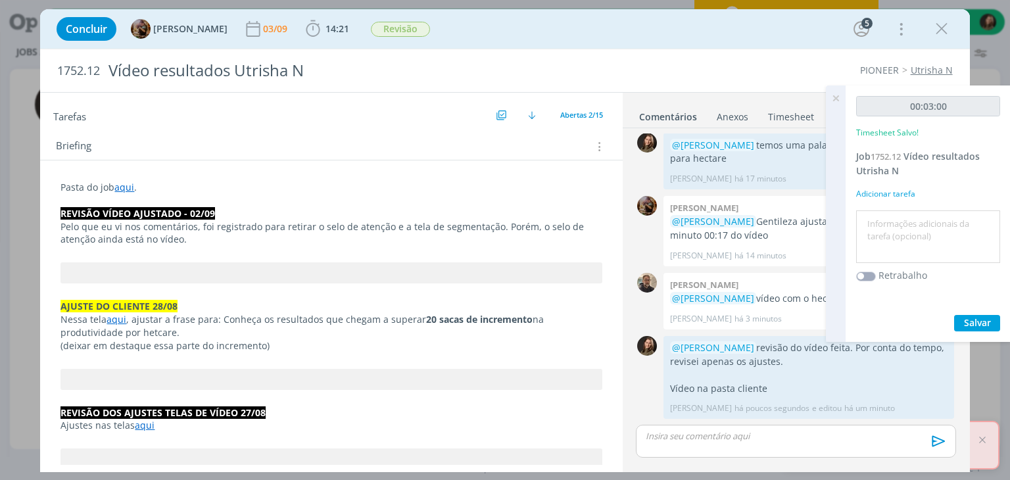
click at [901, 216] on textarea at bounding box center [927, 237] width 137 height 47
click at [900, 221] on textarea at bounding box center [927, 237] width 137 height 47
type textarea "revisão ajuste"
click at [964, 321] on span "Salvar" at bounding box center [977, 322] width 27 height 12
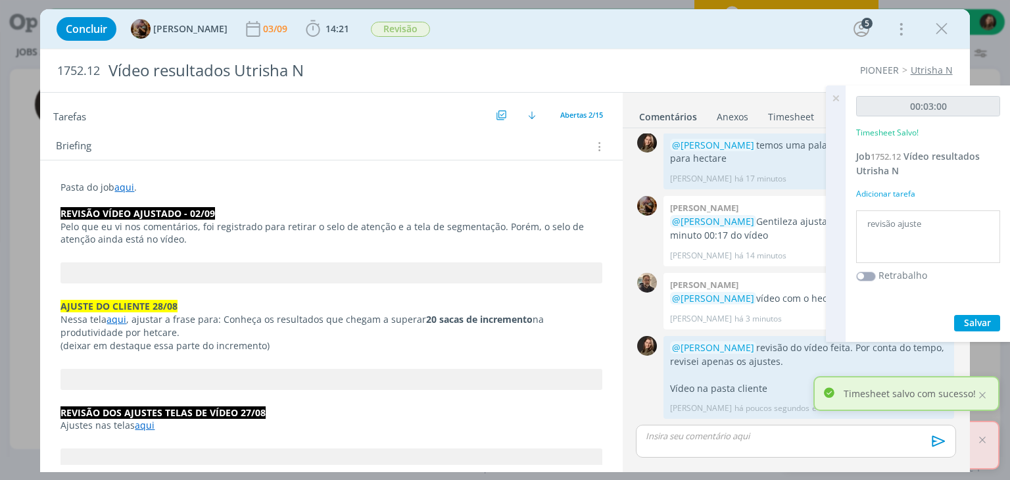
click at [975, 331] on div "00:03:00 Timesheet Salvo! Job 1752.12 Vídeo resultados Utrisha N Adicionar tare…" at bounding box center [927, 213] width 165 height 256
click at [975, 326] on span "Salvar" at bounding box center [977, 322] width 27 height 12
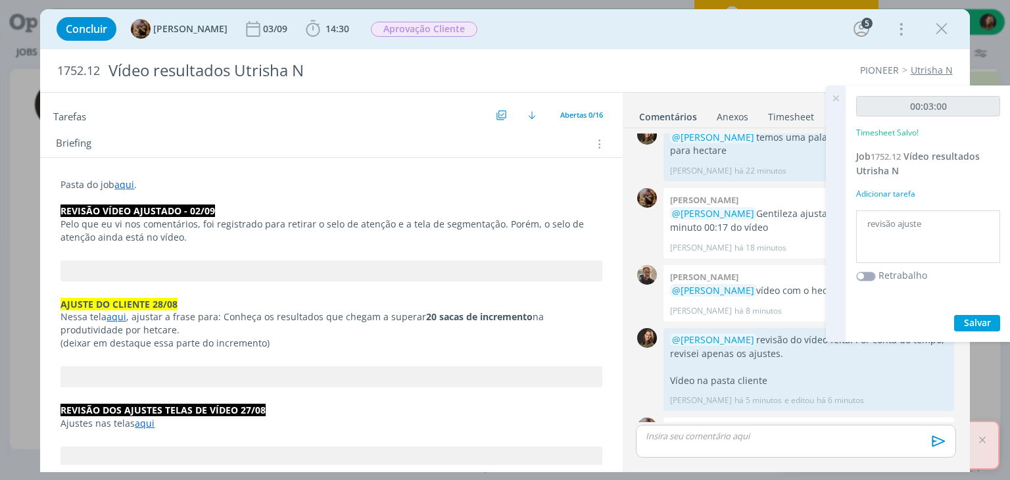
scroll to position [1652, 0]
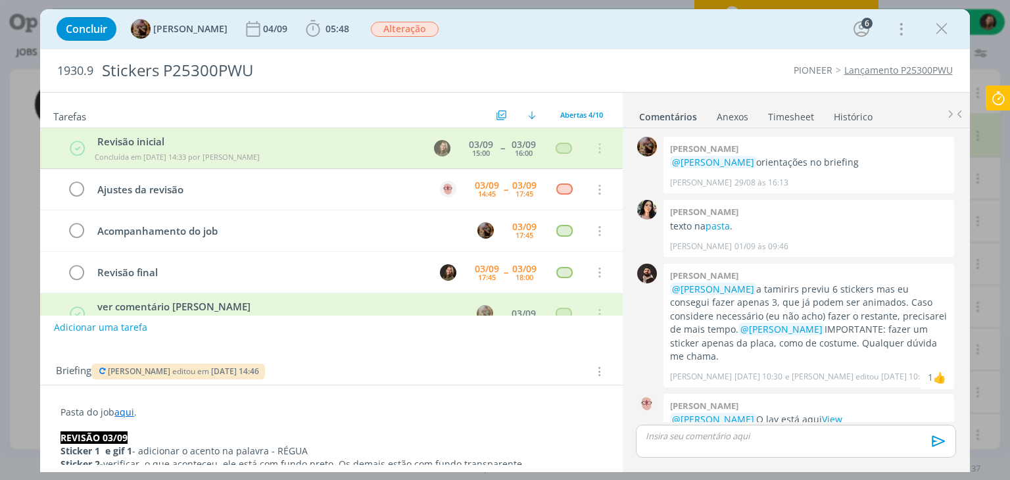
scroll to position [170, 0]
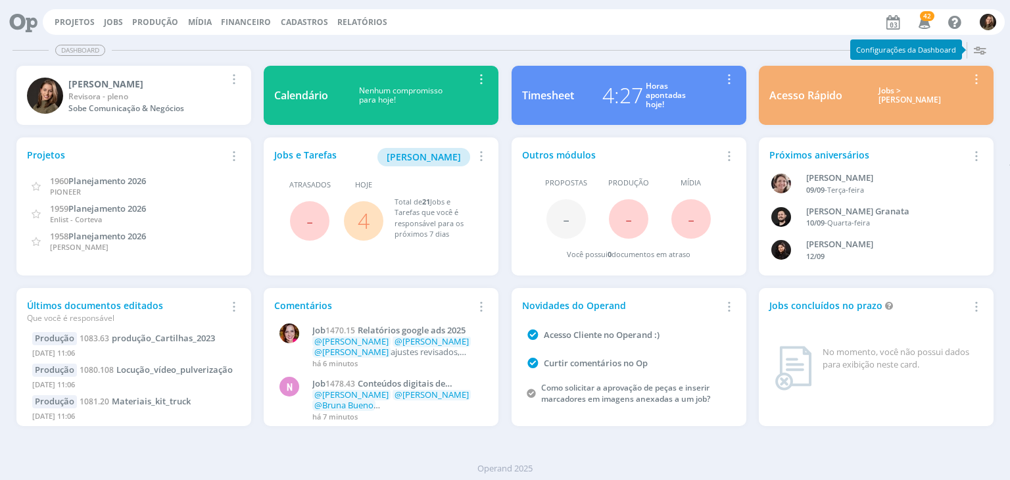
click at [355, 224] on span "4" at bounding box center [363, 220] width 39 height 39
click at [365, 221] on link "4" at bounding box center [364, 220] width 12 height 28
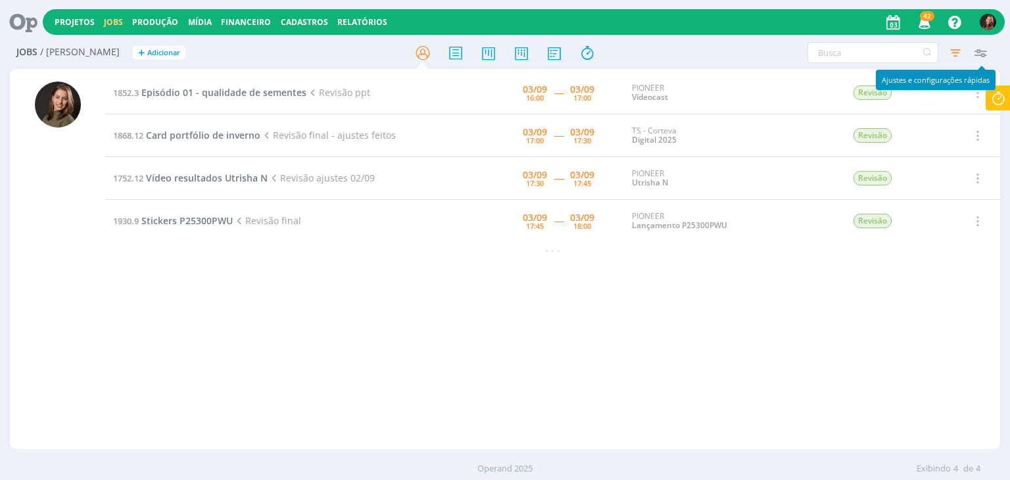
click at [977, 53] on icon "button" at bounding box center [980, 53] width 24 height 24
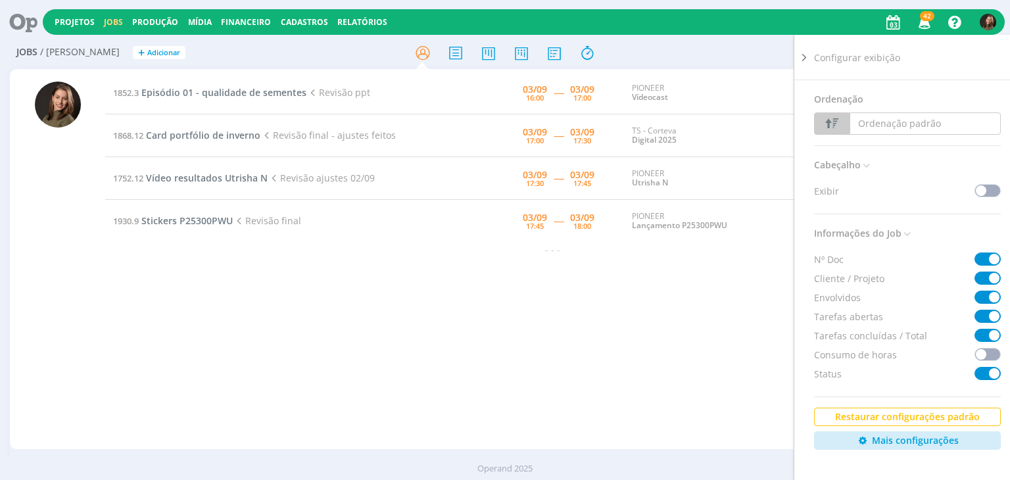
drag, startPoint x: 742, startPoint y: 60, endPoint x: 773, endPoint y: 56, distance: 31.2
click at [743, 60] on div "Filtros Filtrar Limpar Tipo Jobs e Tarefas Data Personalizado 03/09/2025 a 03/0…" at bounding box center [834, 52] width 317 height 21
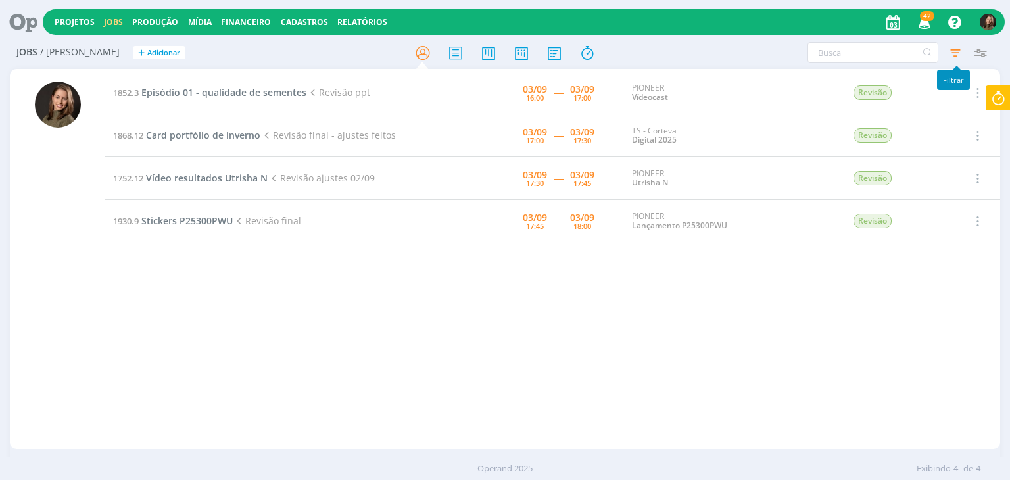
click at [958, 49] on icon "button" at bounding box center [955, 53] width 24 height 24
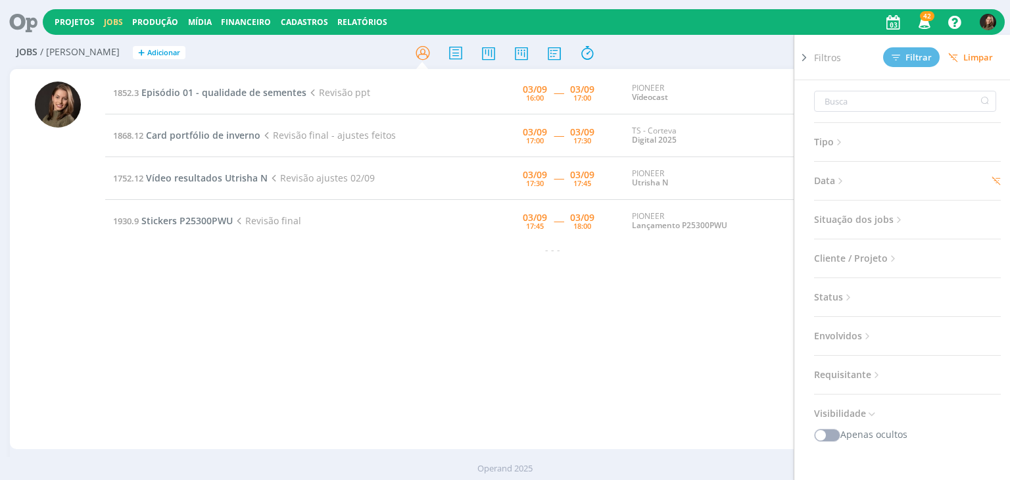
click at [981, 59] on span "Limpar" at bounding box center [970, 58] width 45 height 10
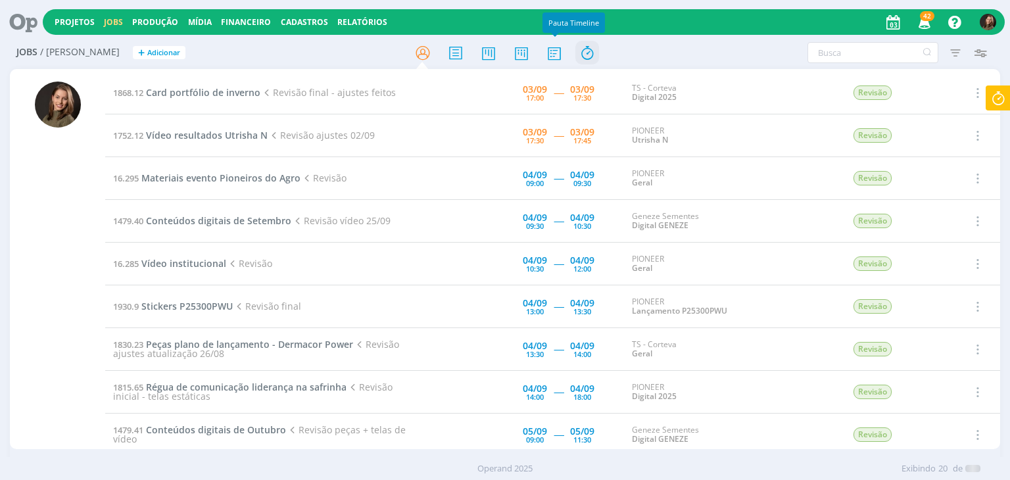
click at [580, 48] on icon at bounding box center [587, 53] width 24 height 26
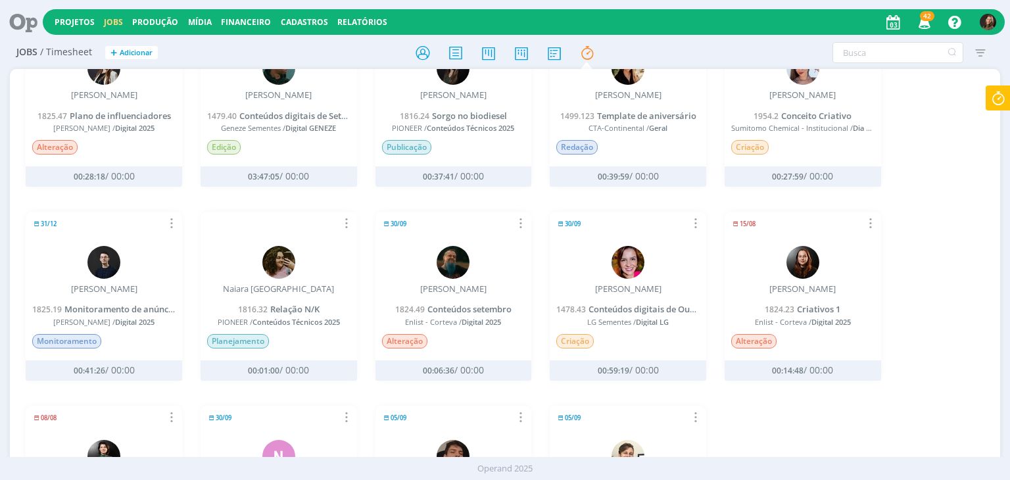
scroll to position [329, 0]
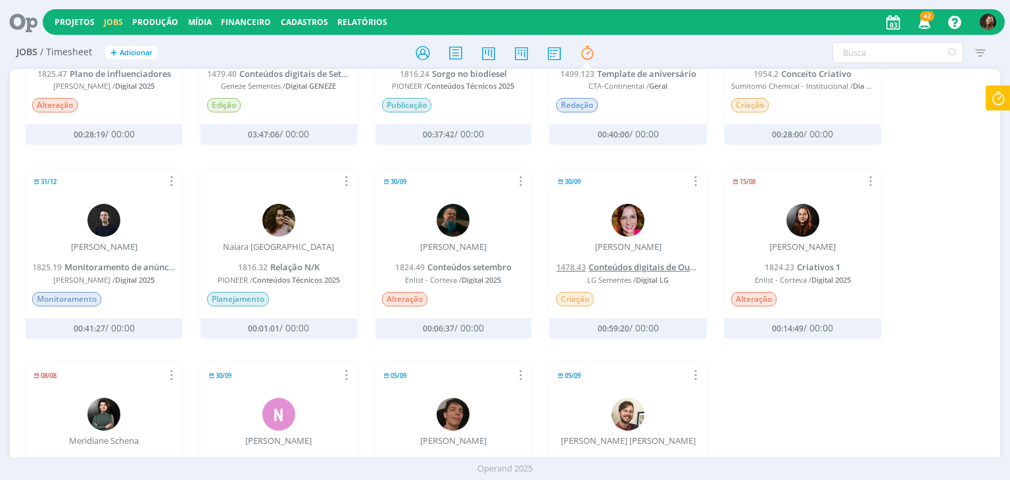
click at [632, 264] on span "Conteúdos digitais de Outubro" at bounding box center [650, 267] width 124 height 12
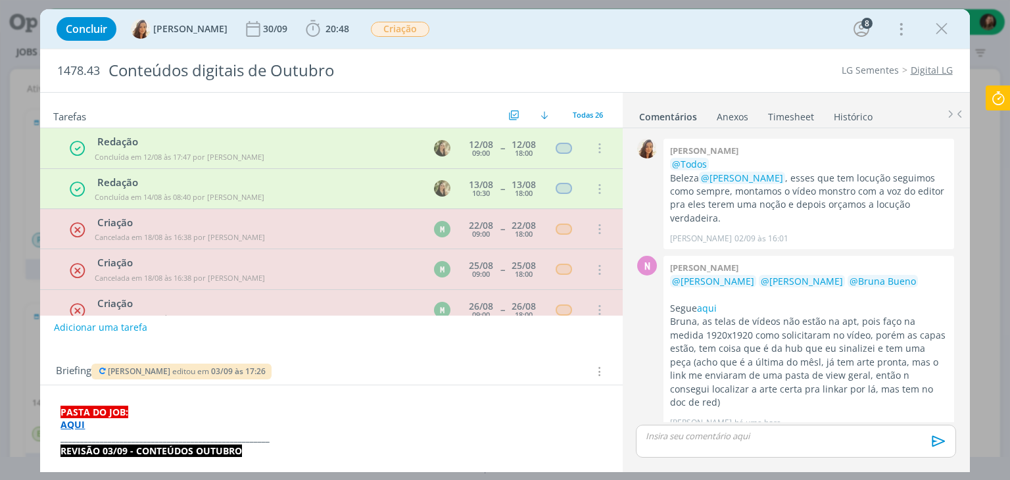
drag, startPoint x: 944, startPoint y: 29, endPoint x: 914, endPoint y: 12, distance: 34.2
click at [944, 29] on icon "dialog" at bounding box center [941, 29] width 20 height 20
